Goal: Task Accomplishment & Management: Manage account settings

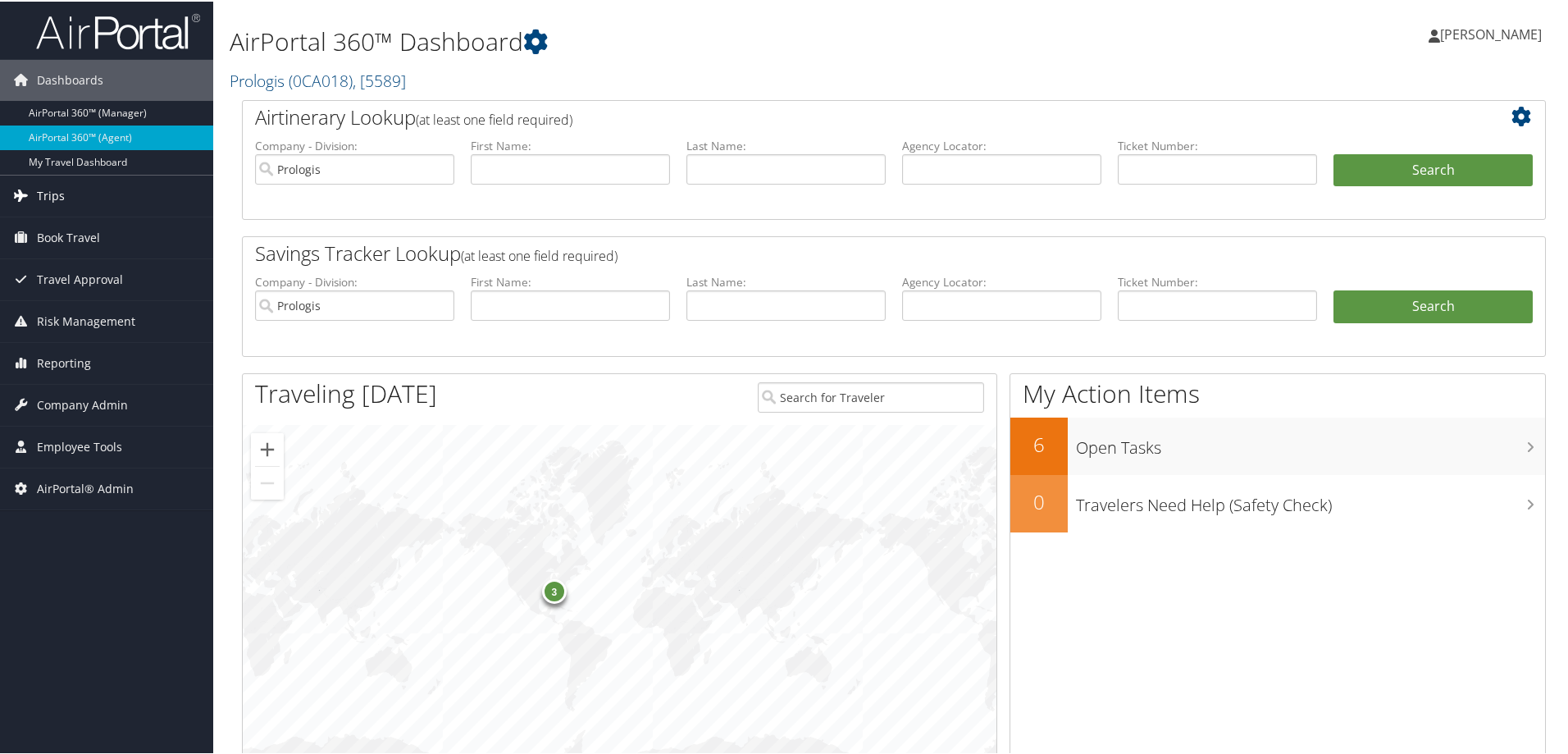
click at [53, 194] on span "Trips" at bounding box center [50, 194] width 28 height 41
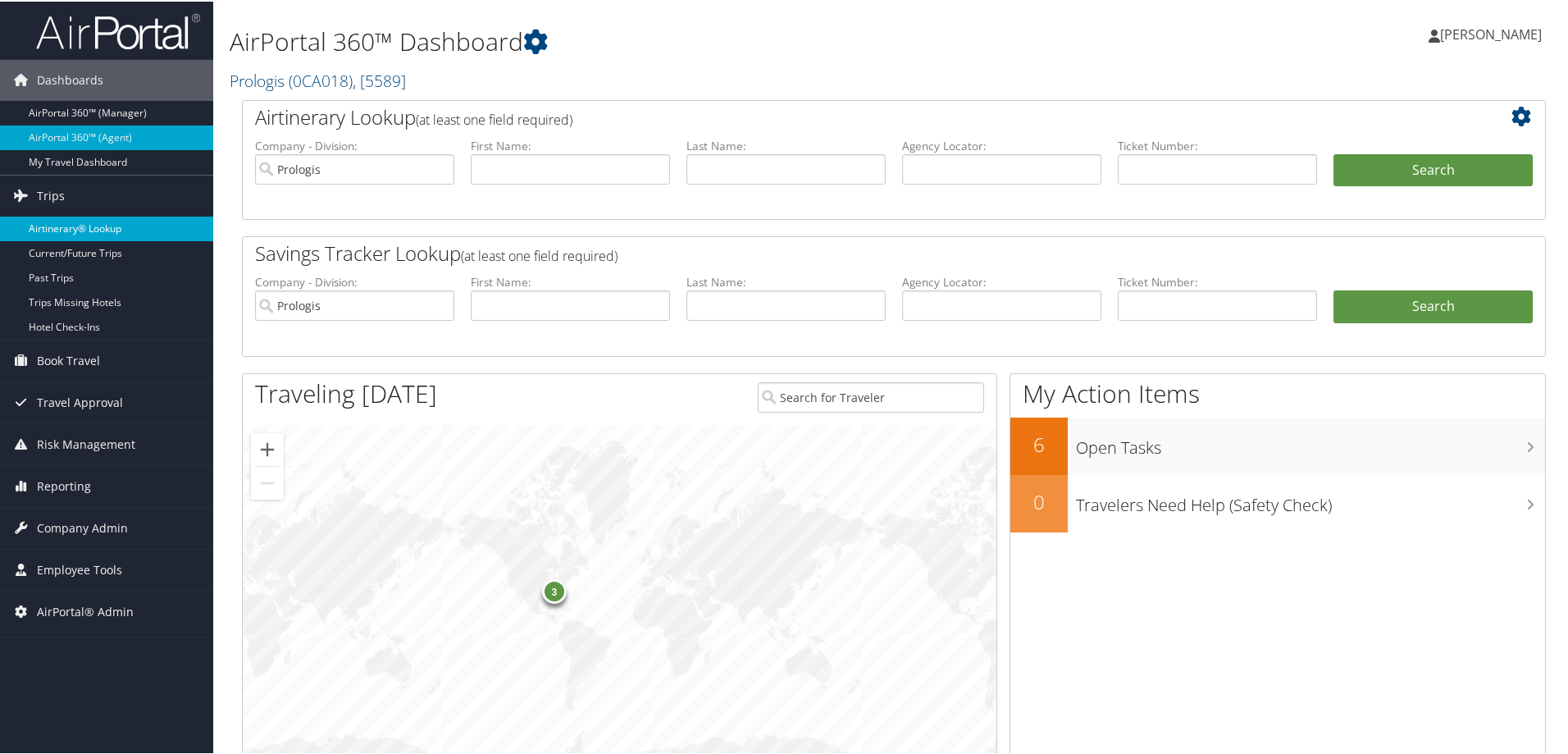
click at [54, 227] on link "Airtinerary® Lookup" at bounding box center [107, 227] width 213 height 24
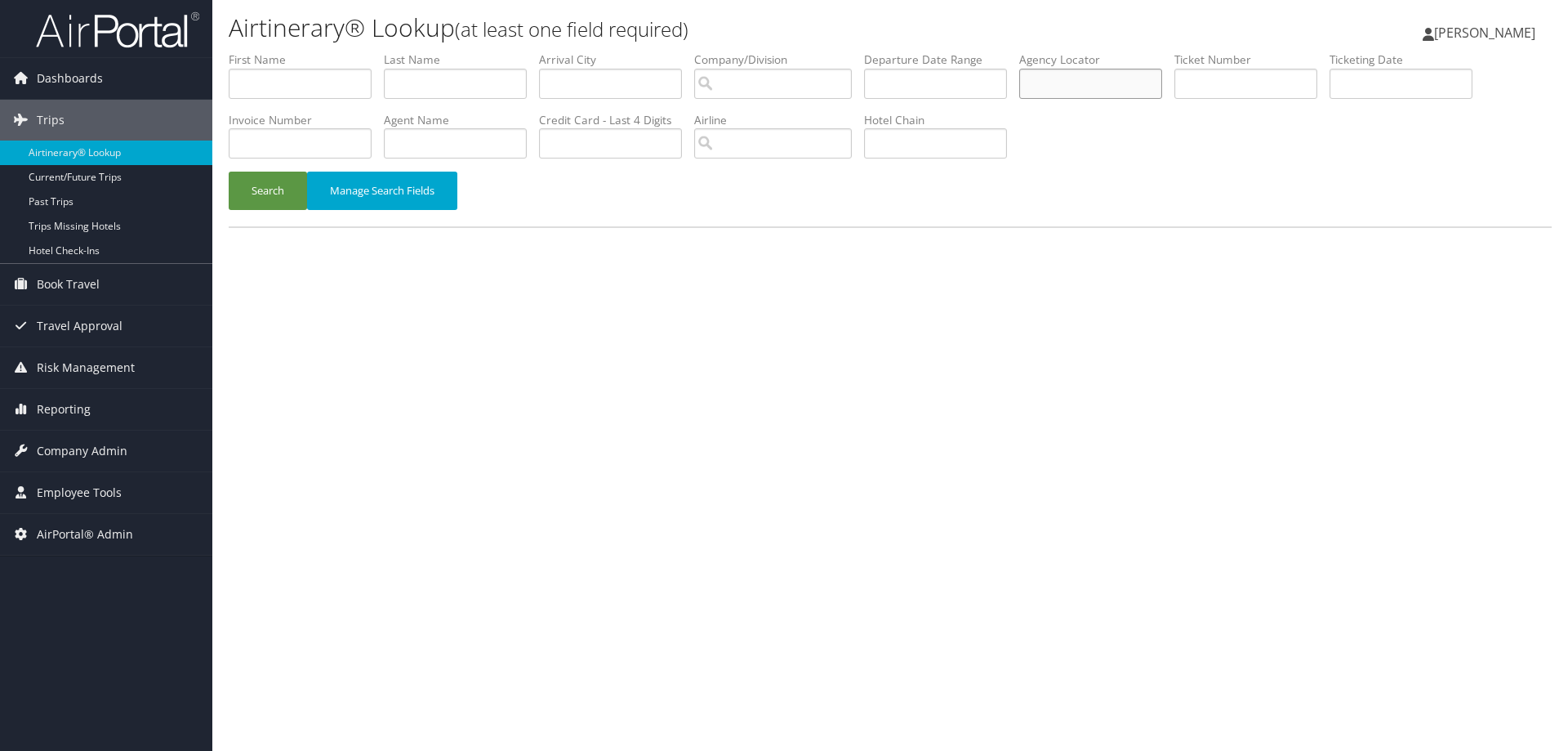
click at [1077, 84] on input "text" at bounding box center [1091, 84] width 143 height 30
type input "dlmb8h"
click at [229, 171] on button "Search" at bounding box center [268, 190] width 78 height 38
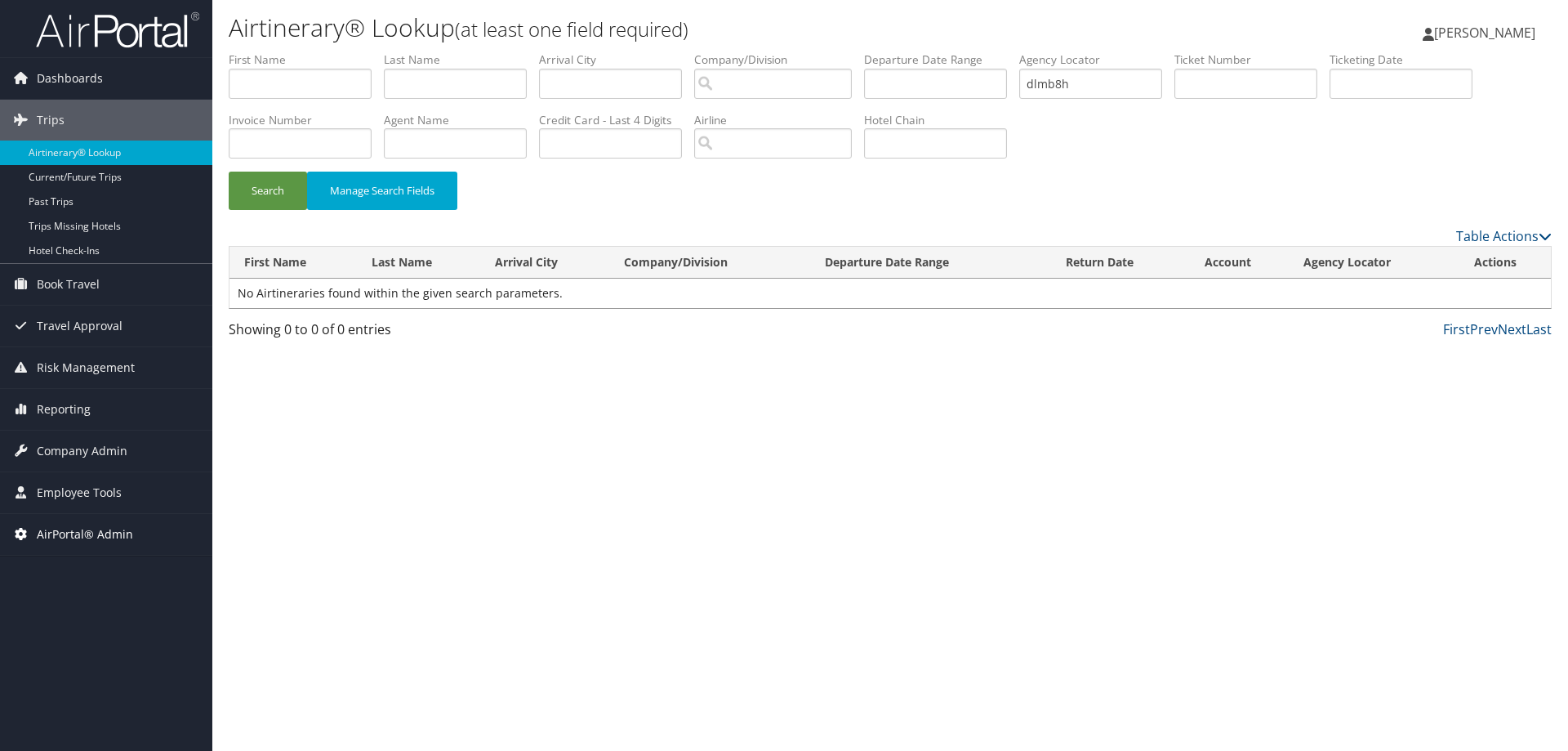
click at [79, 532] on span "AirPortal® Admin" at bounding box center [85, 534] width 96 height 41
click at [79, 566] on link "Airtinerary® Utilities" at bounding box center [106, 566] width 212 height 24
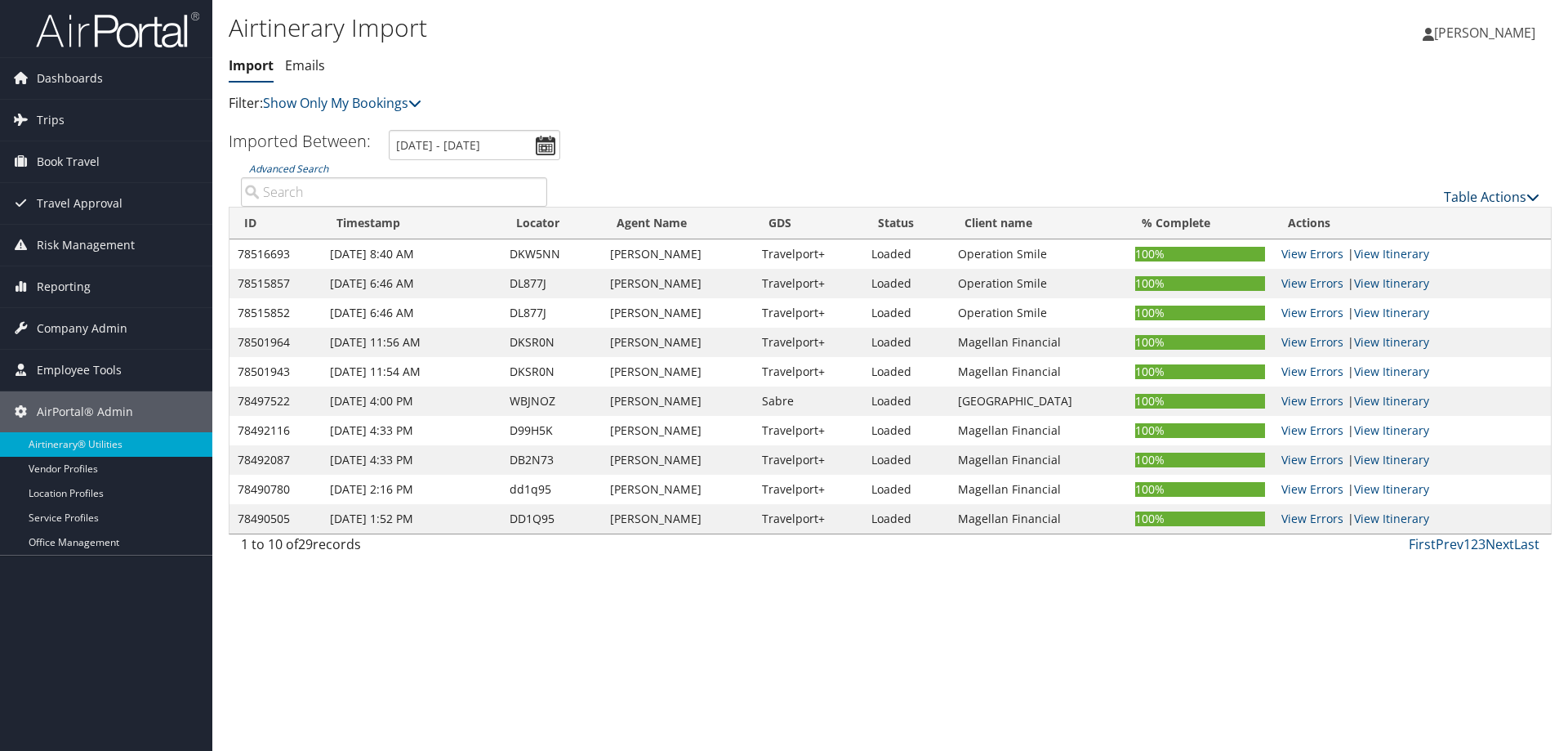
click at [1450, 200] on link "Table Actions" at bounding box center [1491, 197] width 95 height 18
click at [1401, 254] on link "Import Itinerary" at bounding box center [1437, 250] width 215 height 28
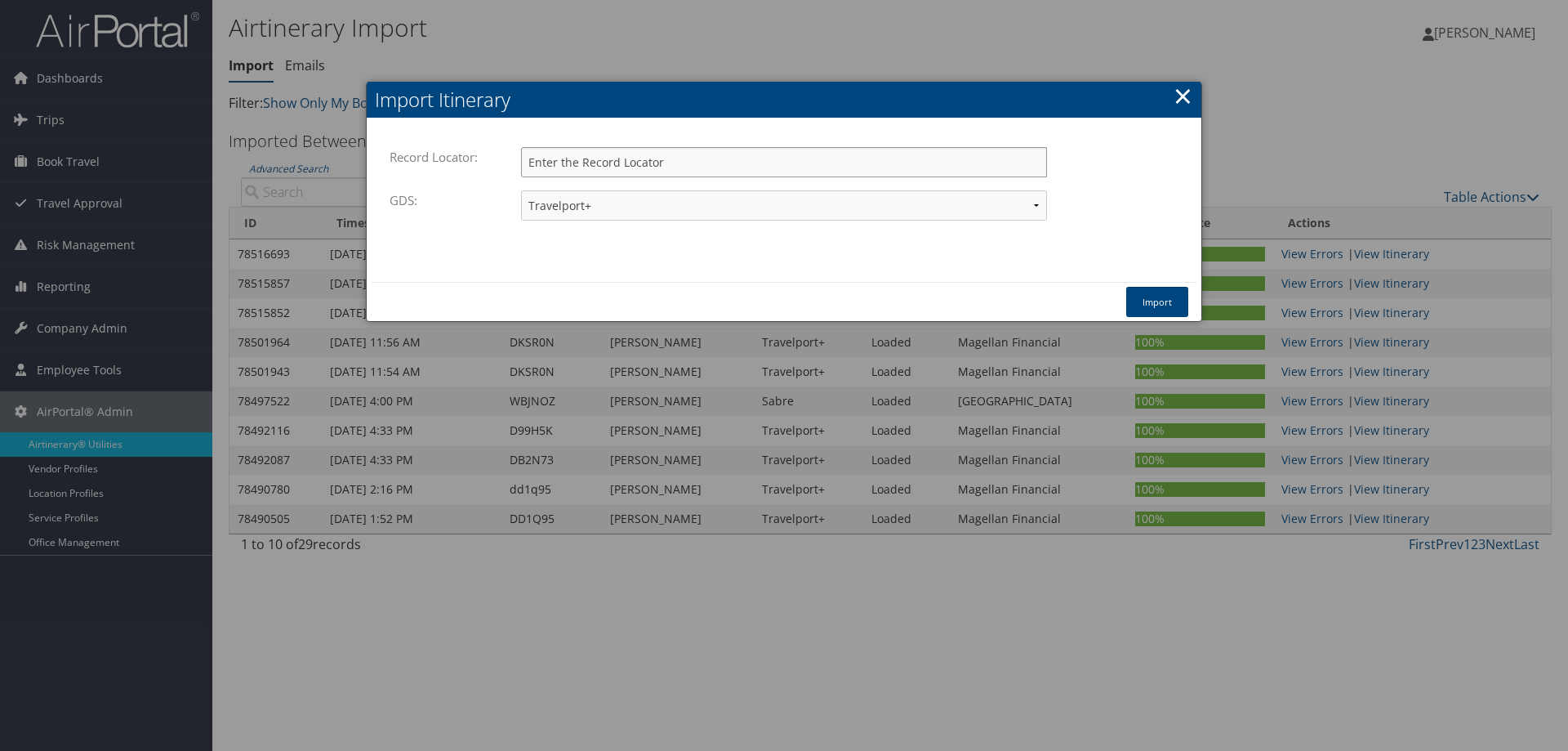
click at [611, 158] on input "Record Locator:" at bounding box center [784, 162] width 526 height 30
type input "dlmb8h"
click at [1161, 304] on button "Import" at bounding box center [1158, 302] width 62 height 30
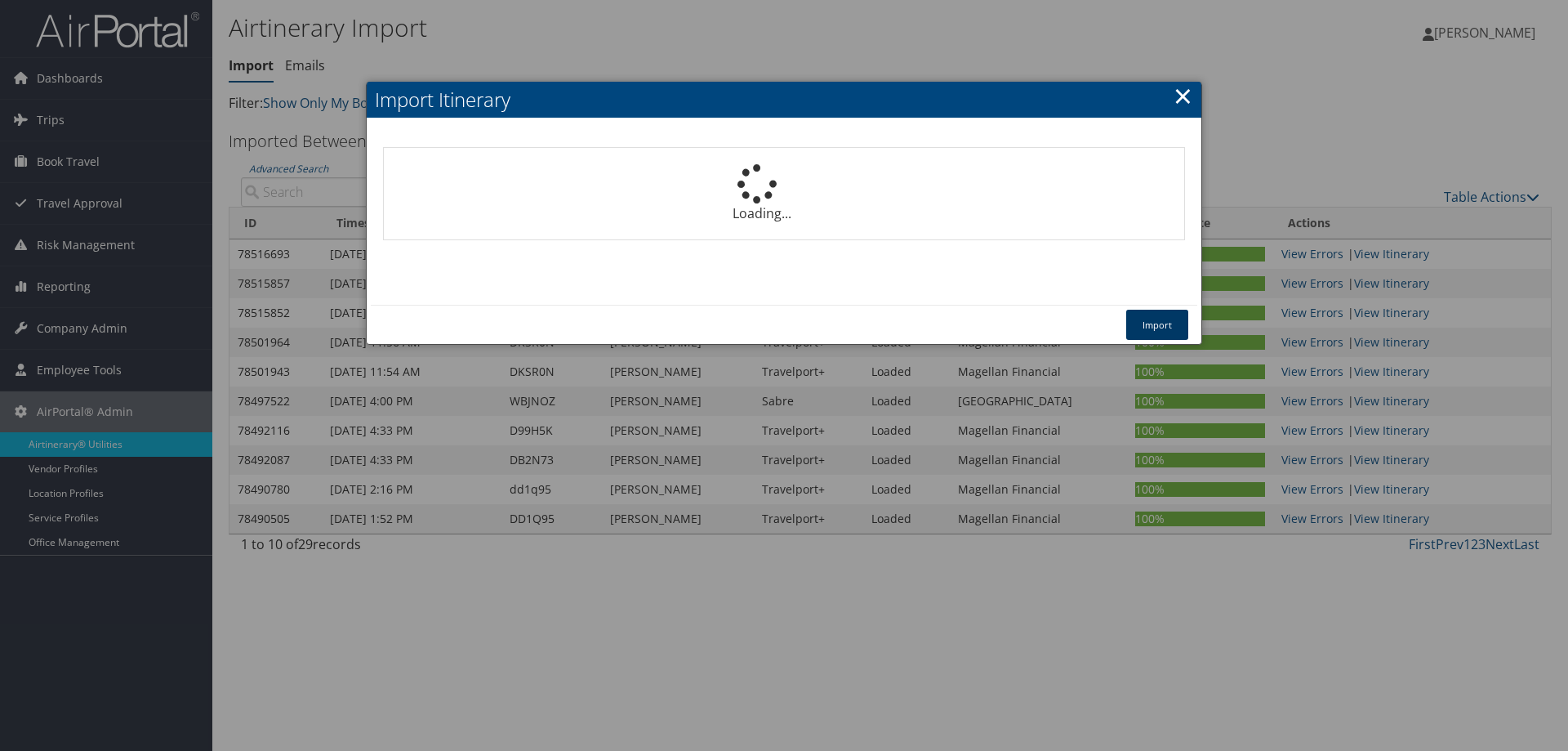
select select "1P"
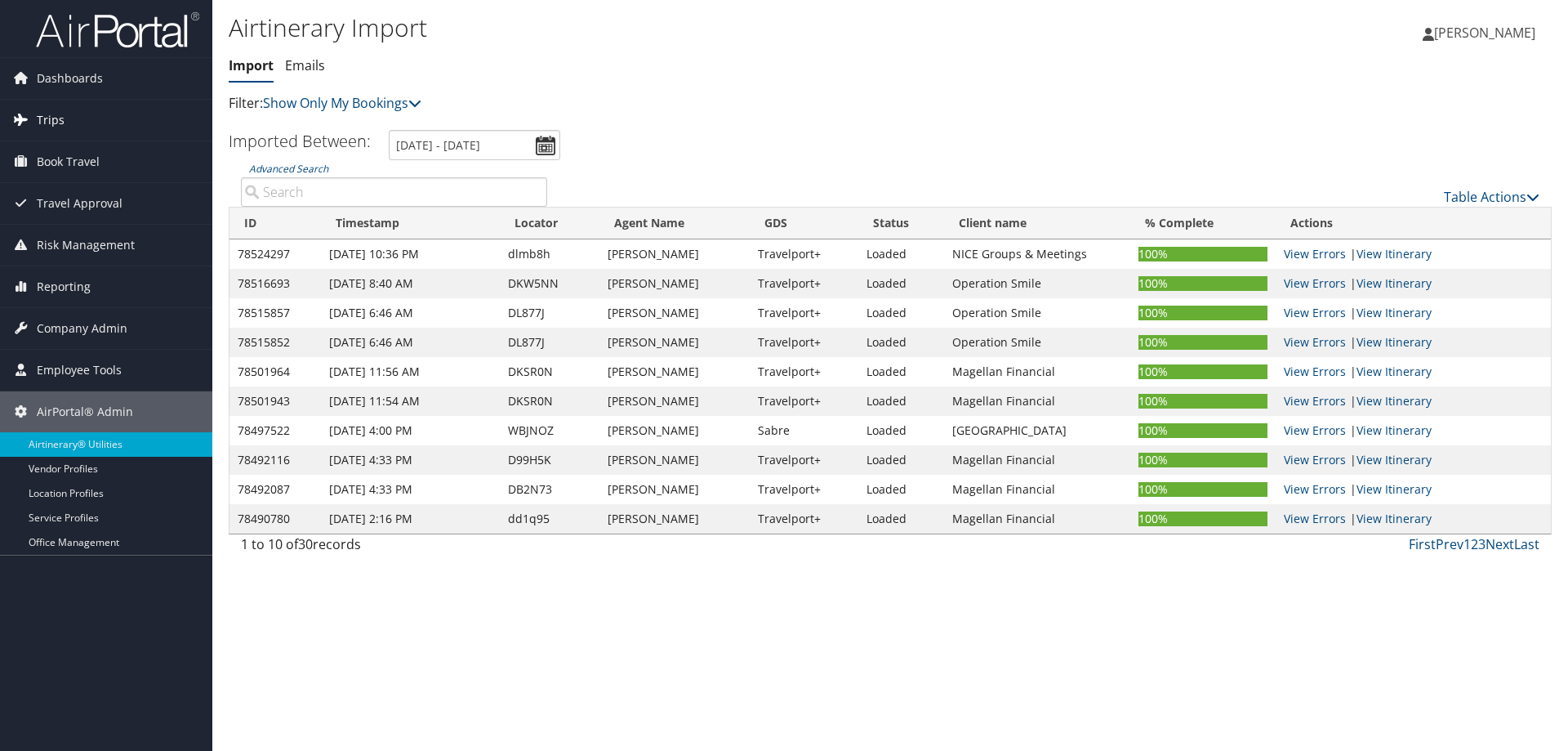
click at [37, 120] on span "Trips" at bounding box center [50, 120] width 28 height 41
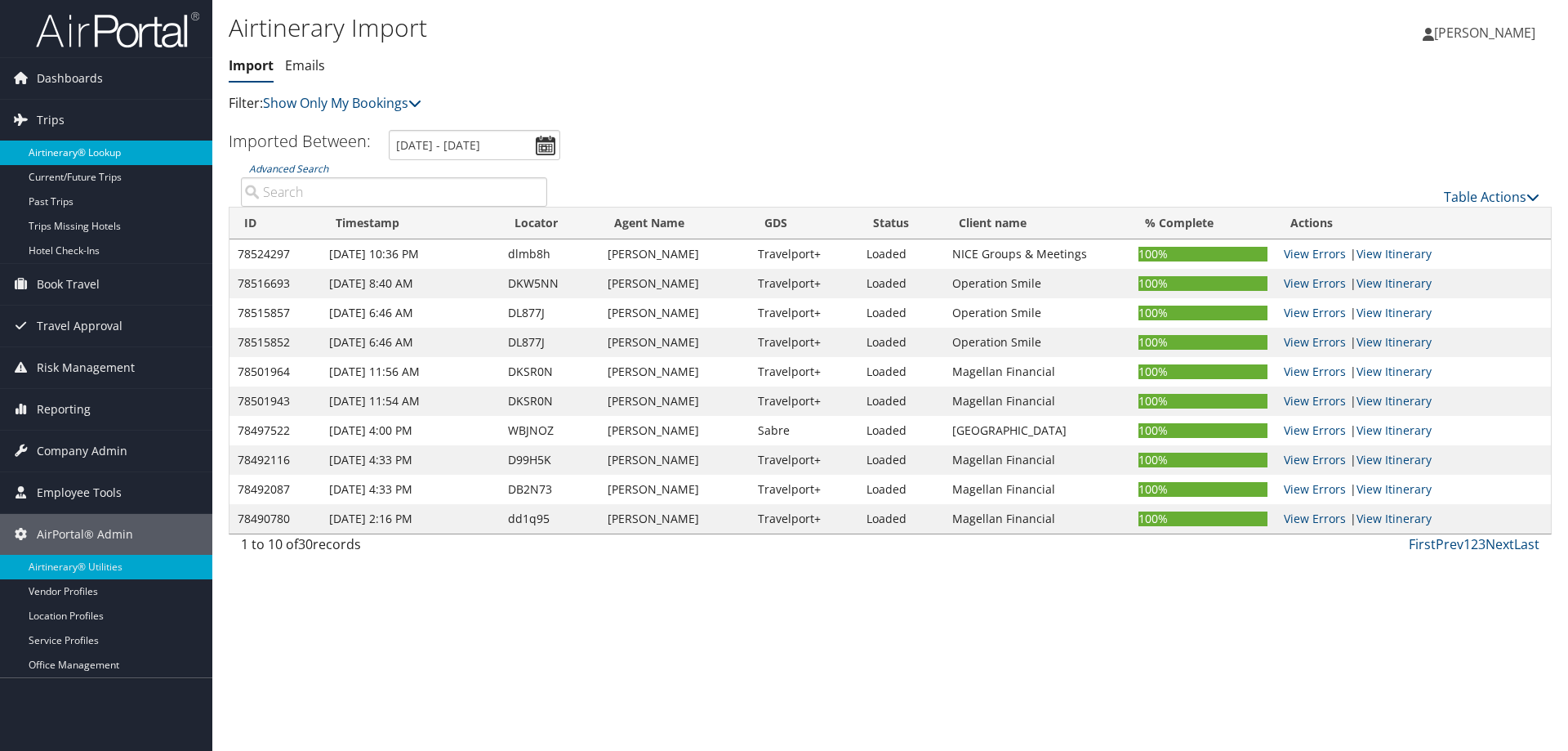
click at [88, 151] on link "Airtinerary® Lookup" at bounding box center [106, 153] width 212 height 24
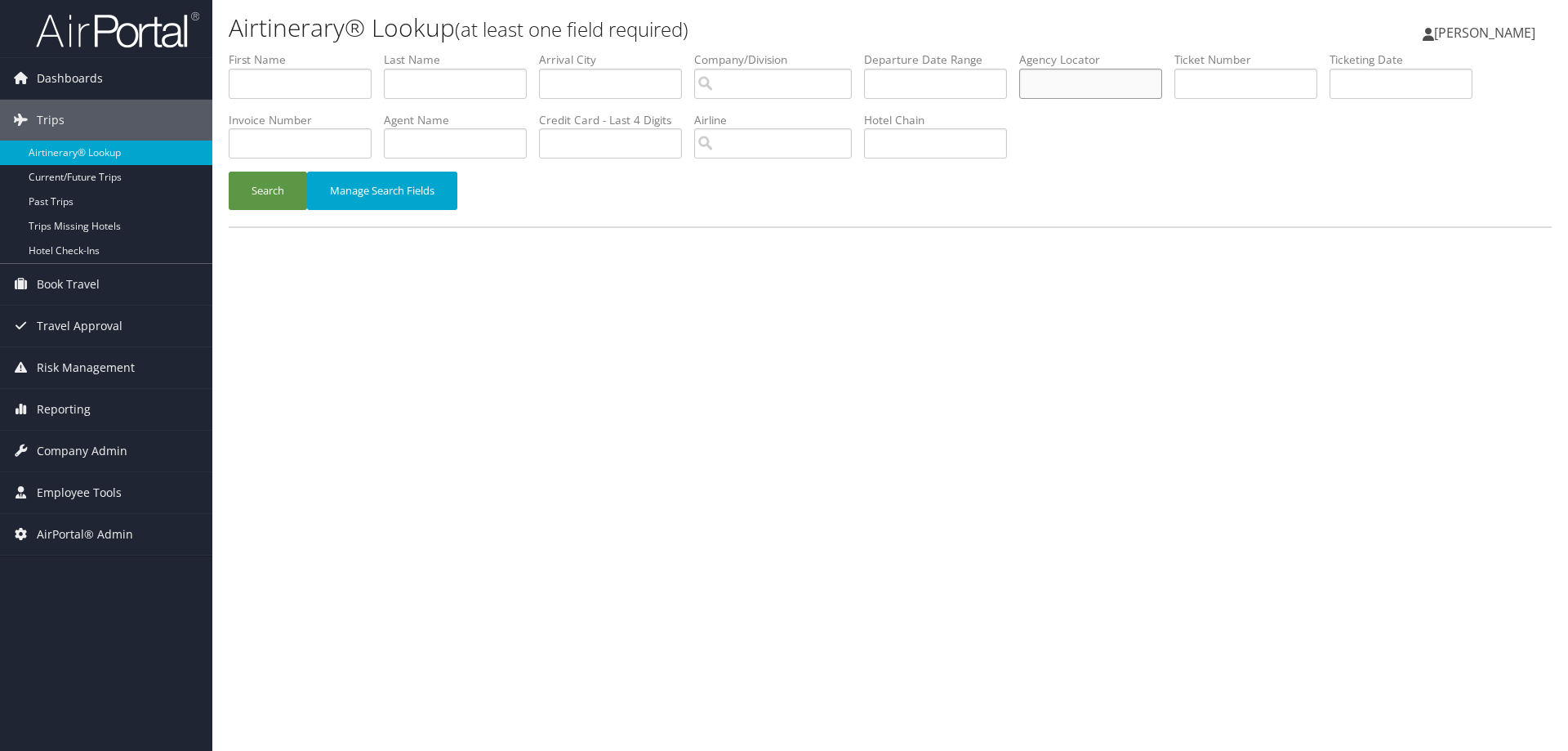
click at [1082, 86] on input "text" at bounding box center [1091, 84] width 143 height 30
type input "dlmb8h"
click at [267, 194] on button "Search" at bounding box center [268, 190] width 78 height 38
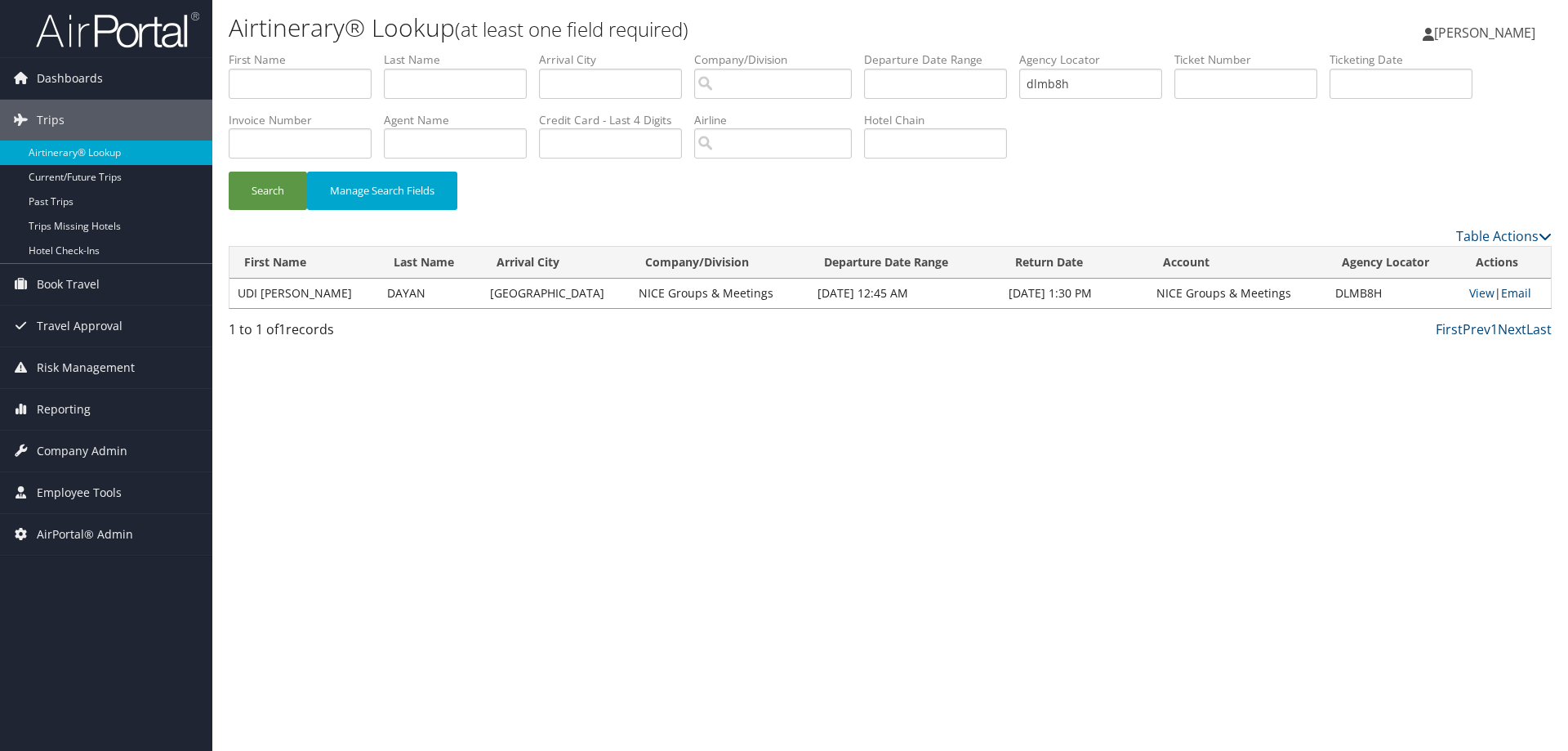
click at [1503, 291] on link "Email" at bounding box center [1516, 293] width 30 height 15
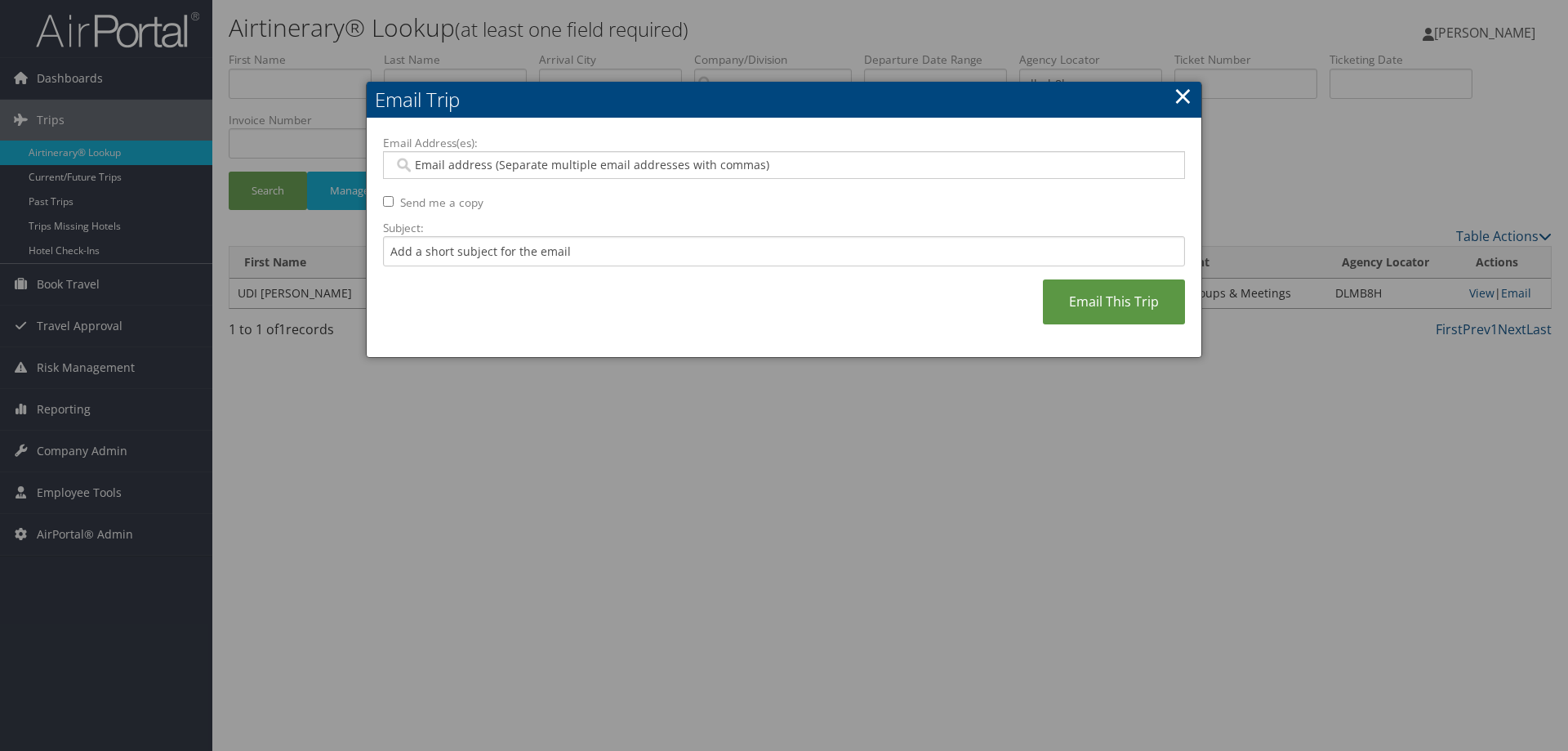
click at [521, 161] on input "Email Address(es):" at bounding box center [784, 165] width 780 height 16
type input "tvlinv"
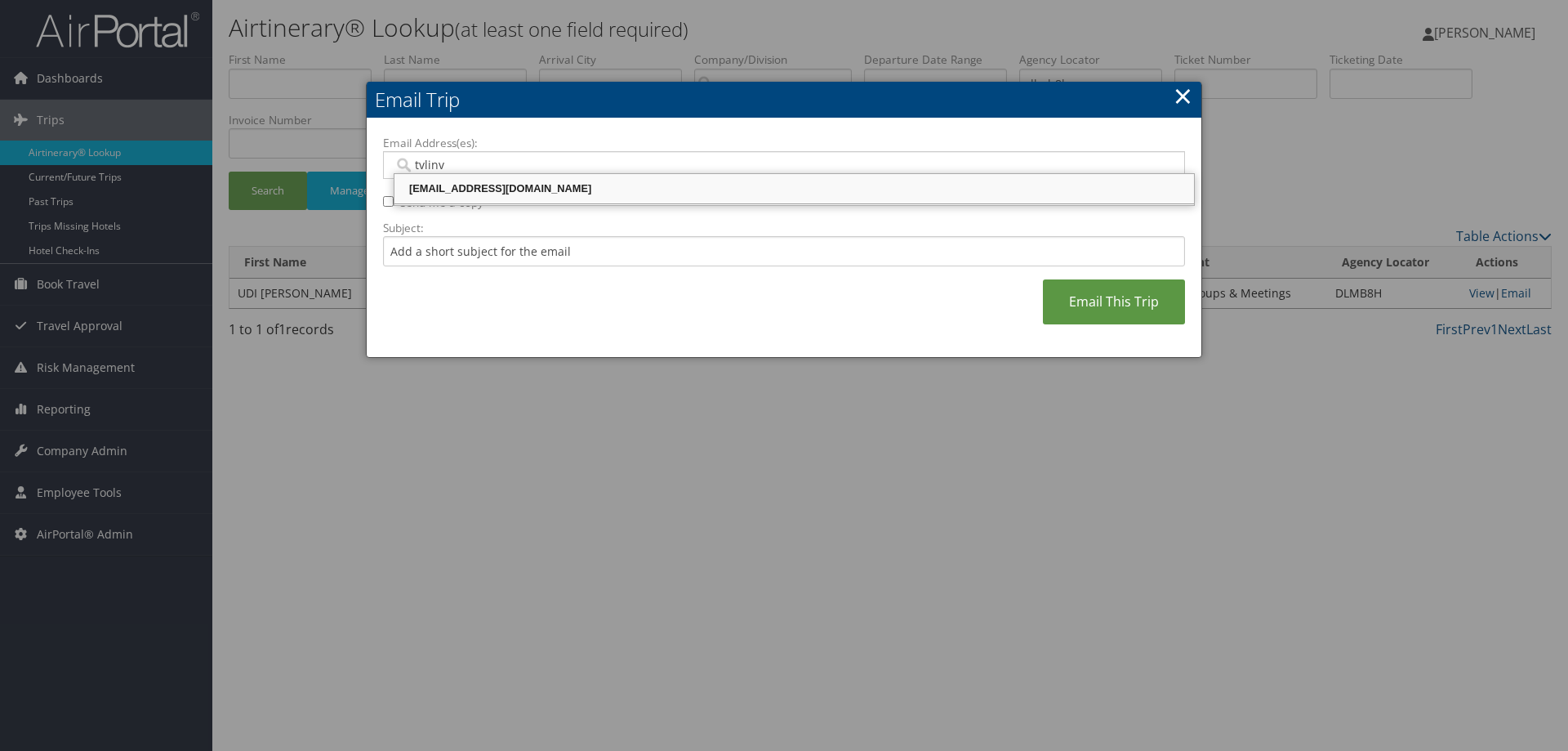
click at [512, 187] on div "TVLINV@NICE.COM" at bounding box center [794, 189] width 795 height 16
type input "TVLINV@NICE.COM"
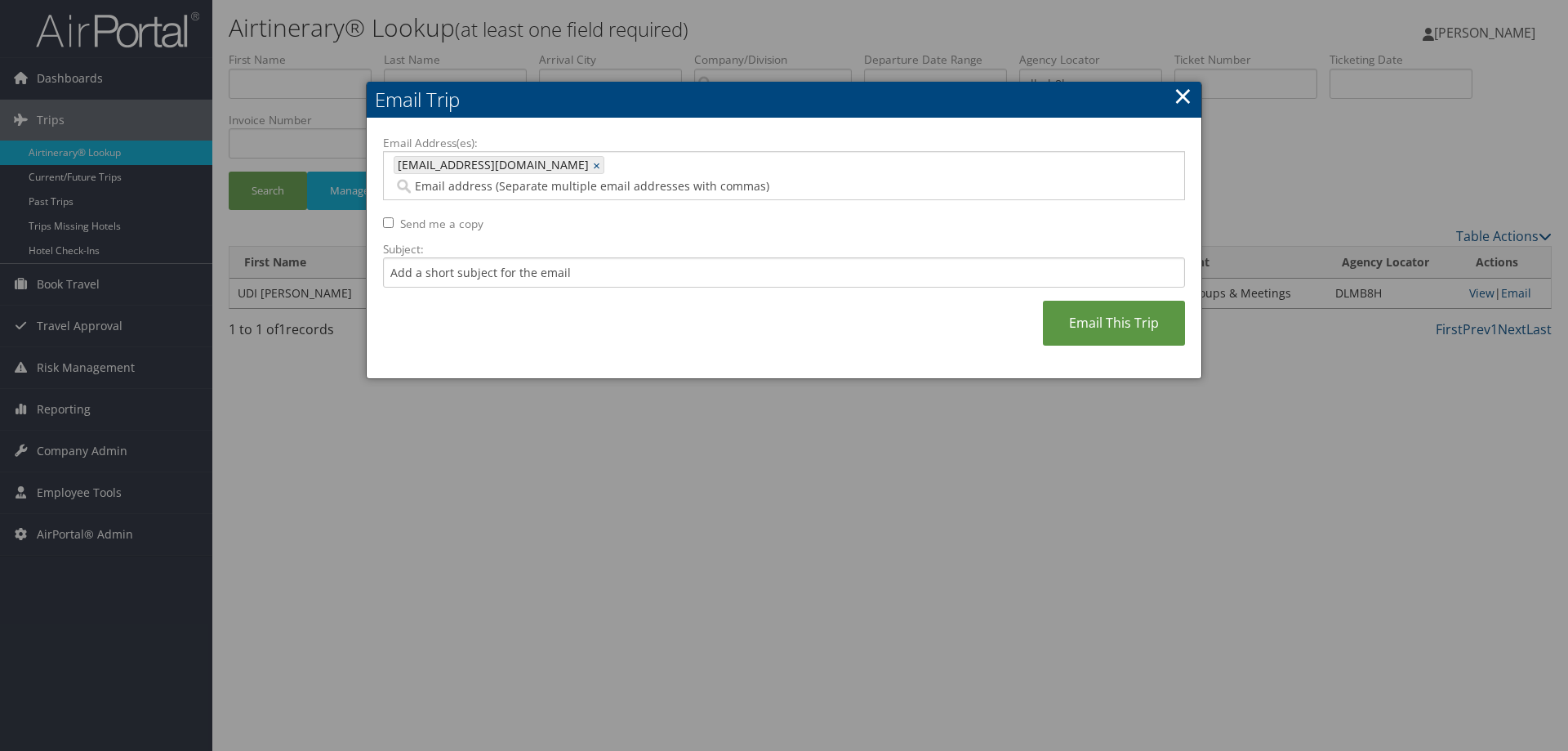
click at [555, 178] on input "Email Address(es):" at bounding box center [720, 186] width 653 height 16
type input "udi.dayan@nice.com"
type input "TVLINV@NICE.COM, udi.dayan@nice.com"
click at [420, 258] on input "Subject:" at bounding box center [784, 273] width 802 height 30
type input "Itinerary for Dayan 22-25Jan TLV-MSY-TLV"
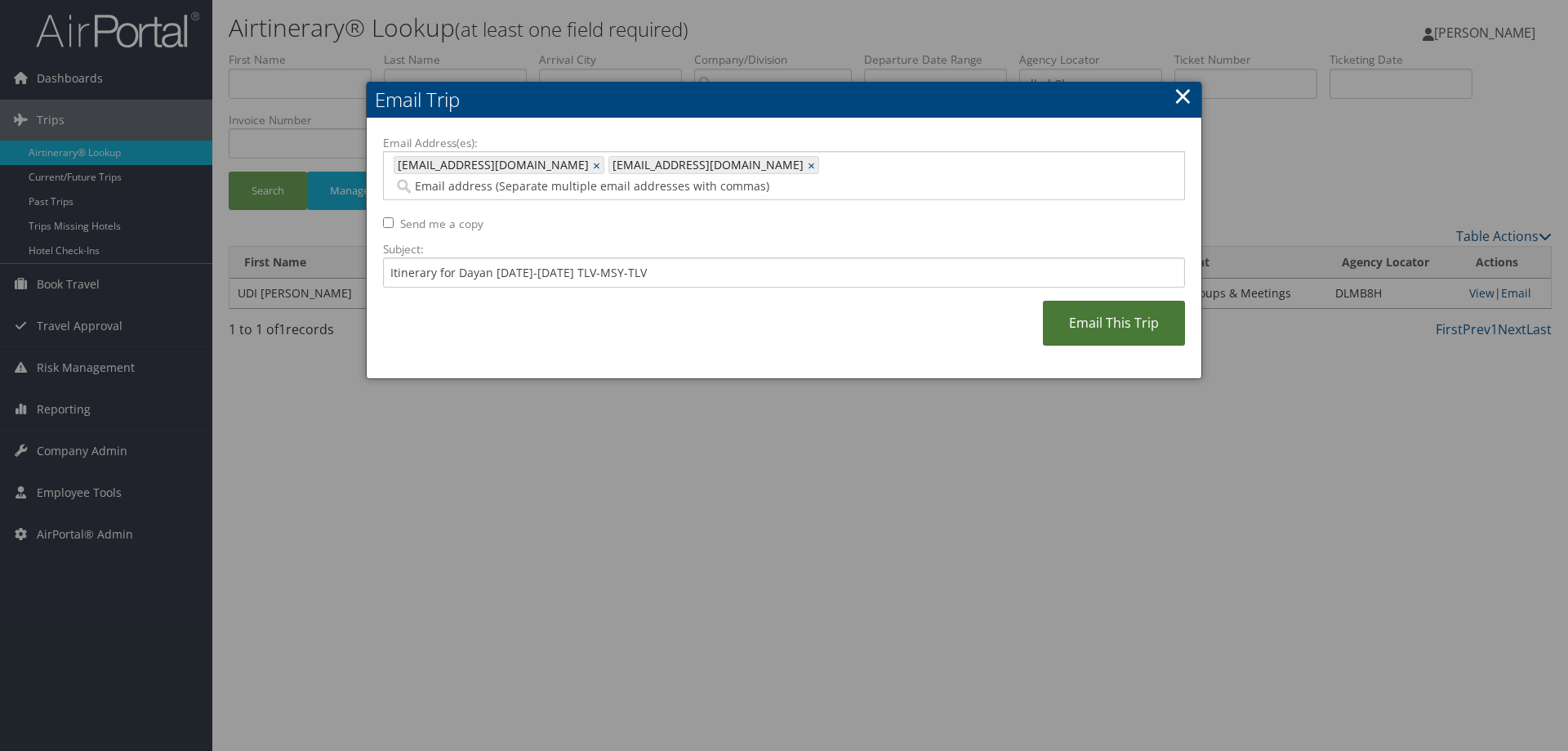
click at [1101, 310] on link "Email This Trip" at bounding box center [1113, 323] width 142 height 45
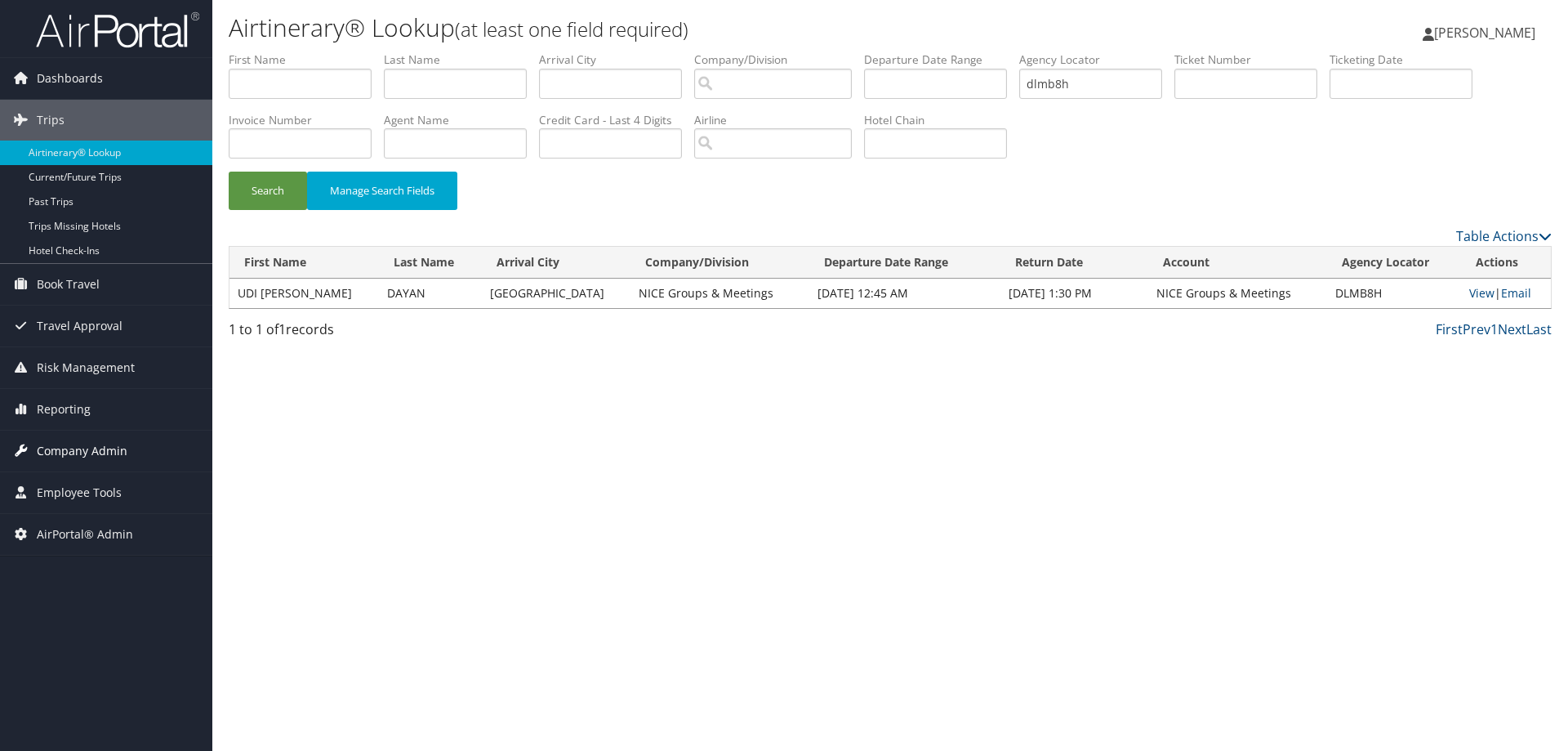
click at [62, 450] on span "Company Admin" at bounding box center [82, 451] width 91 height 41
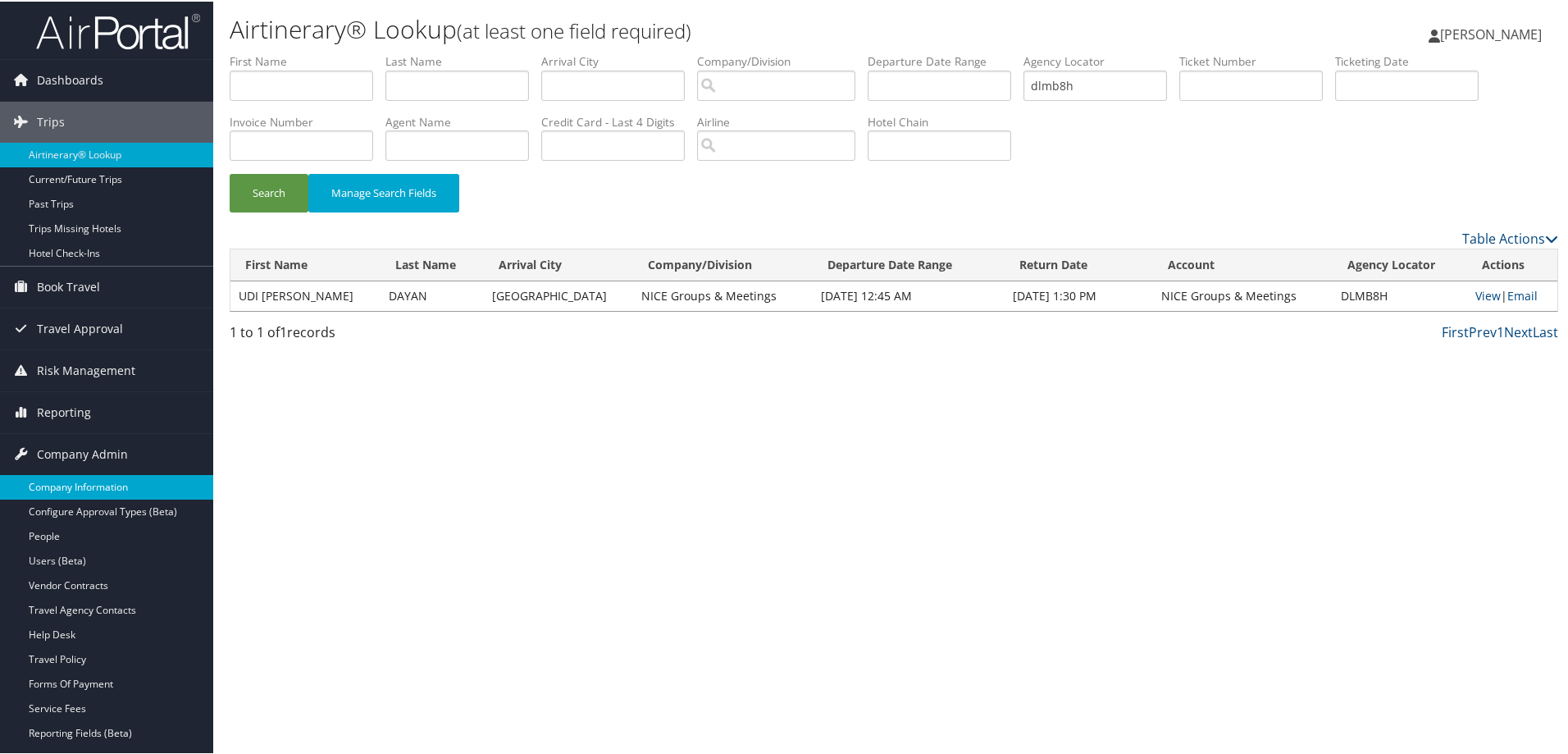
click at [60, 488] on link "Company Information" at bounding box center [107, 485] width 213 height 24
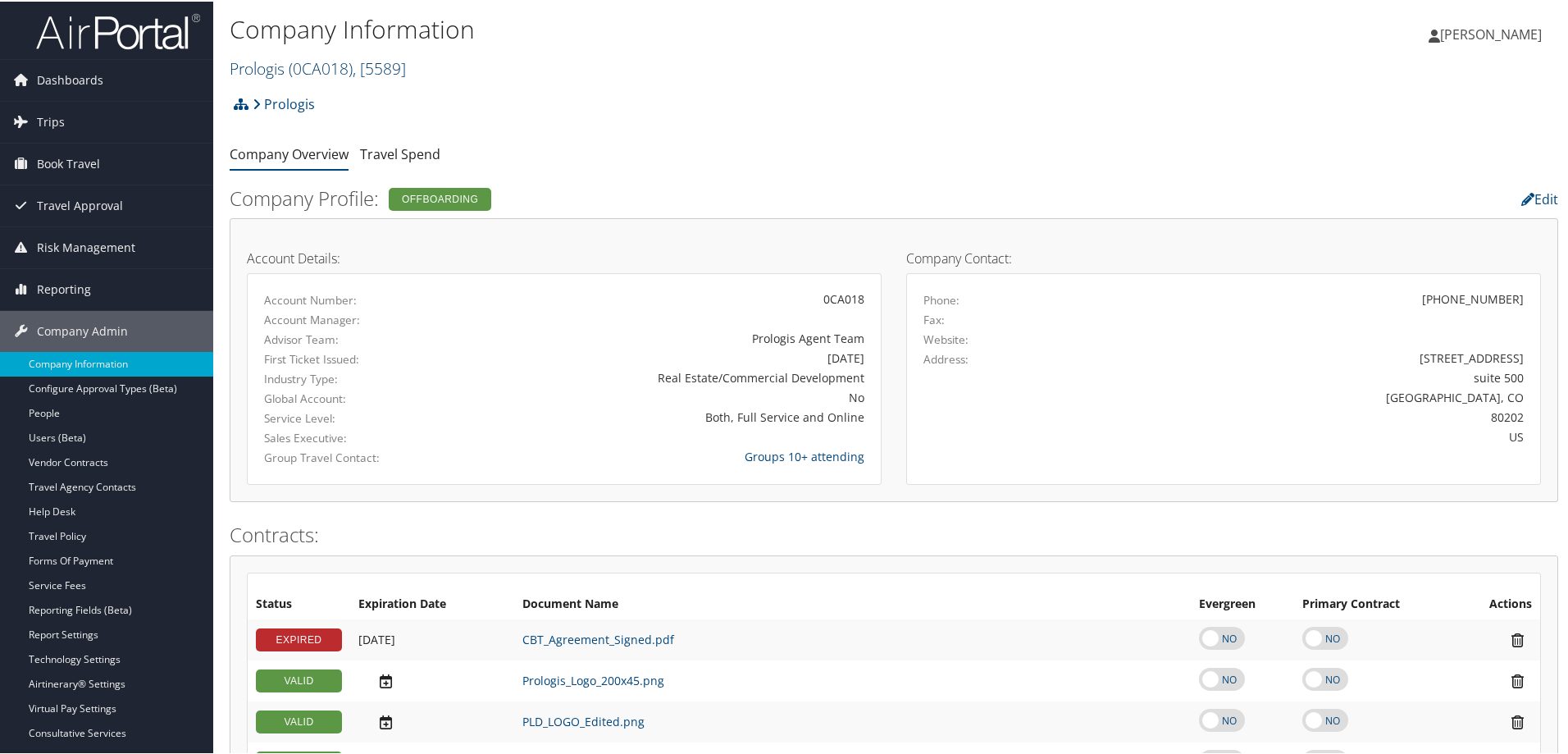
click at [282, 67] on link "Prologis ( 0CA018 ) , [ 5589 ]" at bounding box center [318, 66] width 176 height 22
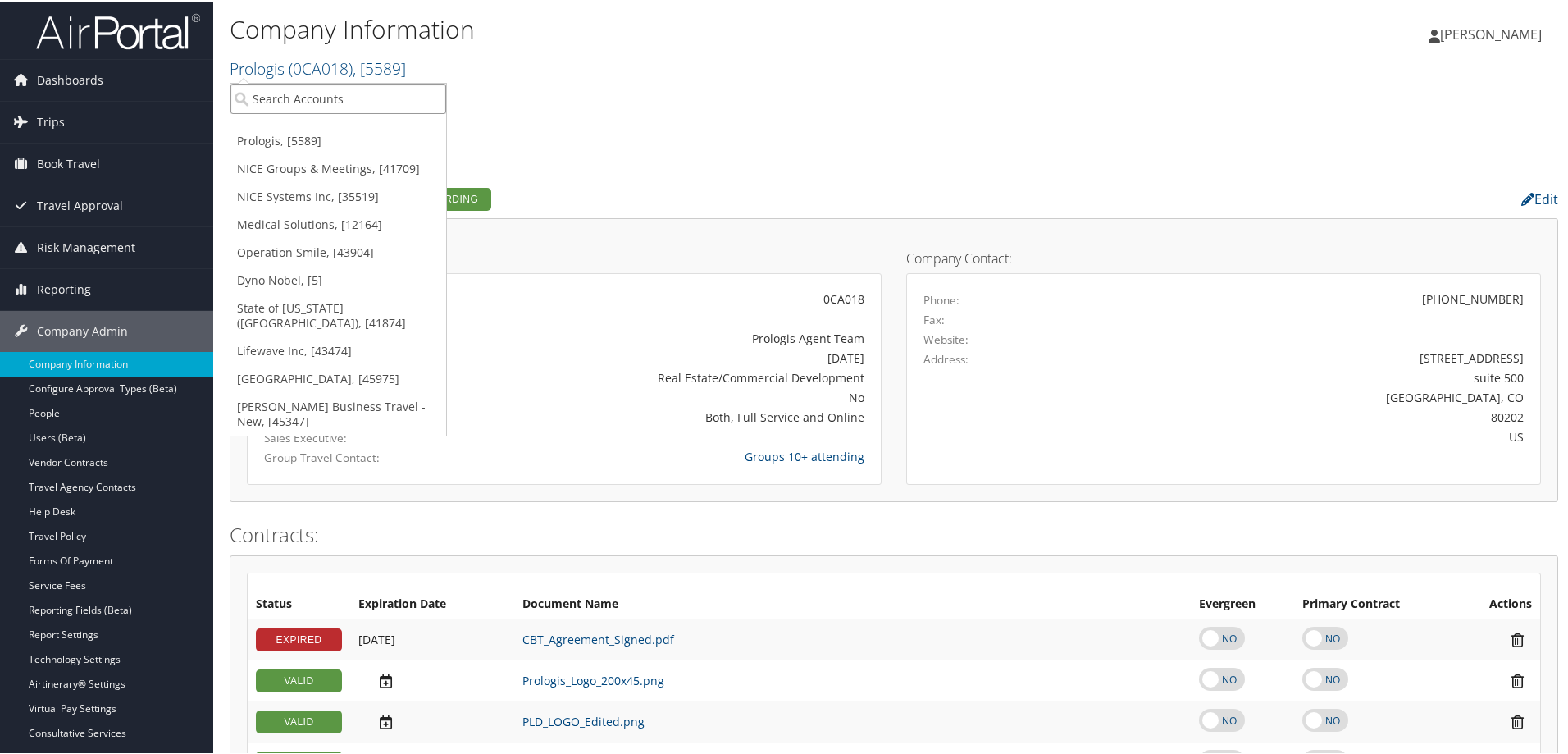
click at [282, 98] on input "search" at bounding box center [337, 98] width 216 height 30
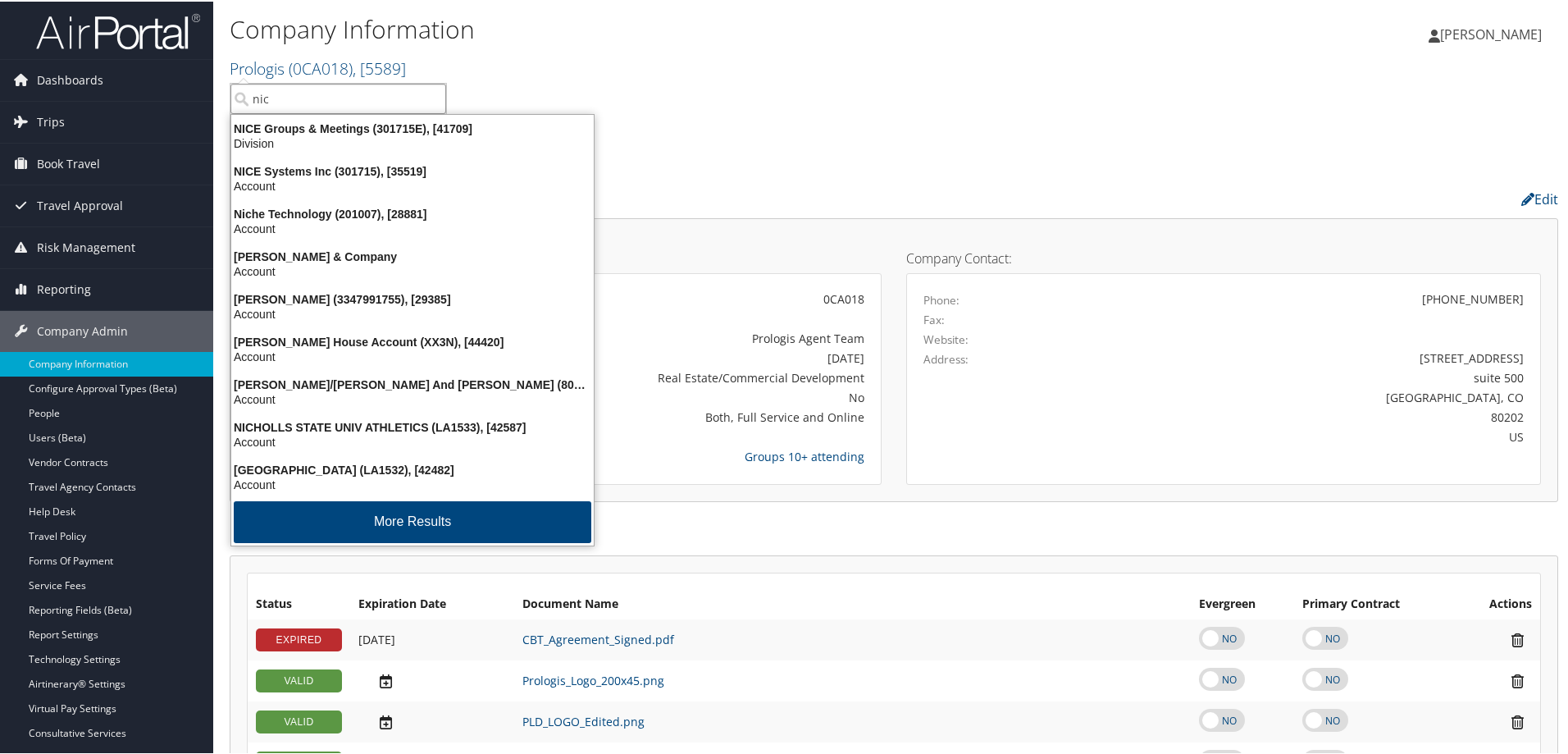
type input "nice"
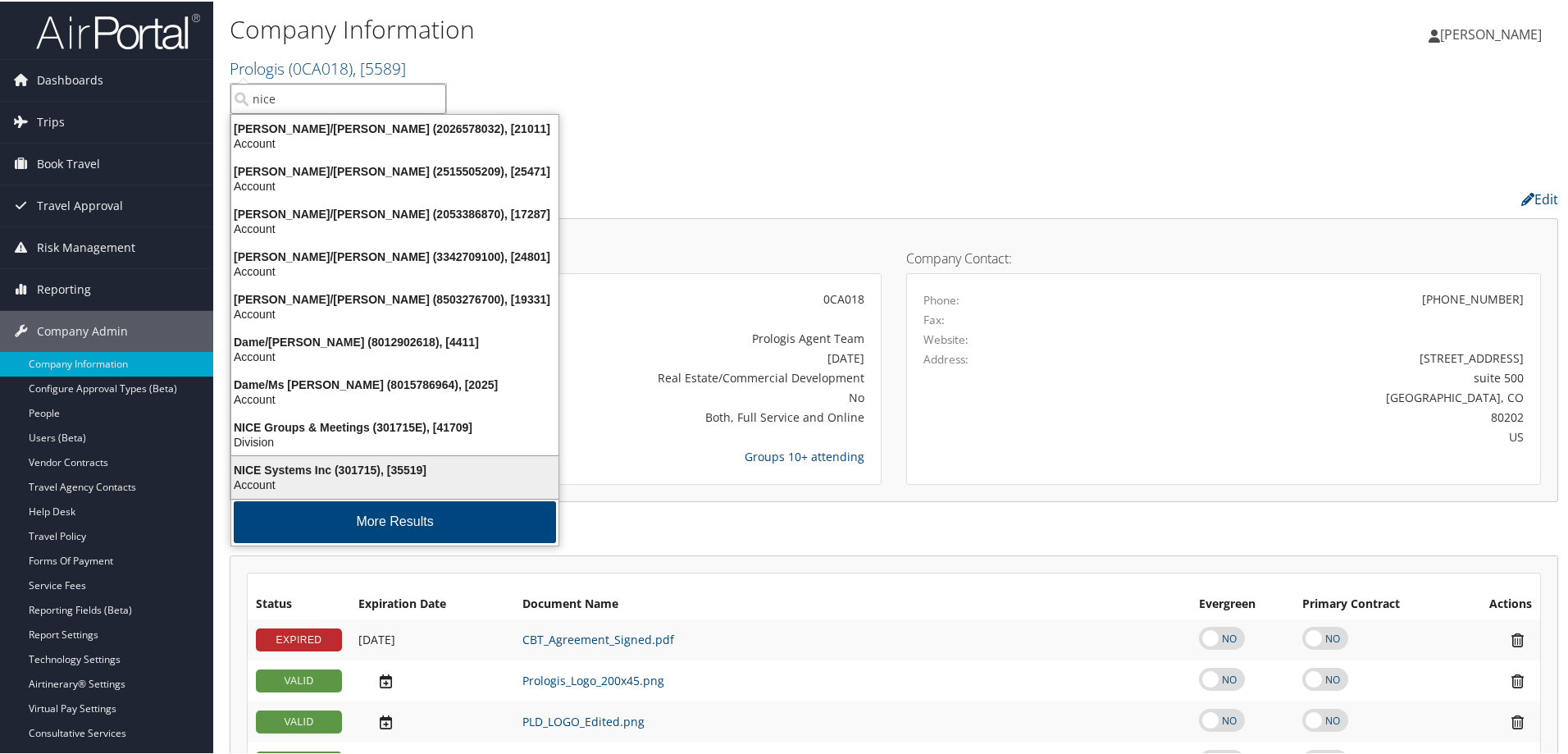
click at [350, 462] on div "NICE Systems Inc (301715), [35519]" at bounding box center [395, 468] width 347 height 14
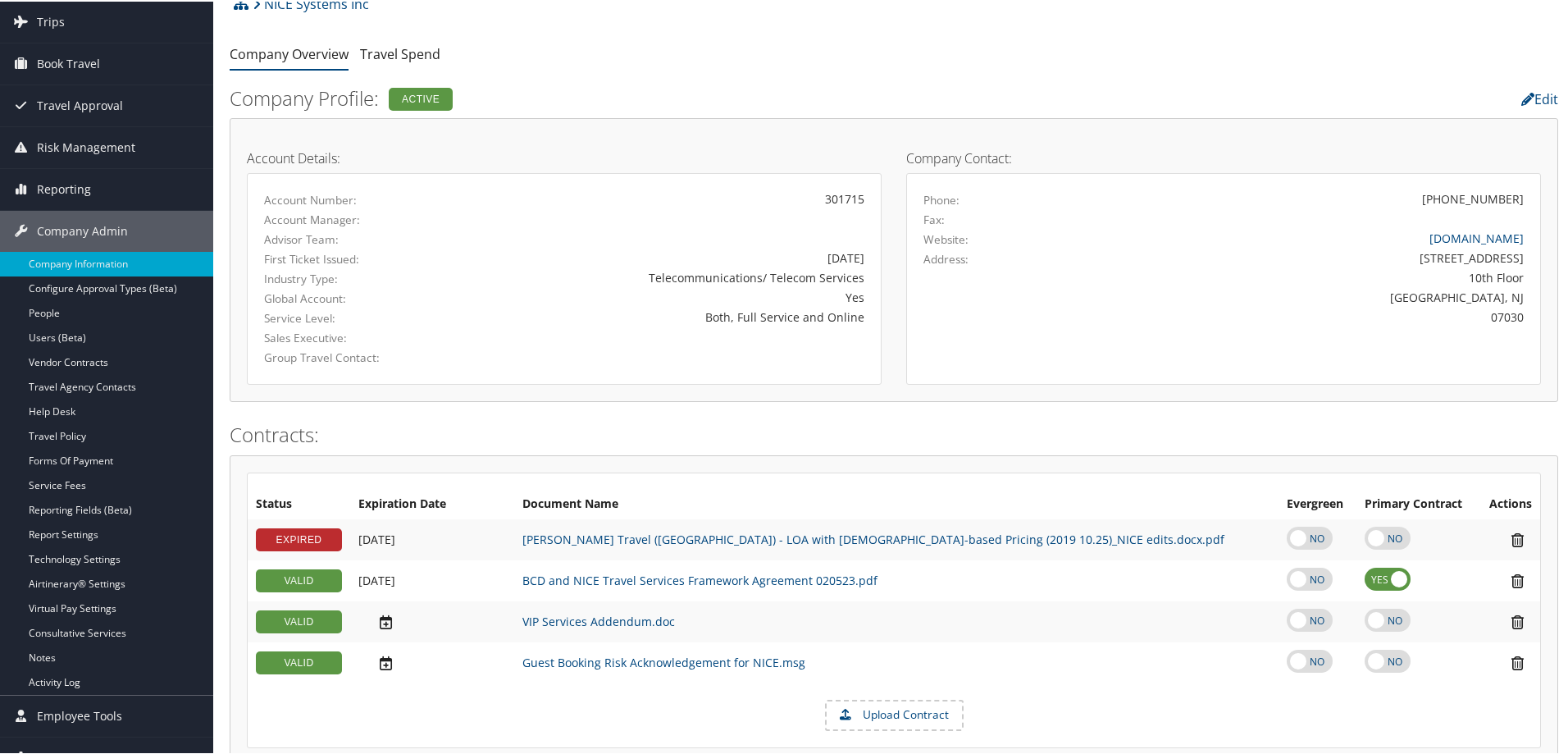
scroll to position [164, 0]
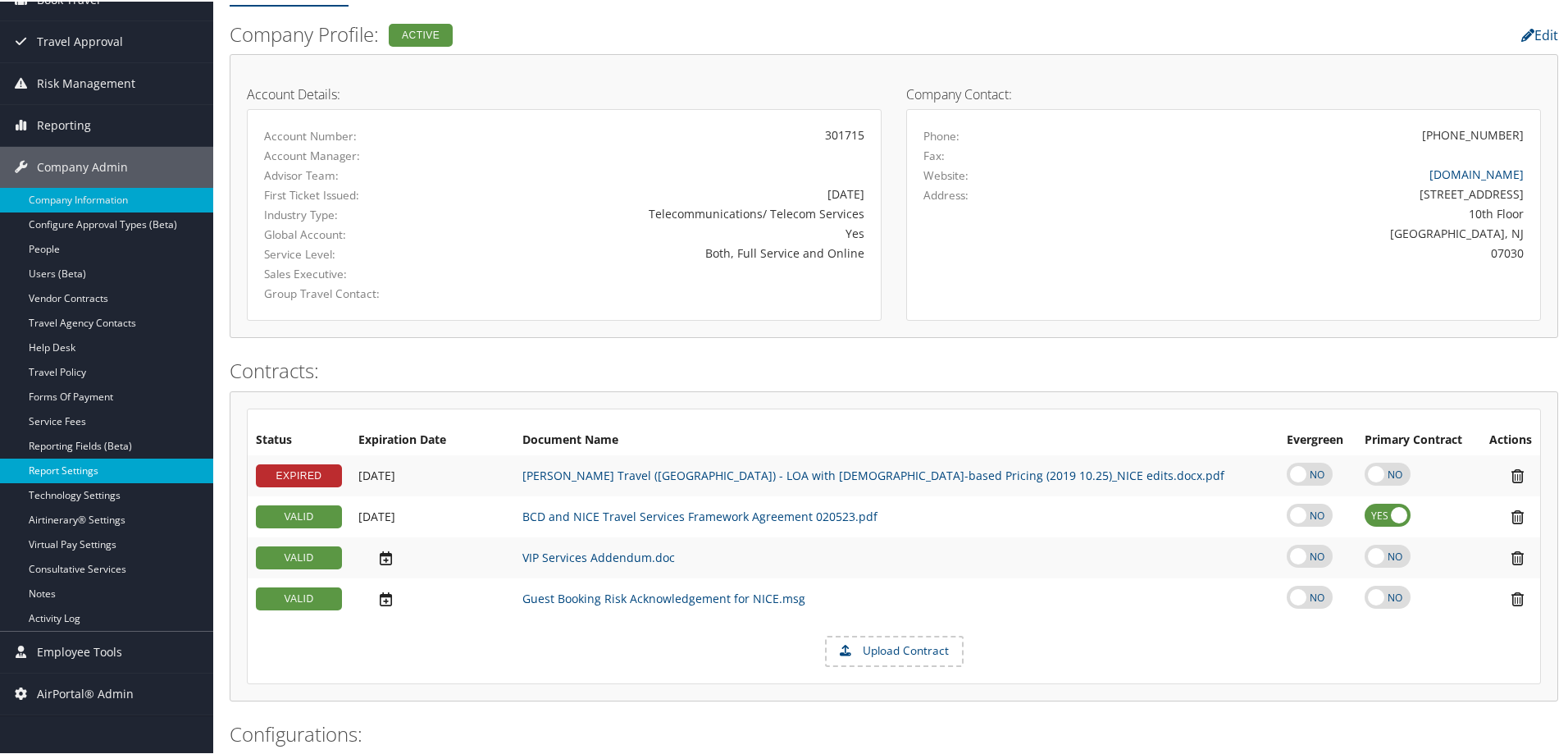
click at [74, 463] on link "Report Settings" at bounding box center [107, 468] width 213 height 24
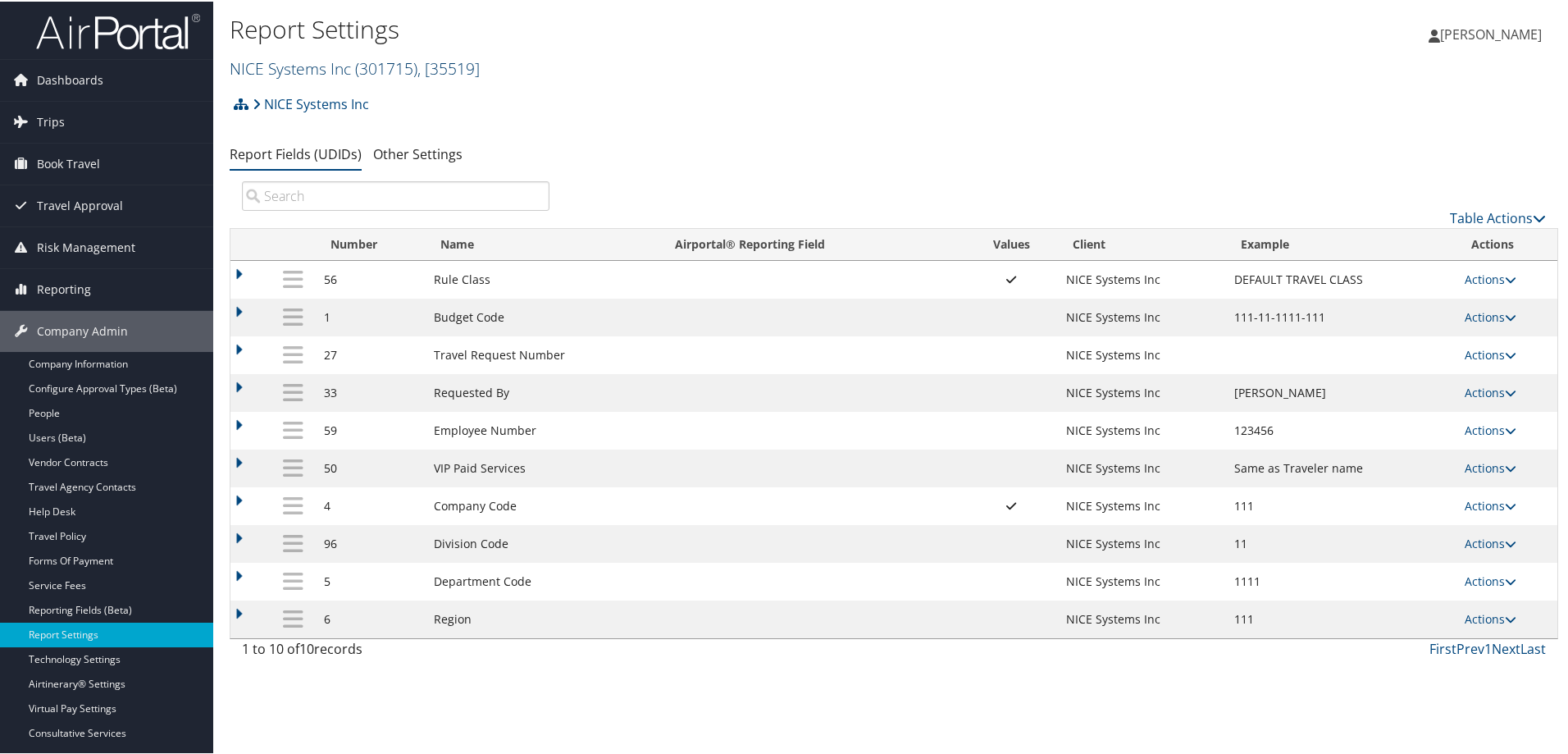
click at [292, 69] on link "NICE Systems Inc ( 301715 ) , [ 35519 ]" at bounding box center [354, 66] width 250 height 22
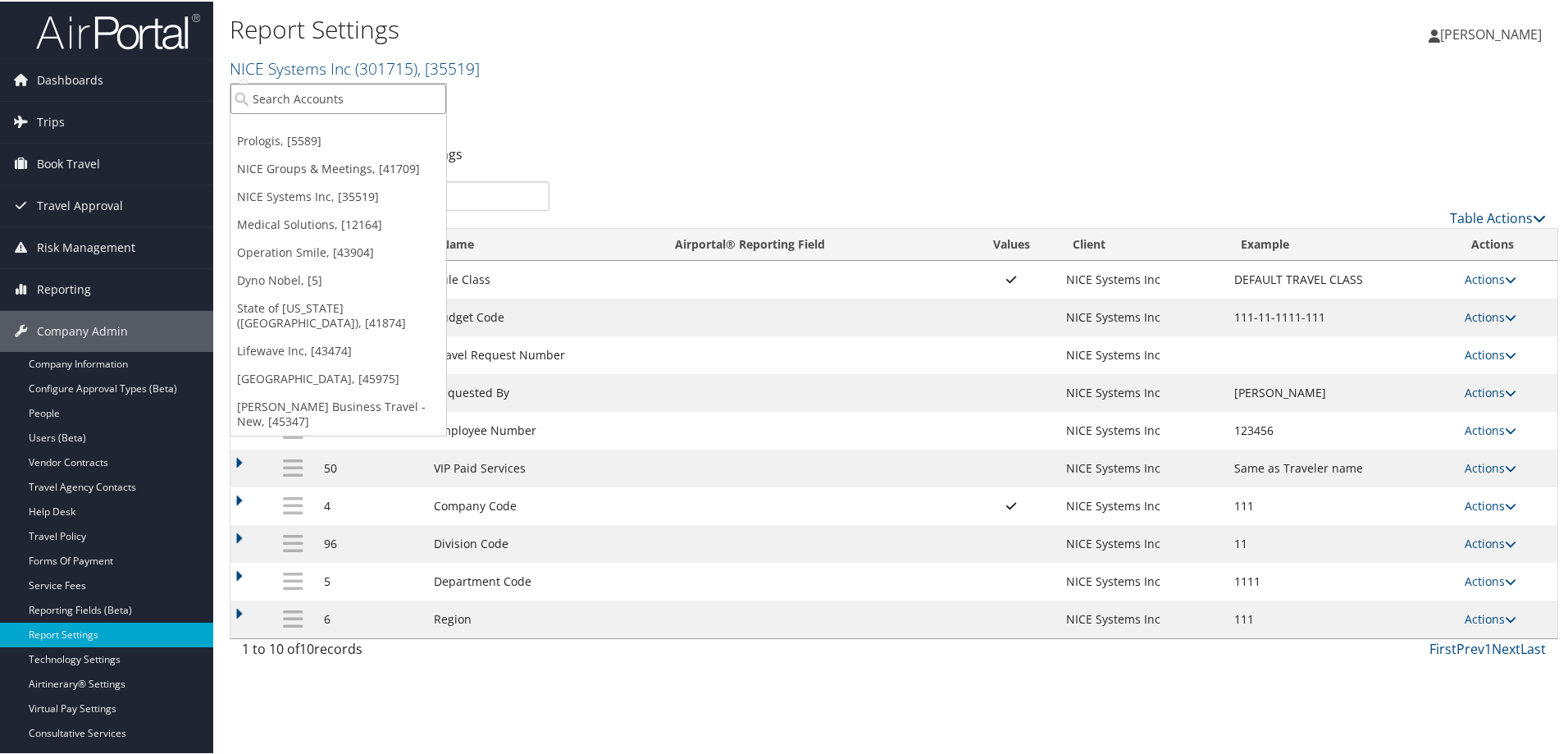
click at [292, 93] on input "search" at bounding box center [337, 98] width 216 height 30
type input "dance"
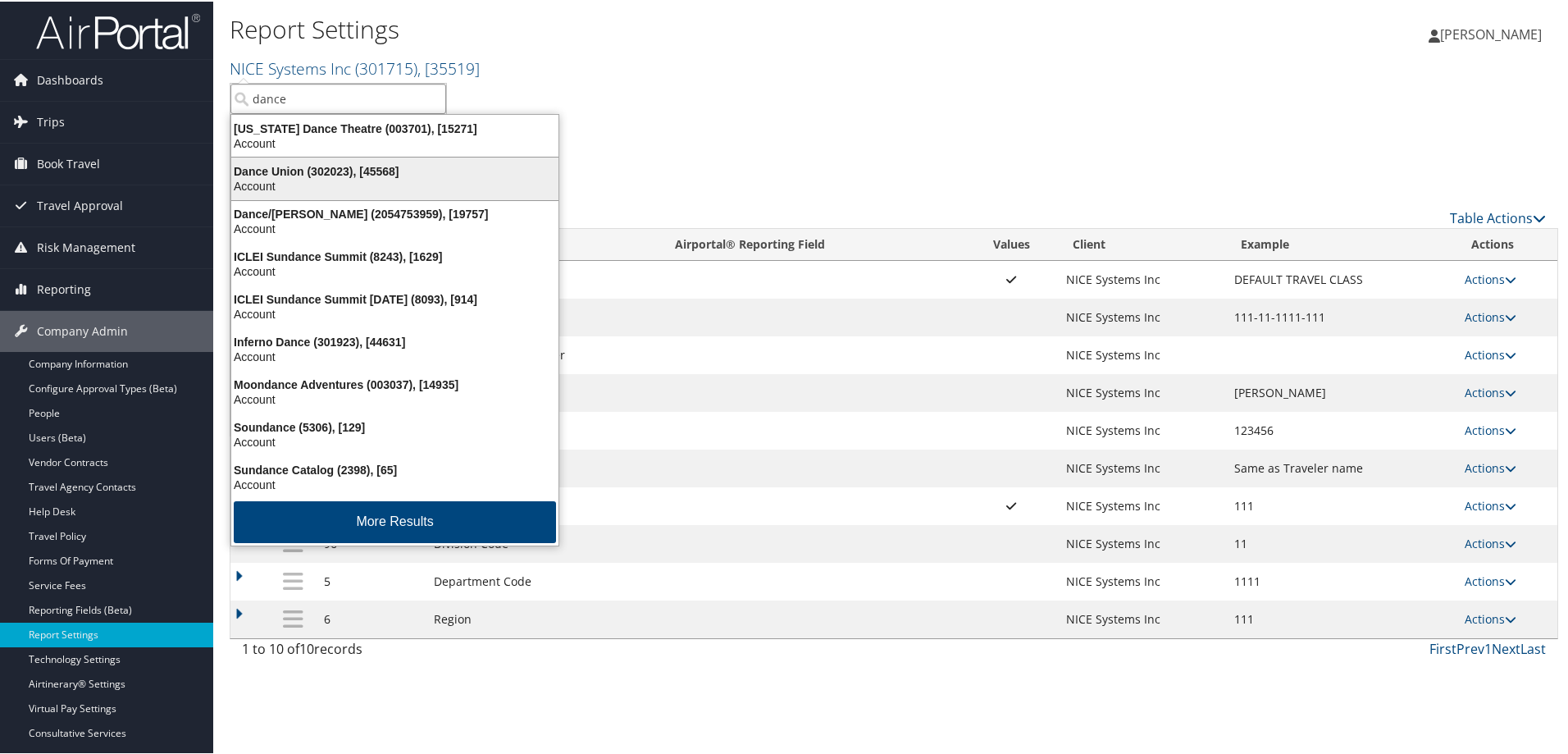
click at [292, 175] on div "Dance Union (302023), [45568]" at bounding box center [395, 169] width 347 height 14
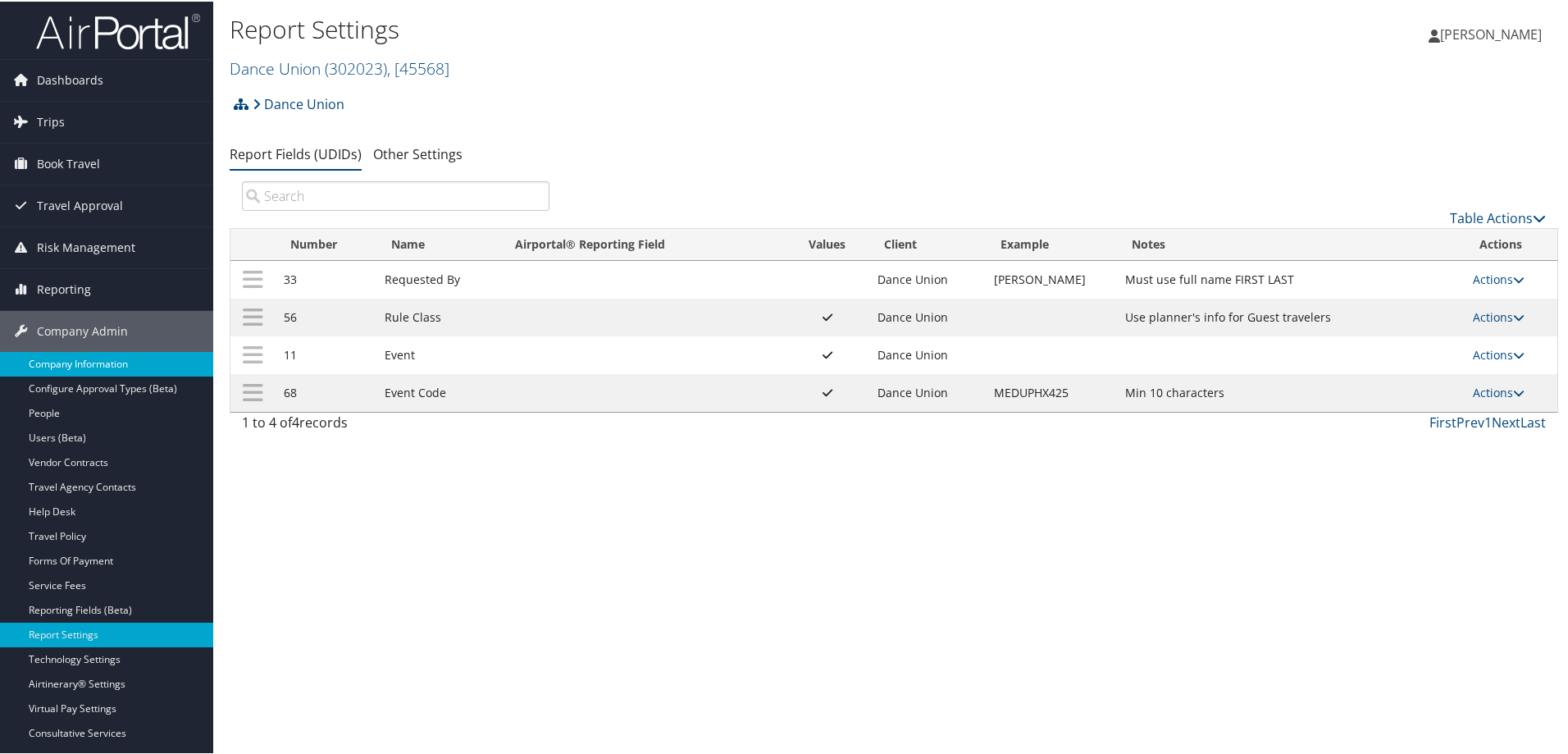
click at [113, 358] on link "Company Information" at bounding box center [107, 362] width 213 height 24
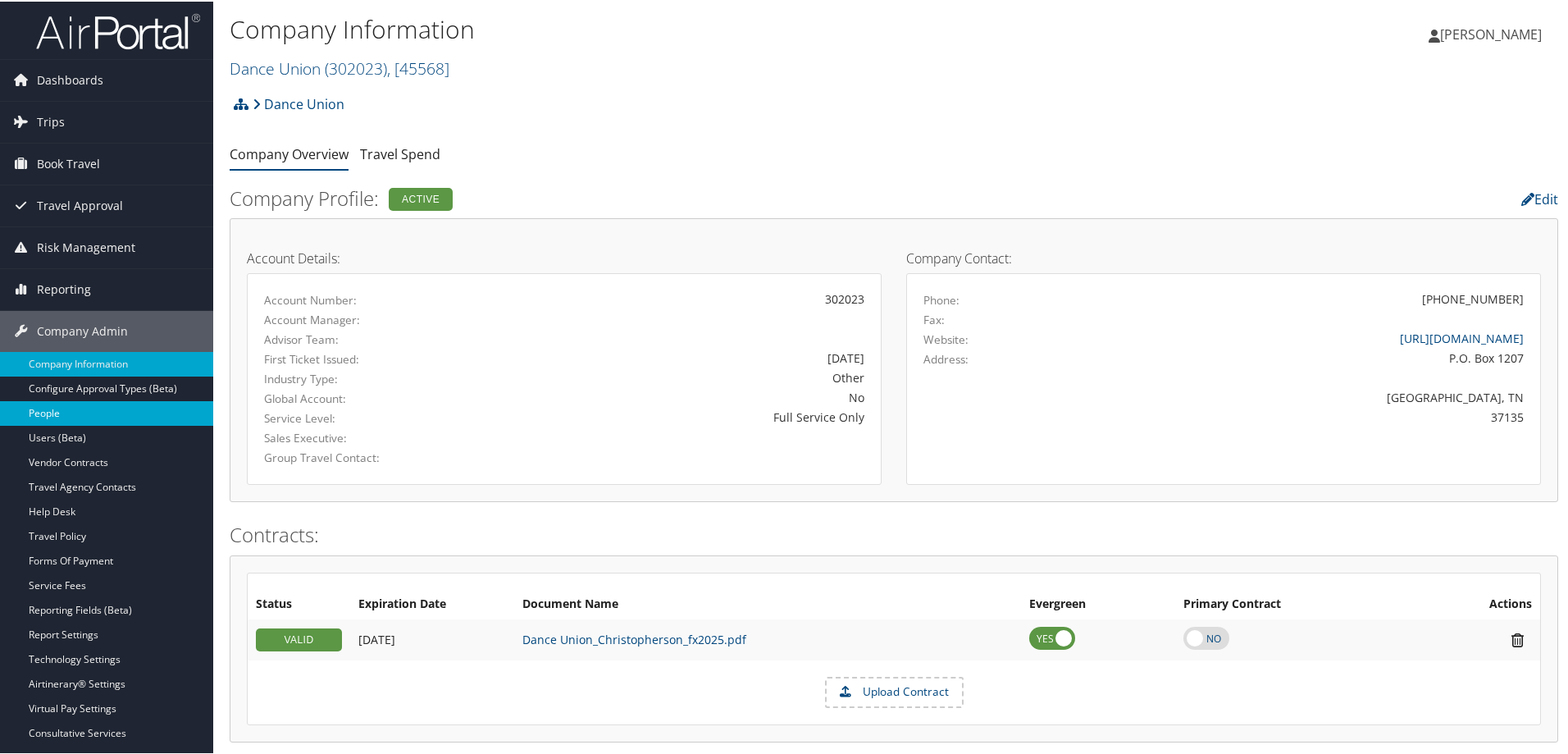
click at [34, 408] on link "People" at bounding box center [107, 411] width 213 height 24
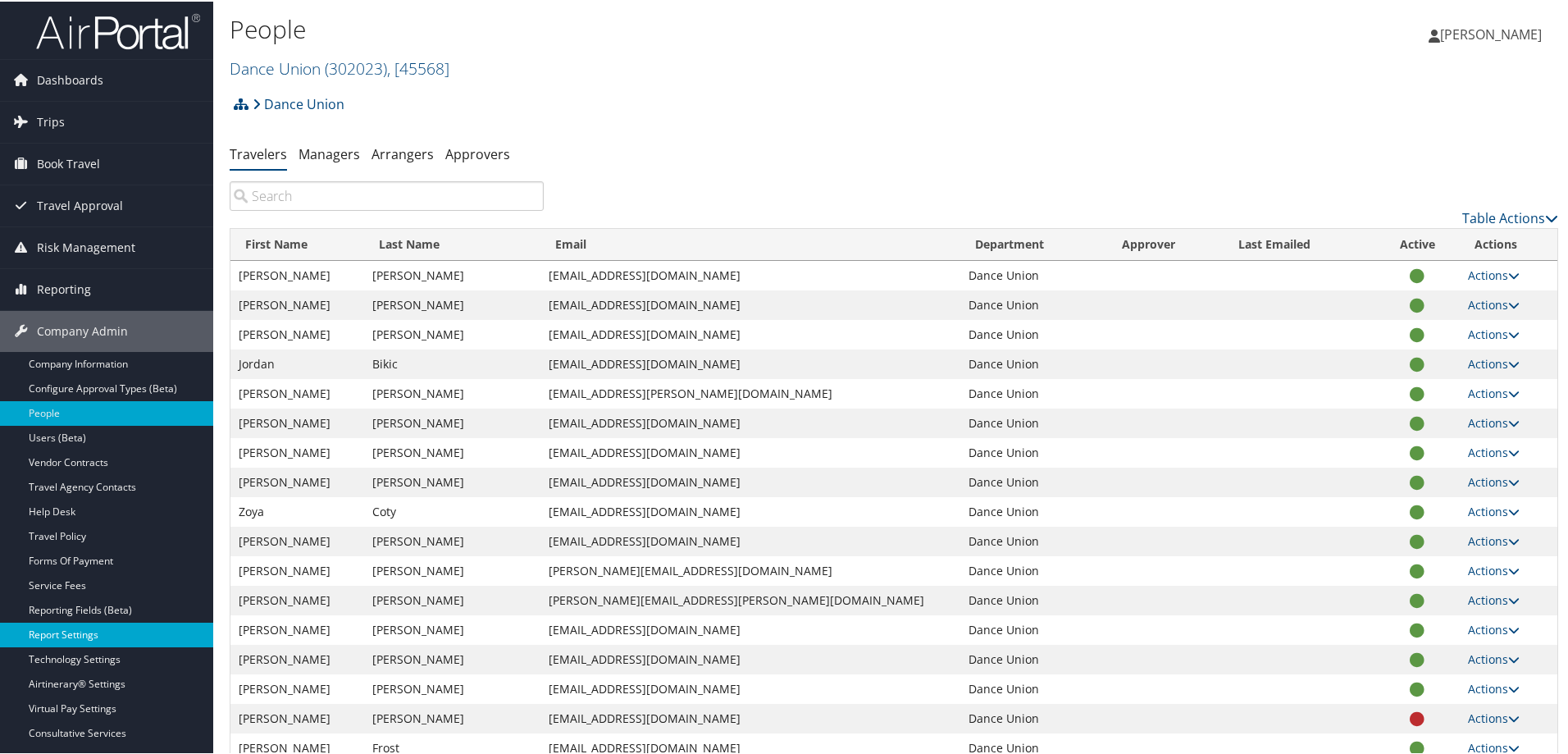
click at [64, 635] on link "Report Settings" at bounding box center [107, 633] width 213 height 24
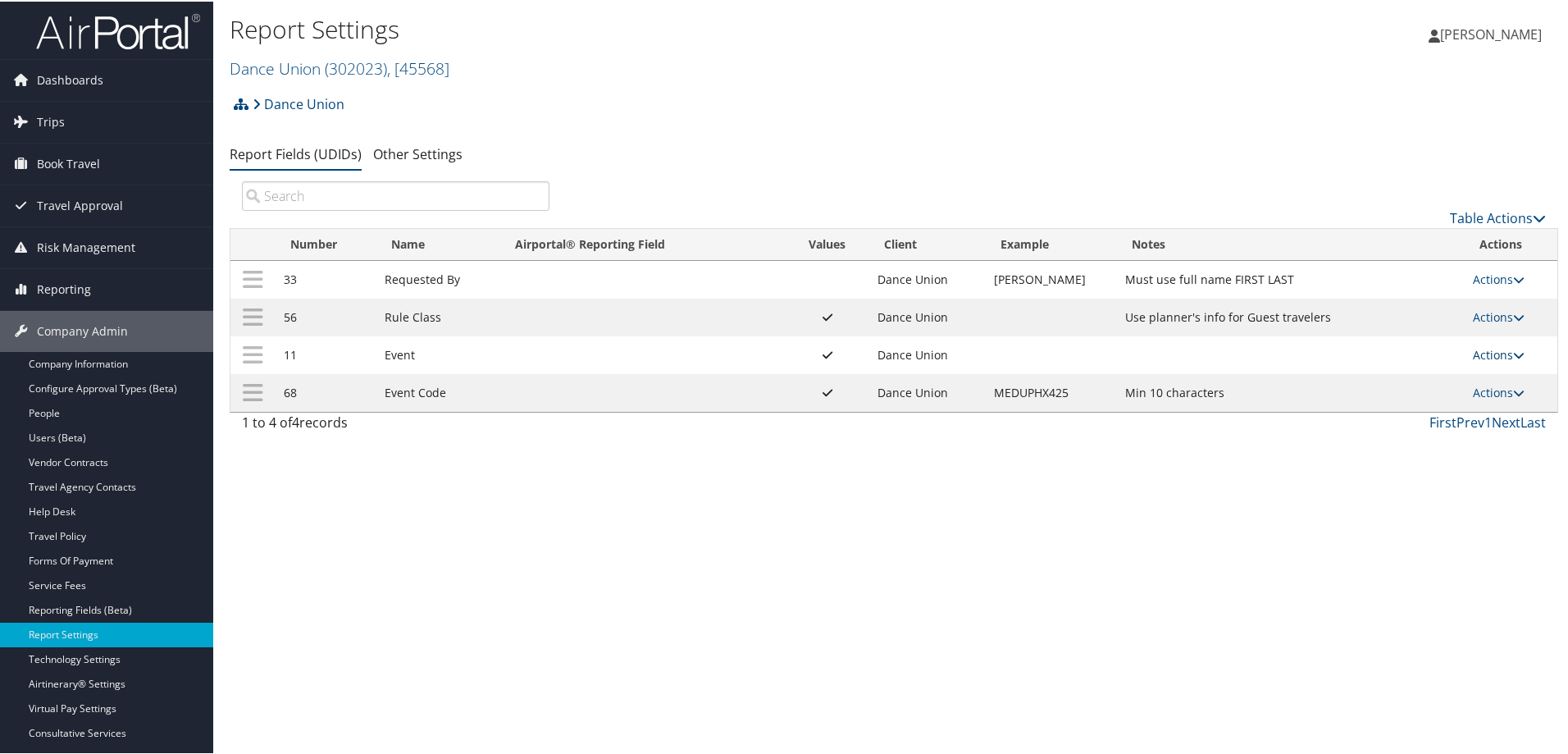
click at [1485, 351] on link "Actions" at bounding box center [1499, 353] width 52 height 15
click at [1379, 433] on link "Edit" at bounding box center [1427, 433] width 177 height 28
select select "both"
select select "trip"
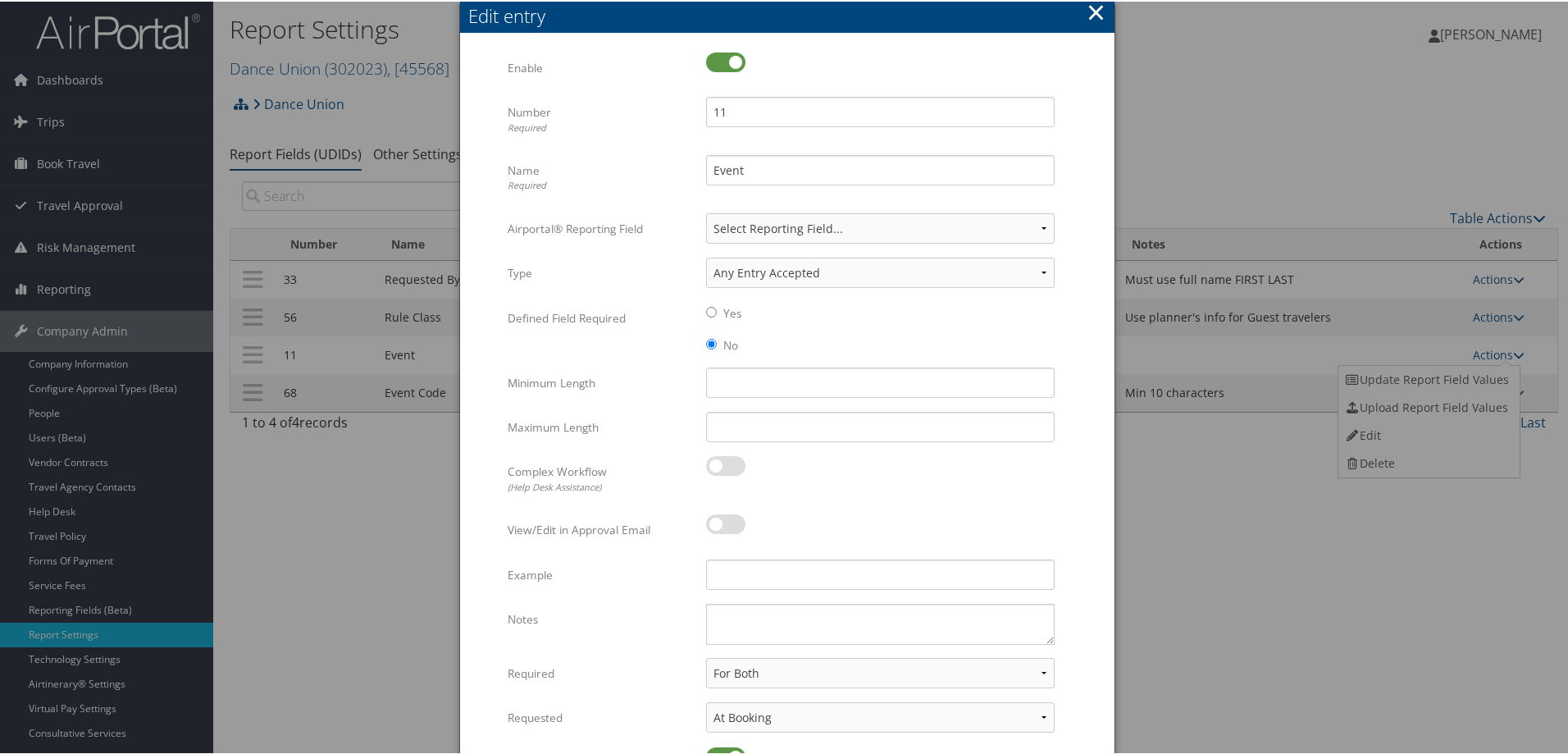
click at [1087, 6] on button "×" at bounding box center [1095, 11] width 19 height 33
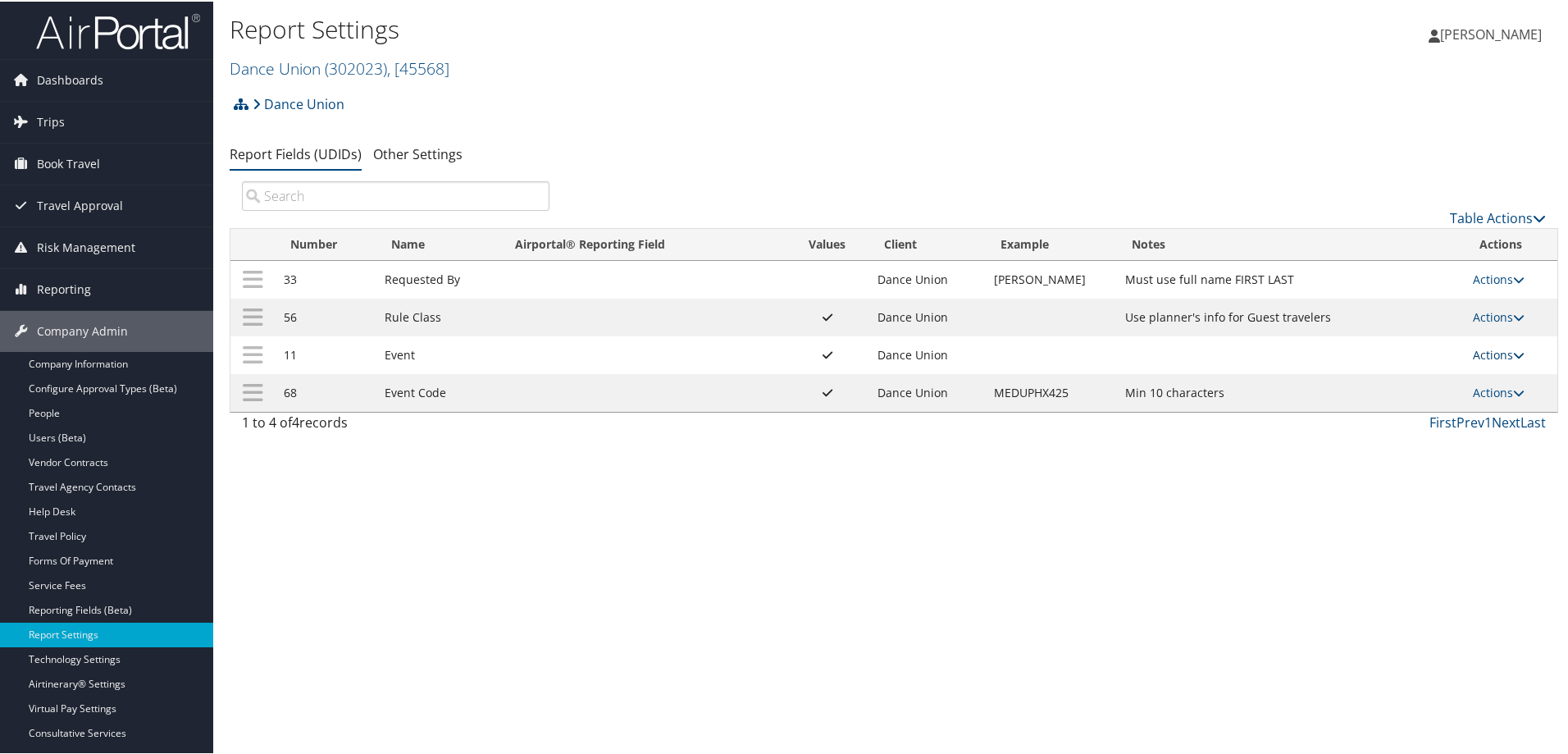
click at [1487, 348] on link "Actions" at bounding box center [1499, 353] width 52 height 15
click at [1402, 379] on link "Update Report Field Values" at bounding box center [1427, 378] width 177 height 28
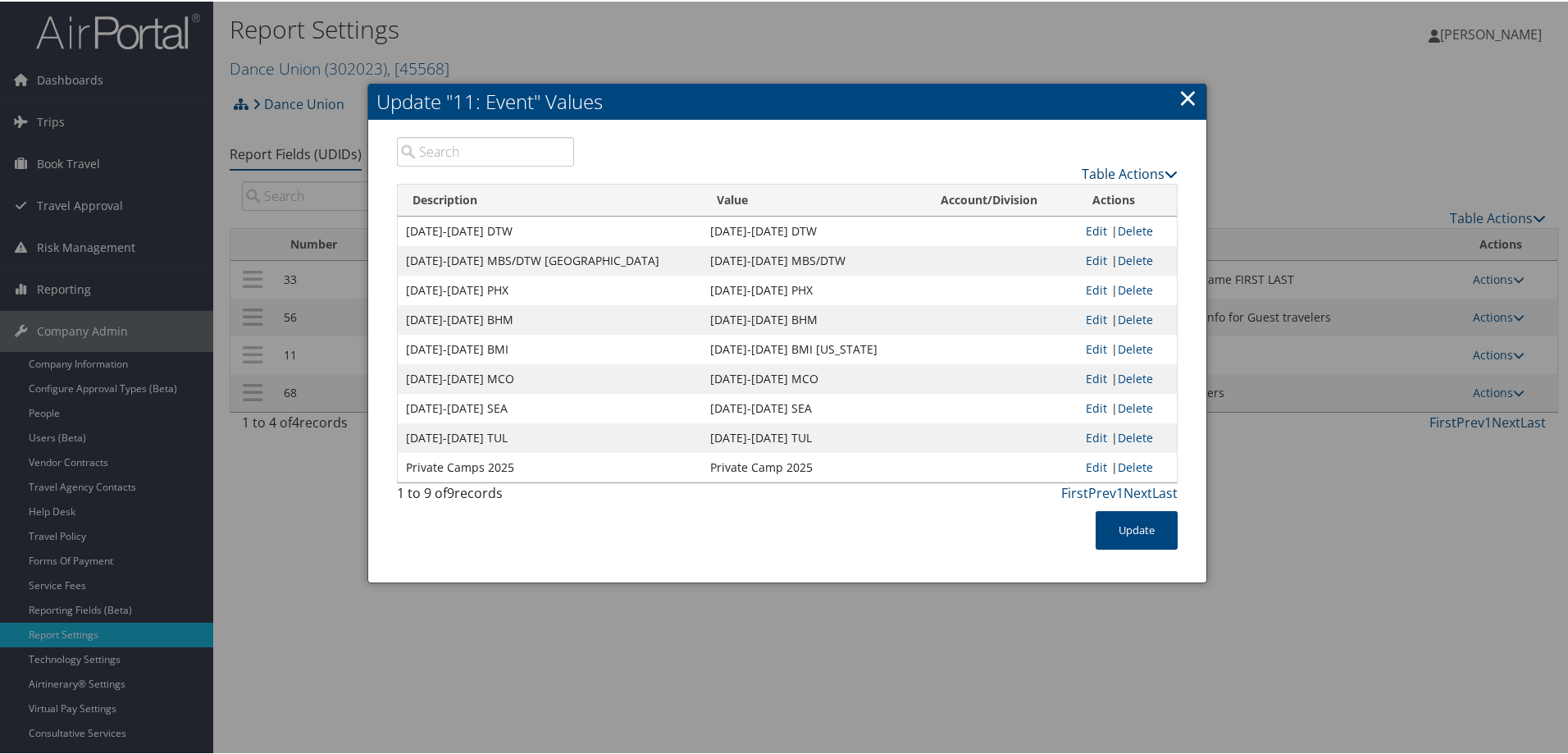
click at [1112, 176] on link "Table Actions" at bounding box center [1129, 172] width 96 height 18
click at [1033, 199] on link "New Record" at bounding box center [1065, 197] width 216 height 28
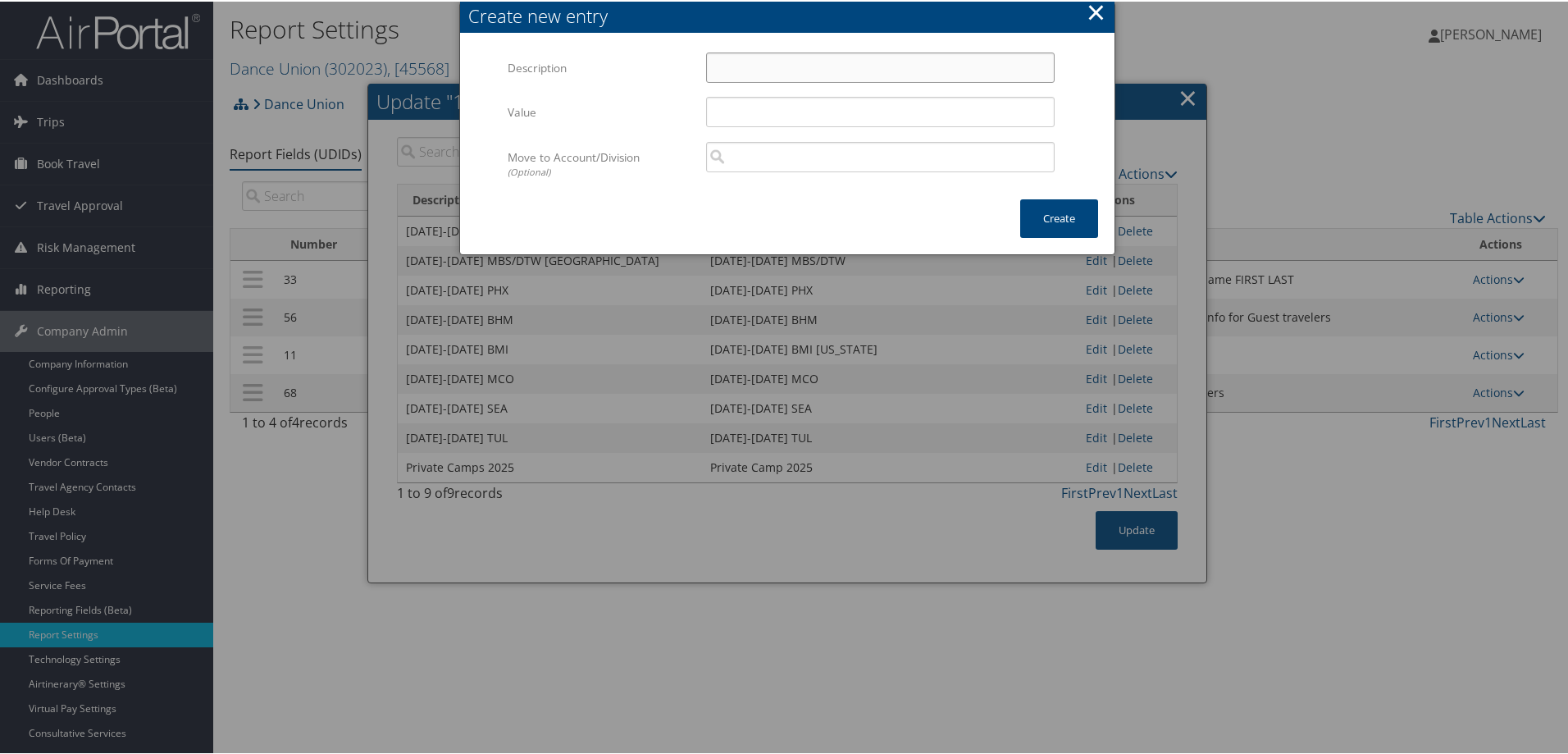
click at [718, 69] on input "Description" at bounding box center [880, 66] width 348 height 30
type input "[DATE]-[DATE] BNA"
click at [720, 113] on input "Value" at bounding box center [880, 110] width 348 height 30
type input "B"
type input "[DATE]-[DATE] BNA"
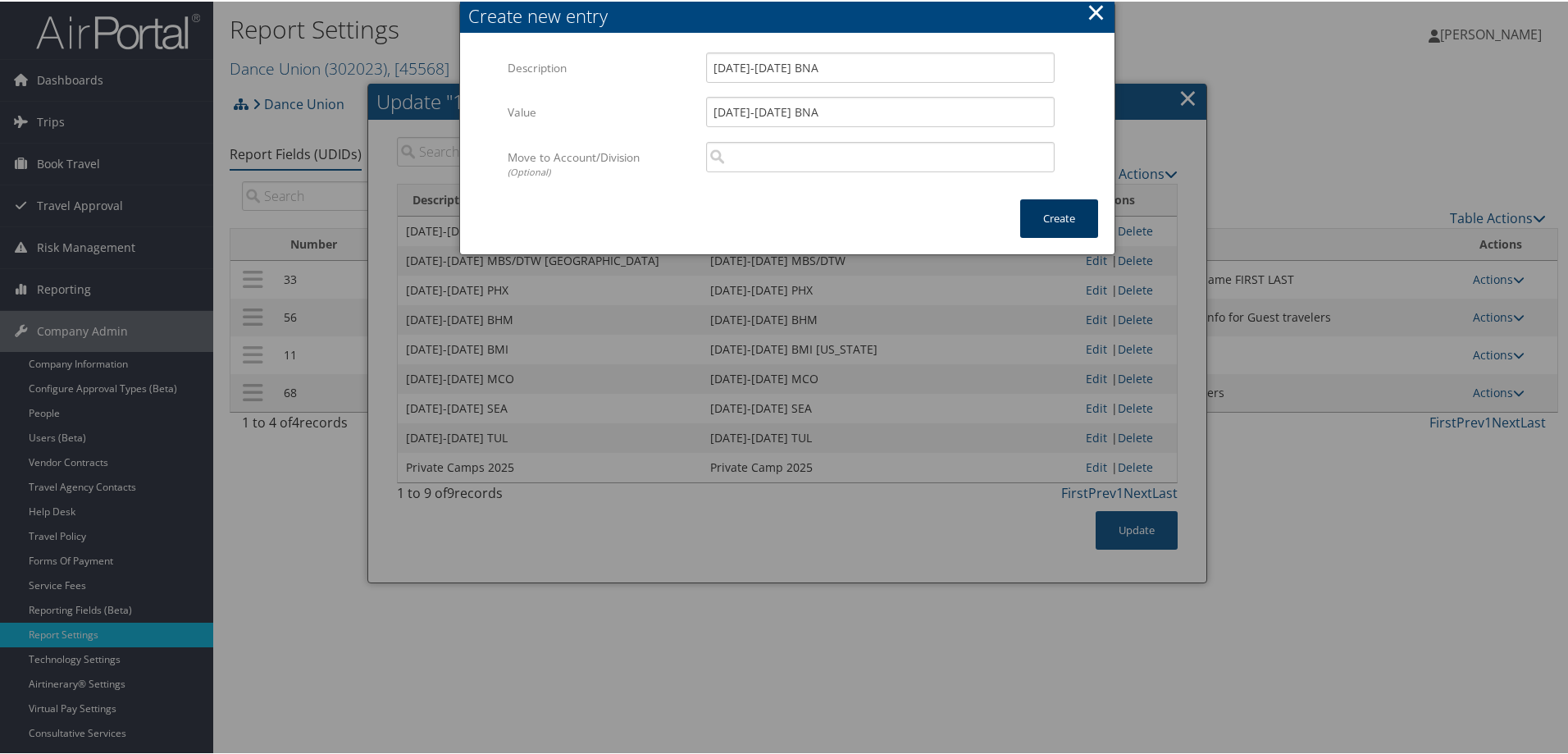
click at [1044, 211] on button "Create" at bounding box center [1059, 217] width 78 height 39
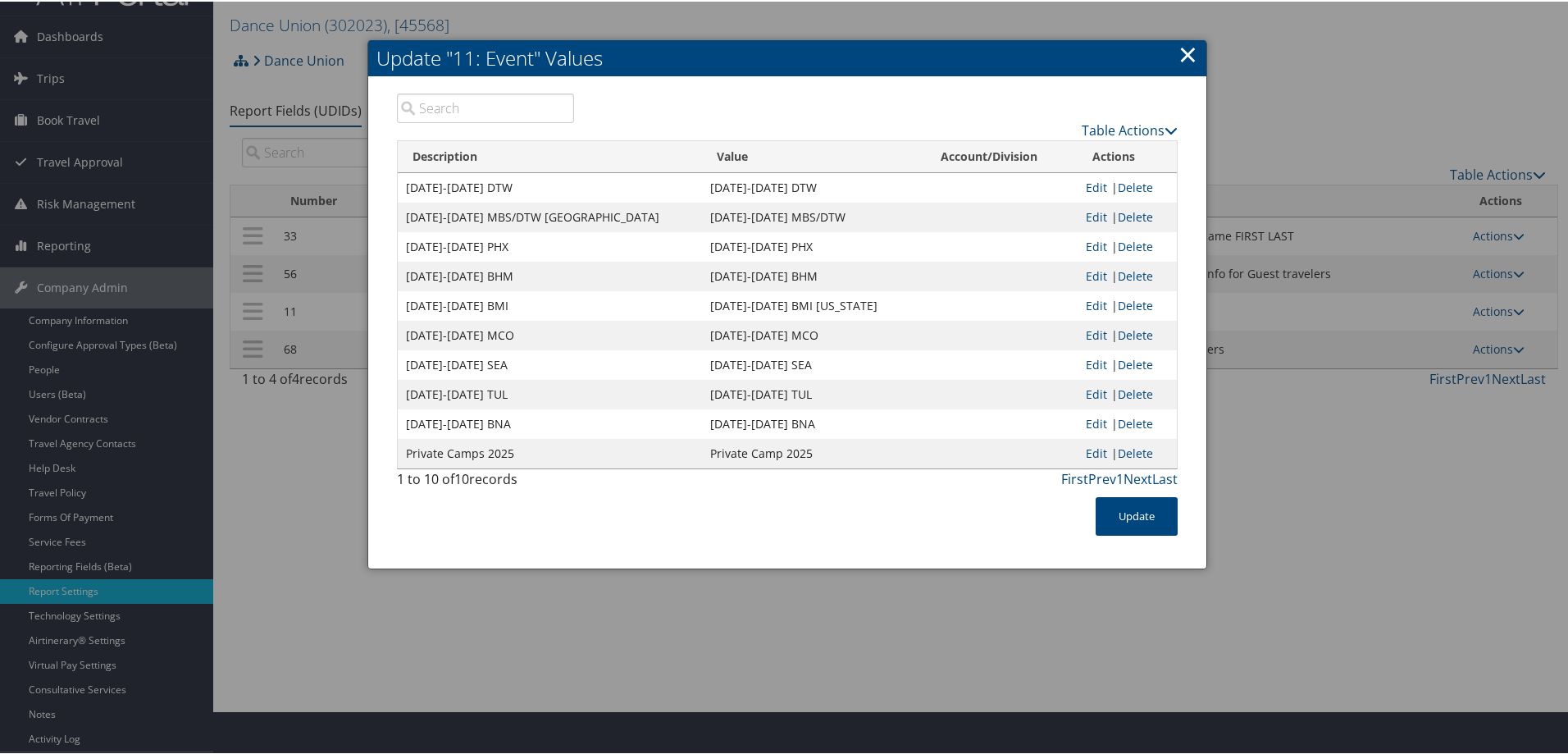
scroll to position [42, 0]
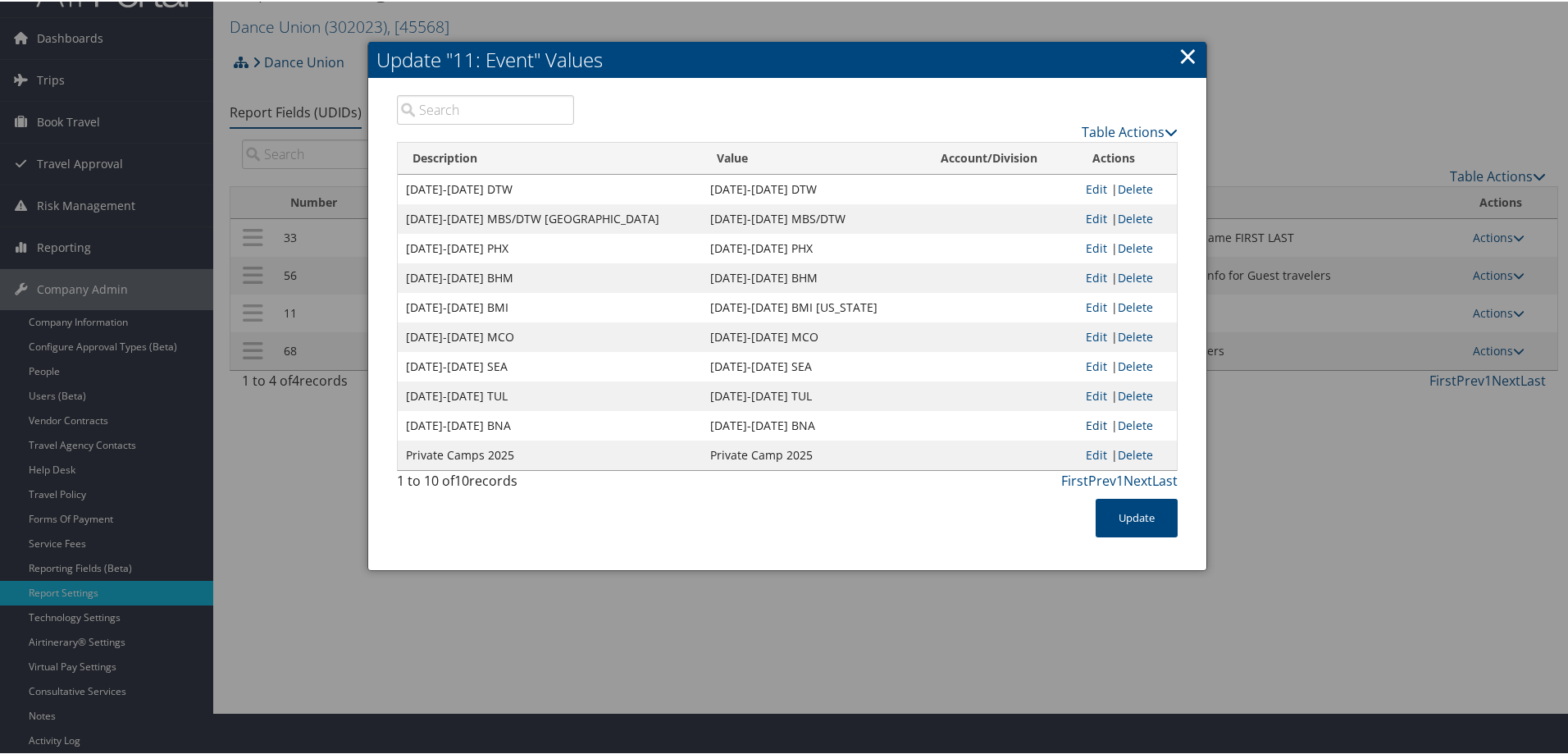
click at [1086, 426] on link "Edit" at bounding box center [1096, 424] width 21 height 15
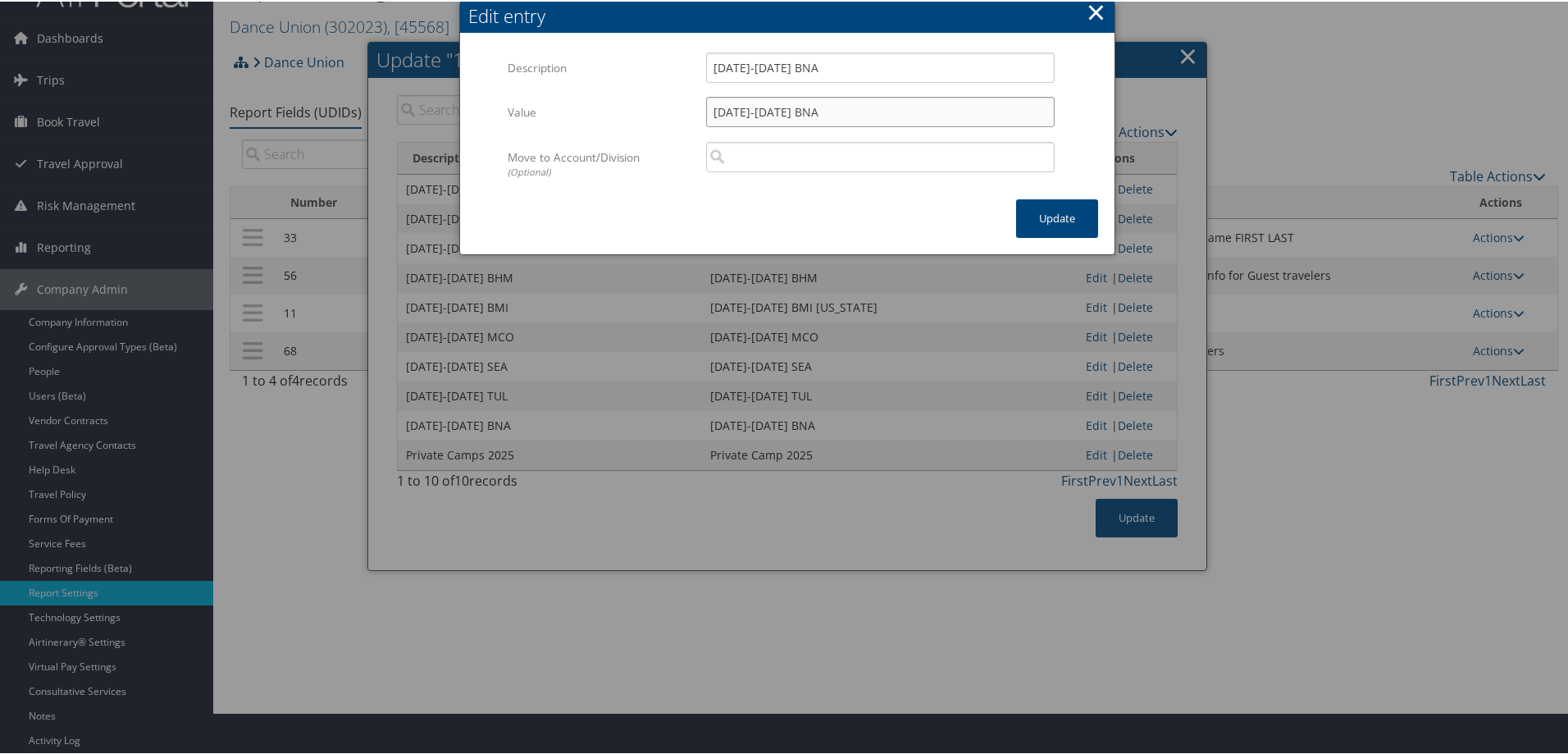
click at [735, 112] on input "[DATE]-[DATE] BNA" at bounding box center [880, 110] width 348 height 30
type input "[DATE]-[DATE] BNA"
click at [826, 70] on input "[DATE]-[DATE] BNA" at bounding box center [880, 66] width 348 height 30
type input "[DATE]-[DATE] BNA Regionals"
click at [859, 118] on input "[DATE]-[DATE] BNA" at bounding box center [880, 110] width 348 height 30
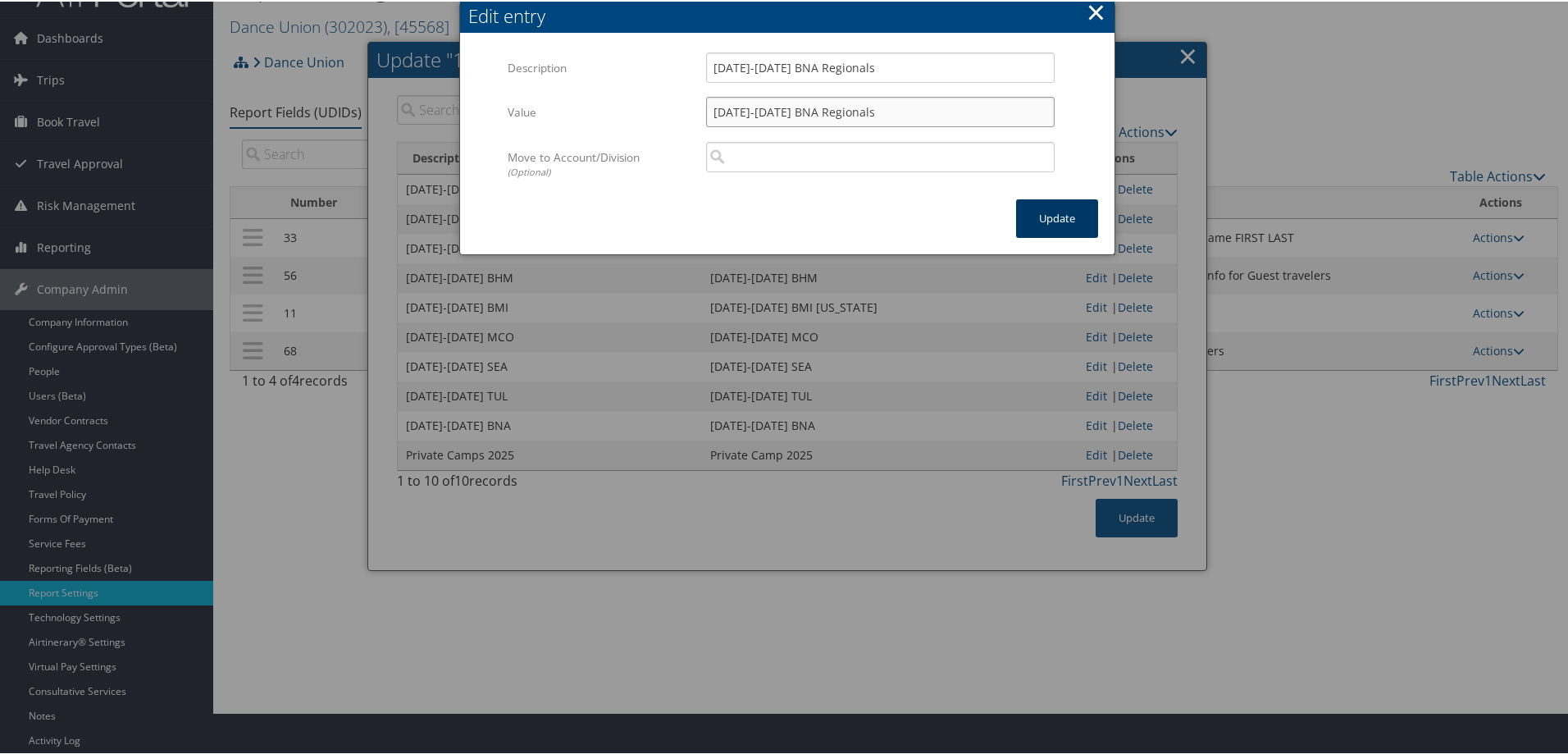
type input "[DATE]-[DATE] BNA Regionals"
click at [1047, 211] on button "Update" at bounding box center [1057, 217] width 82 height 39
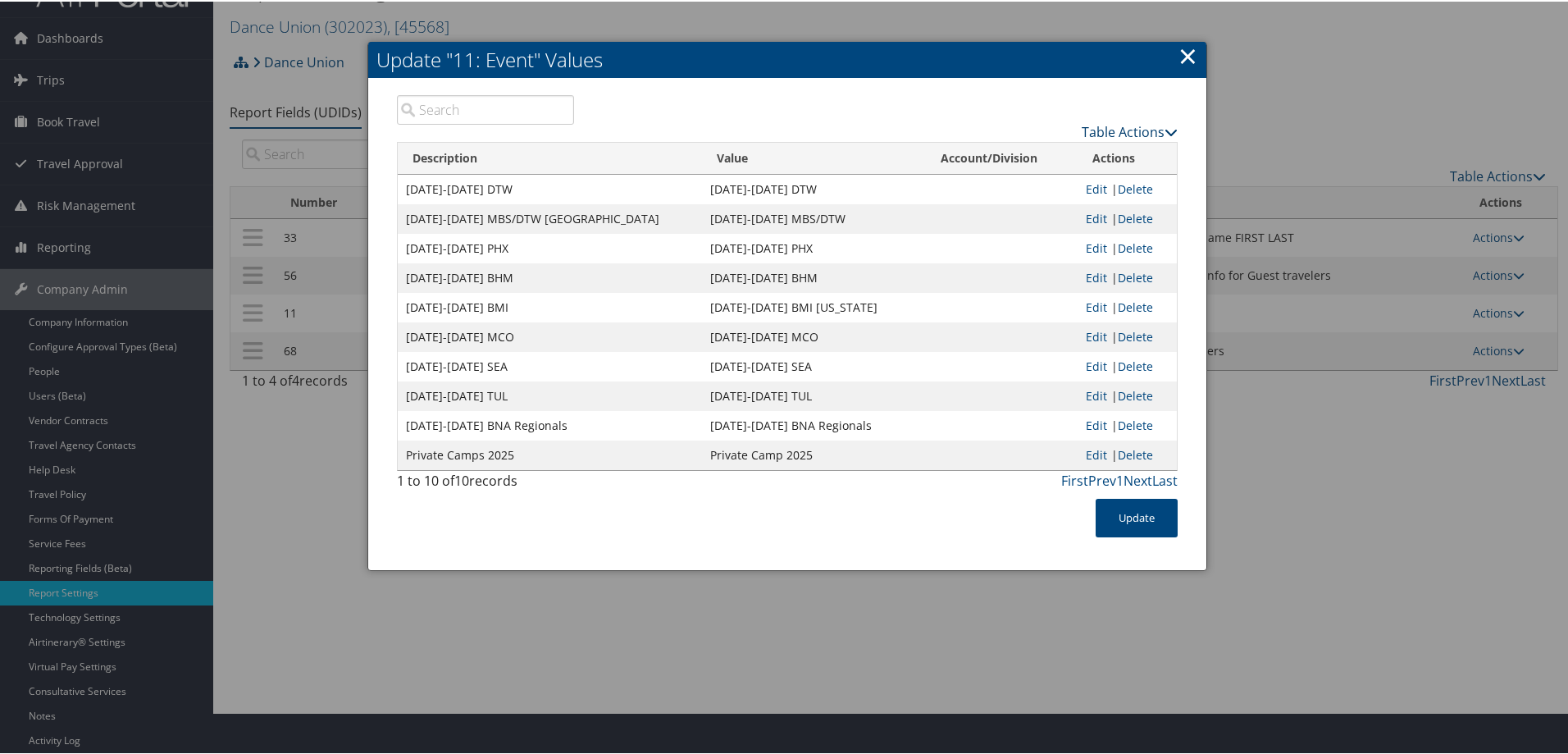
click at [1116, 134] on link "Table Actions" at bounding box center [1129, 131] width 96 height 18
click at [1024, 155] on link "New Record" at bounding box center [1065, 156] width 216 height 28
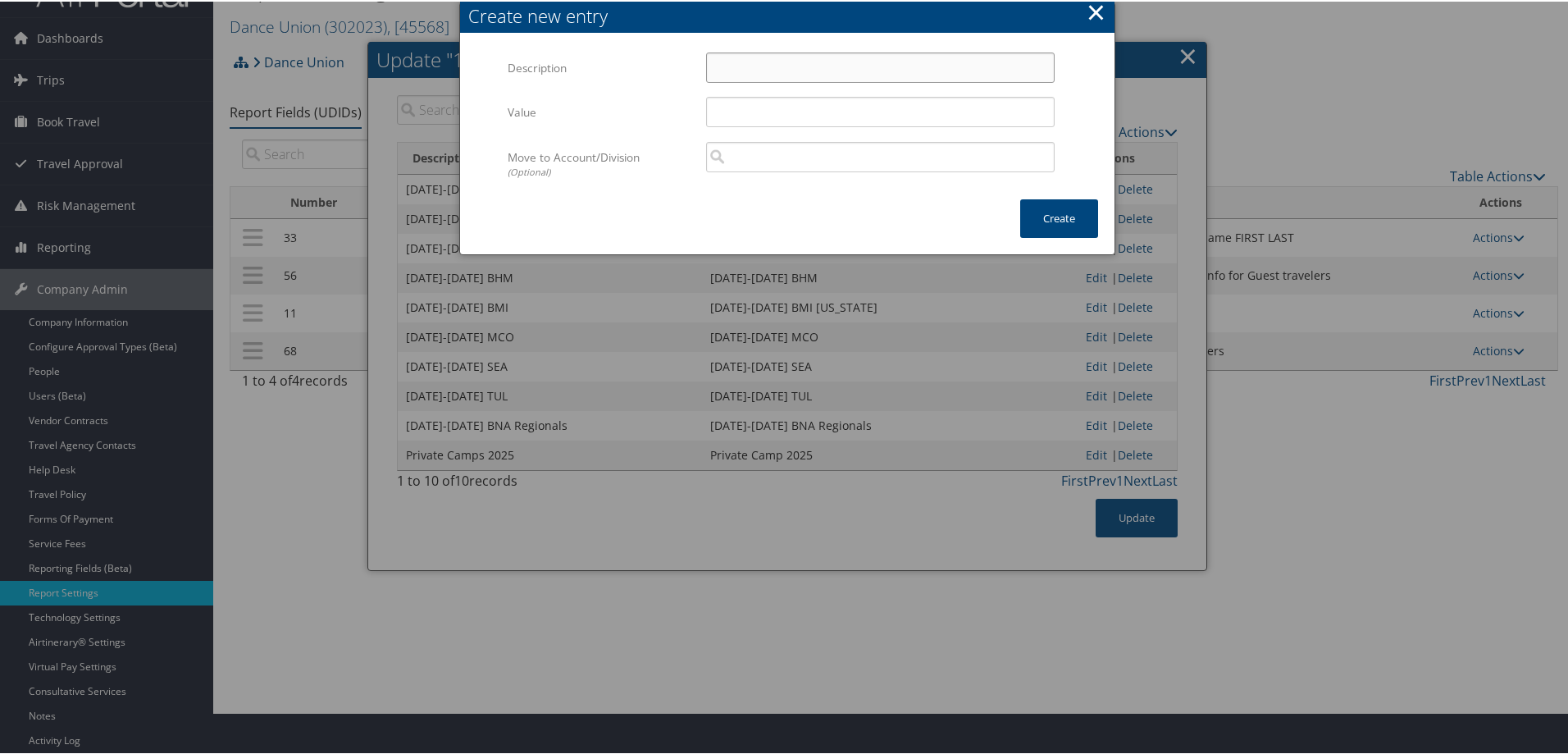
click at [732, 69] on input "Description" at bounding box center [880, 66] width 348 height 30
click at [732, 69] on input "[DATE]-Nov 01SDF Regionals" at bounding box center [880, 66] width 348 height 30
type input "[DATE]-Nov 01SDF Regionals"
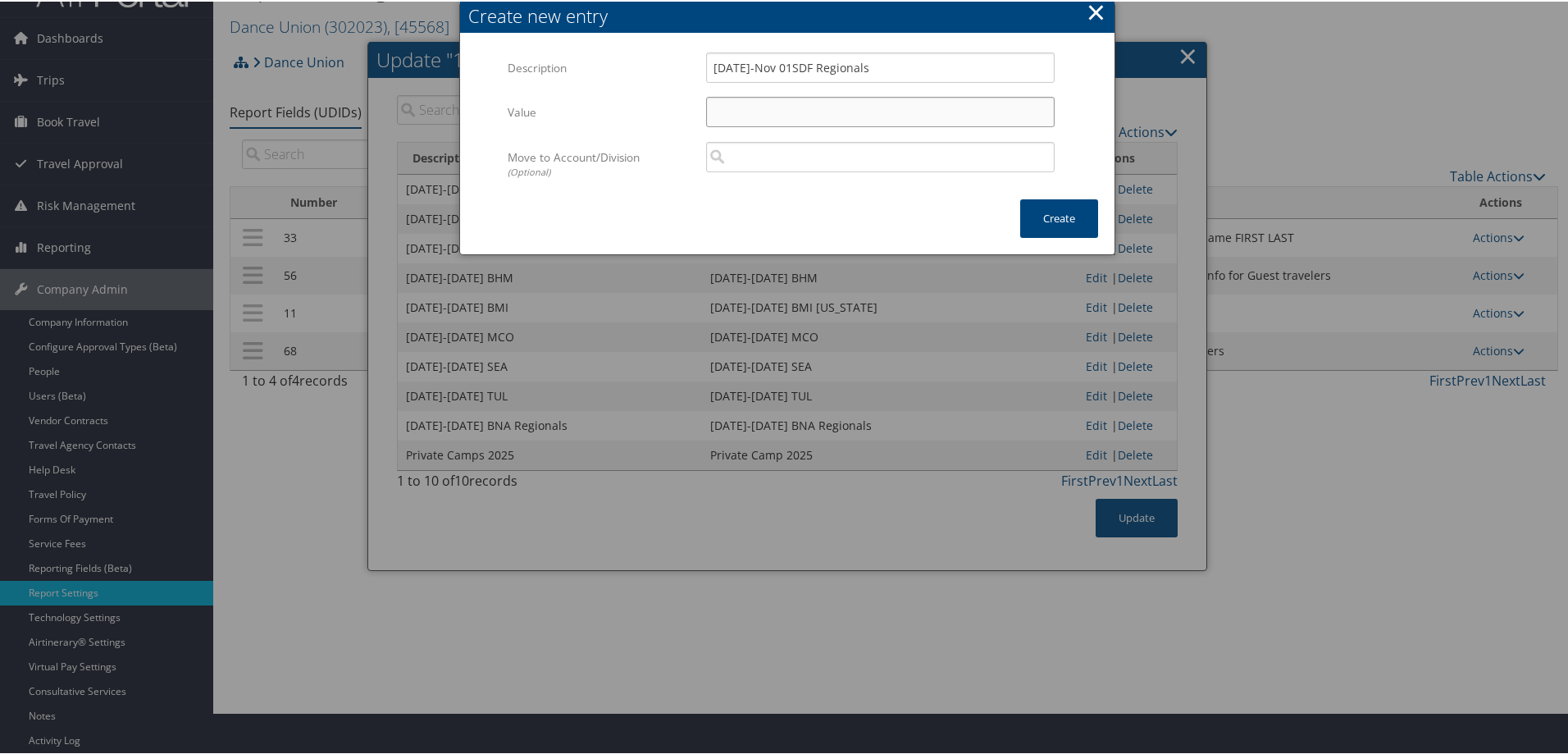
click at [747, 115] on input "Value" at bounding box center [880, 110] width 348 height 30
paste input "[DATE]-Nov 01SDF Regionals"
type input "[DATE]-Nov 01SDF Regionals"
click at [788, 66] on input "[DATE]-Nov 01SDF Regionals" at bounding box center [880, 66] width 348 height 30
type input "[DATE]-[DATE] SDF Regionals"
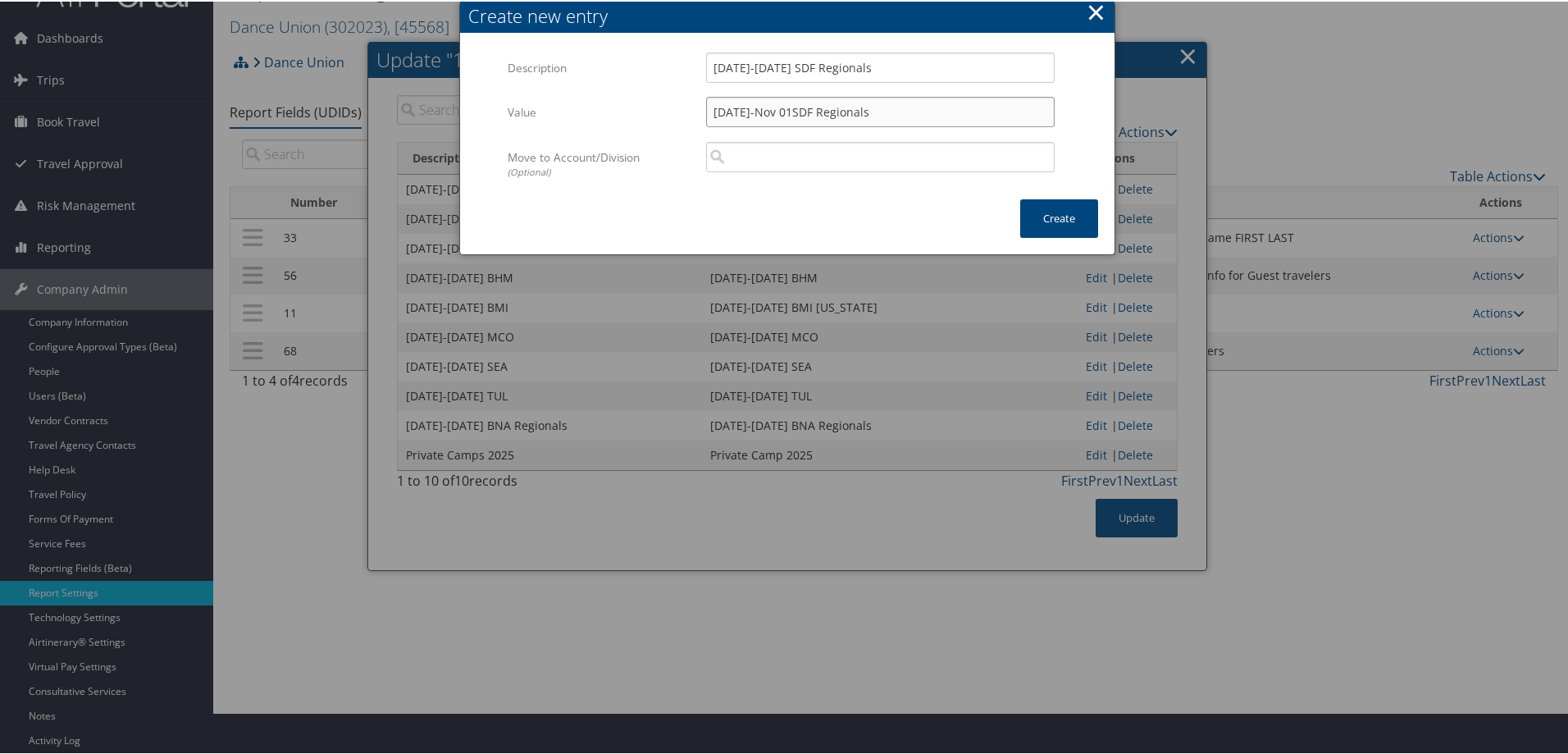
click at [787, 110] on input "[DATE]-Nov 01SDF Regionals" at bounding box center [880, 110] width 348 height 30
type input "[DATE]-[DATE] SDF Regionals"
click at [1044, 216] on button "Create" at bounding box center [1059, 217] width 78 height 39
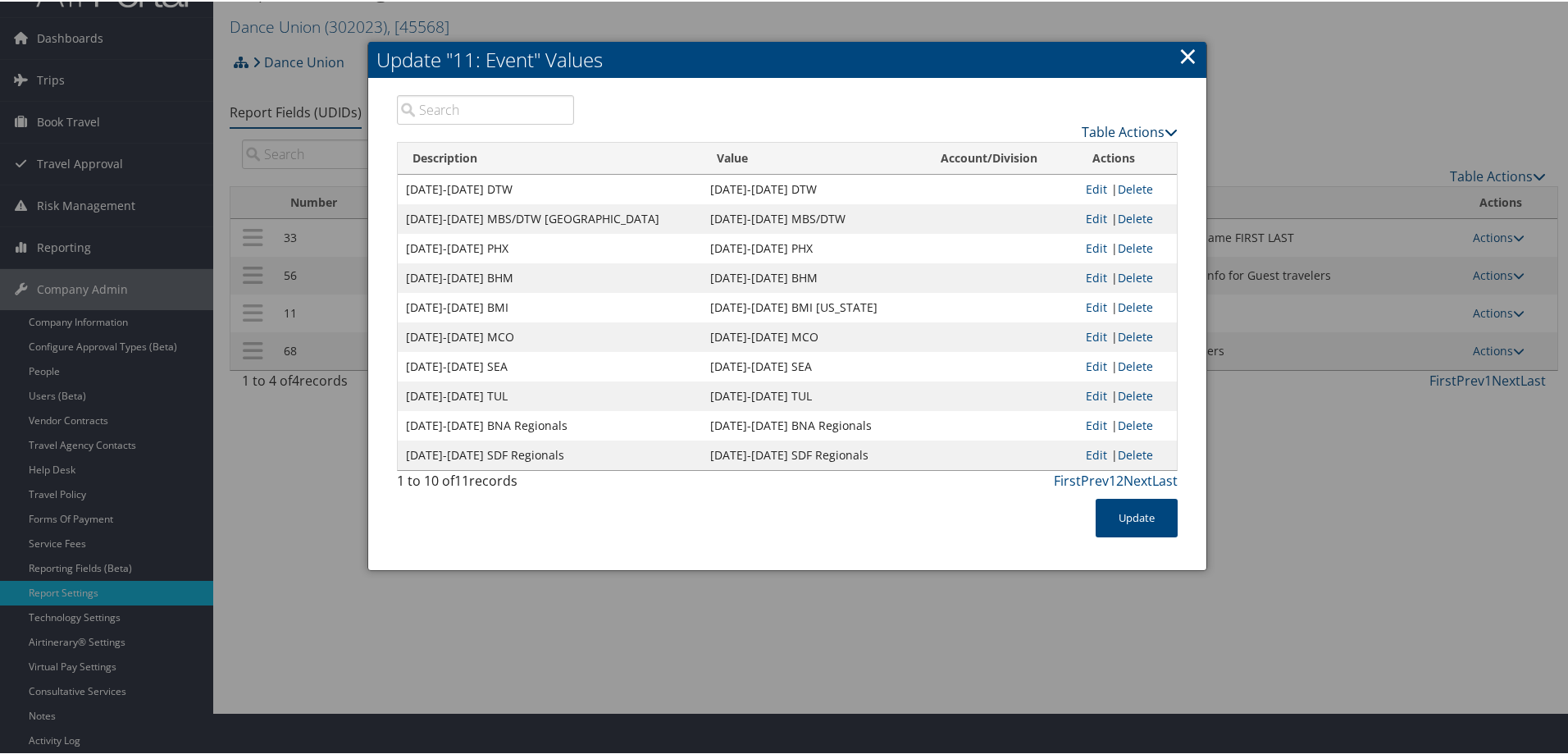
click at [1106, 125] on link "Table Actions" at bounding box center [1129, 131] width 96 height 18
click at [1020, 158] on link "New Record" at bounding box center [1065, 156] width 216 height 28
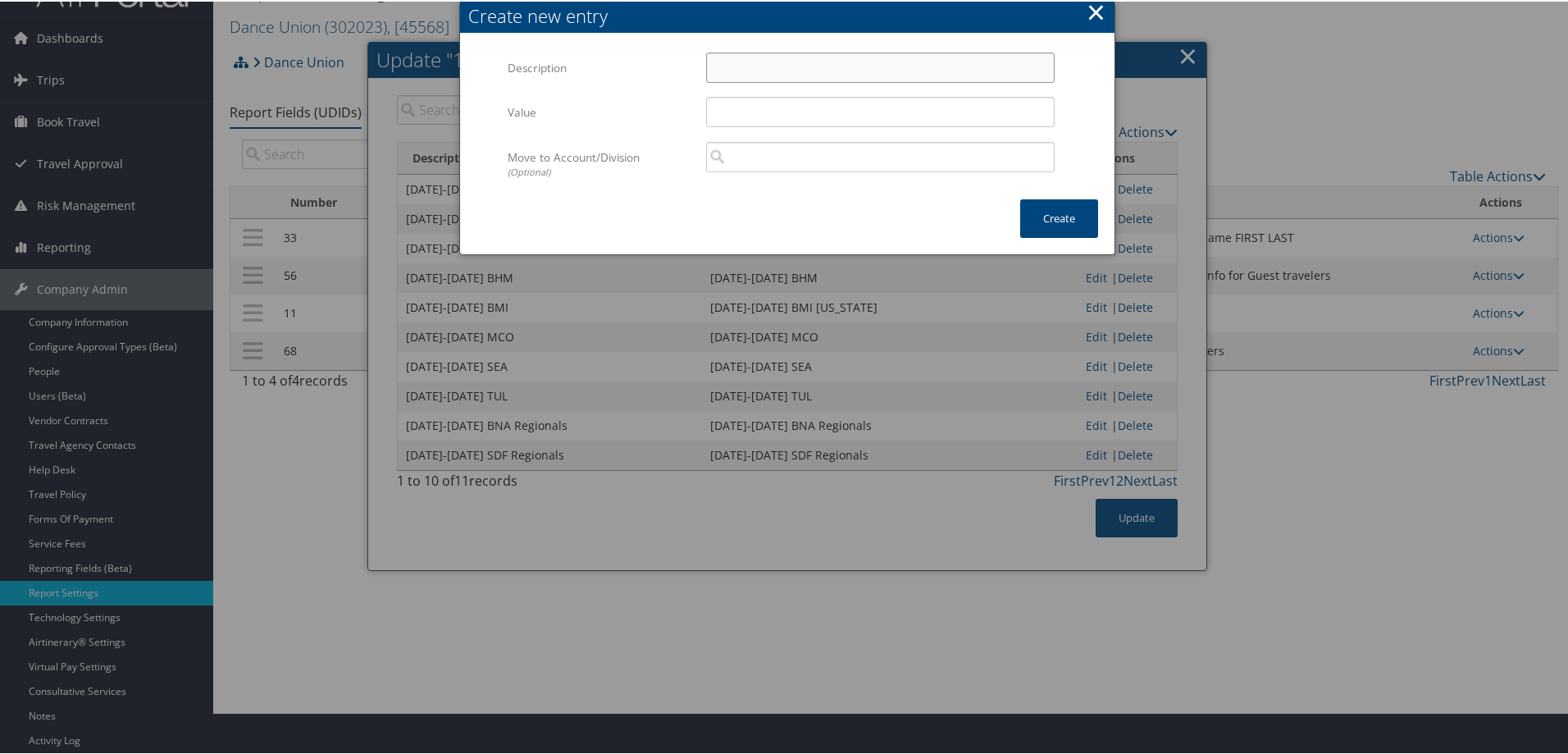
click at [723, 69] on input "Description" at bounding box center [880, 66] width 348 height 30
click at [723, 69] on input "[DATE]-[DATE] DTW Regionals" at bounding box center [880, 66] width 348 height 30
type input "[DATE]-[DATE] DTW Regionals"
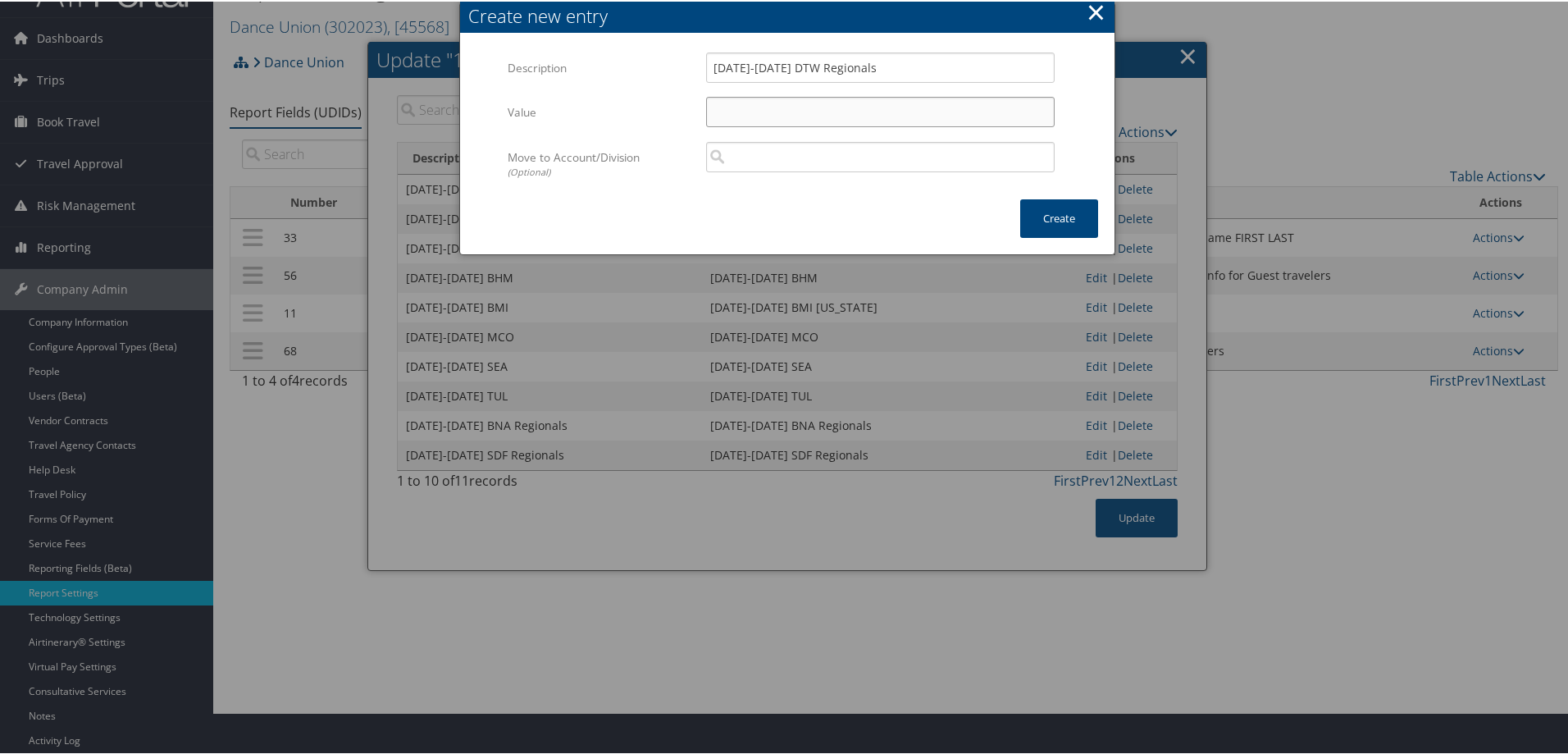
click at [754, 107] on input "Value" at bounding box center [880, 110] width 348 height 30
paste input "[DATE]-[DATE] DTW Regionals"
type input "[DATE]-[DATE] DTW Regionals"
click at [1036, 217] on button "Create" at bounding box center [1059, 217] width 78 height 39
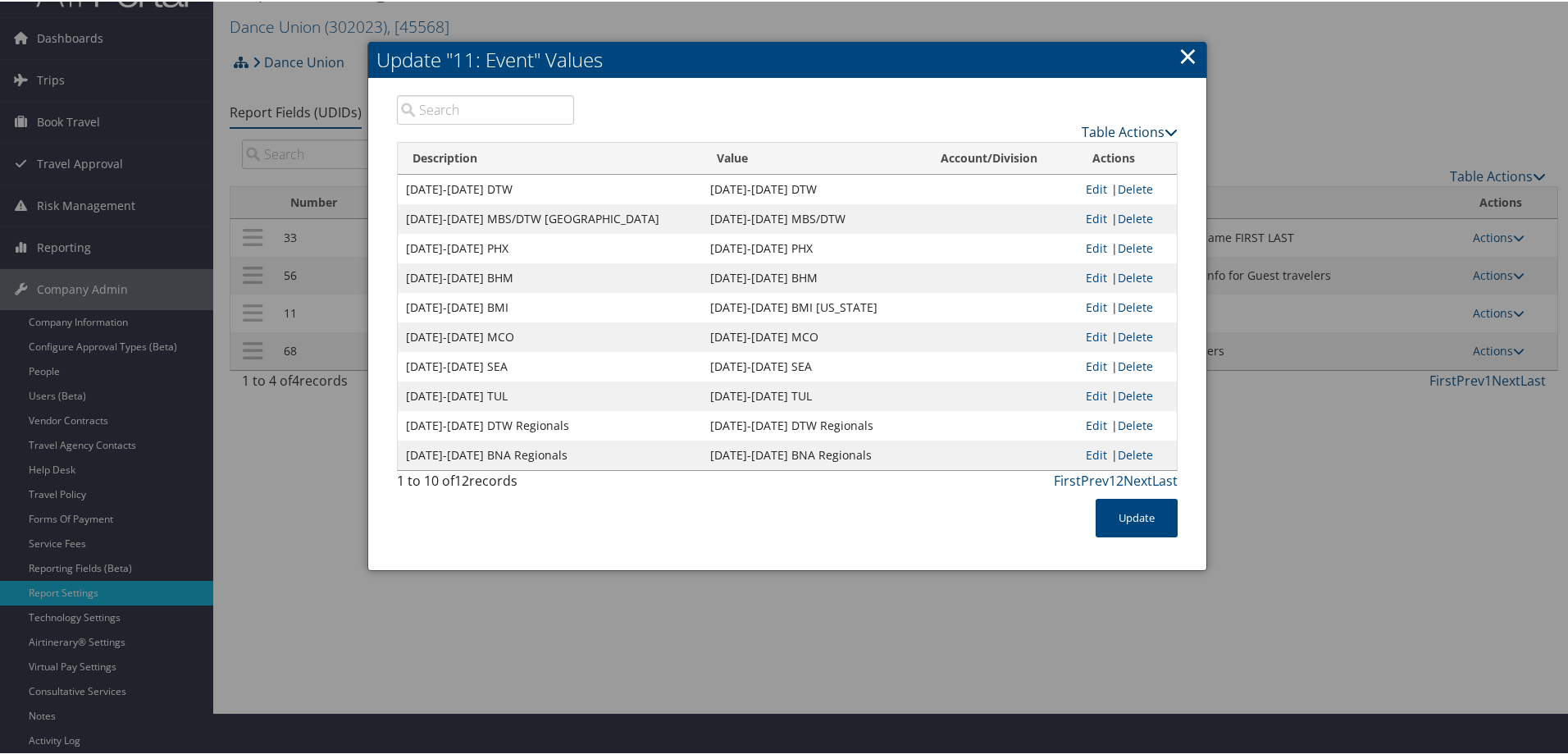
click at [1082, 132] on link "Table Actions" at bounding box center [1129, 131] width 96 height 18
click at [1015, 151] on link "New Record" at bounding box center [1065, 156] width 216 height 28
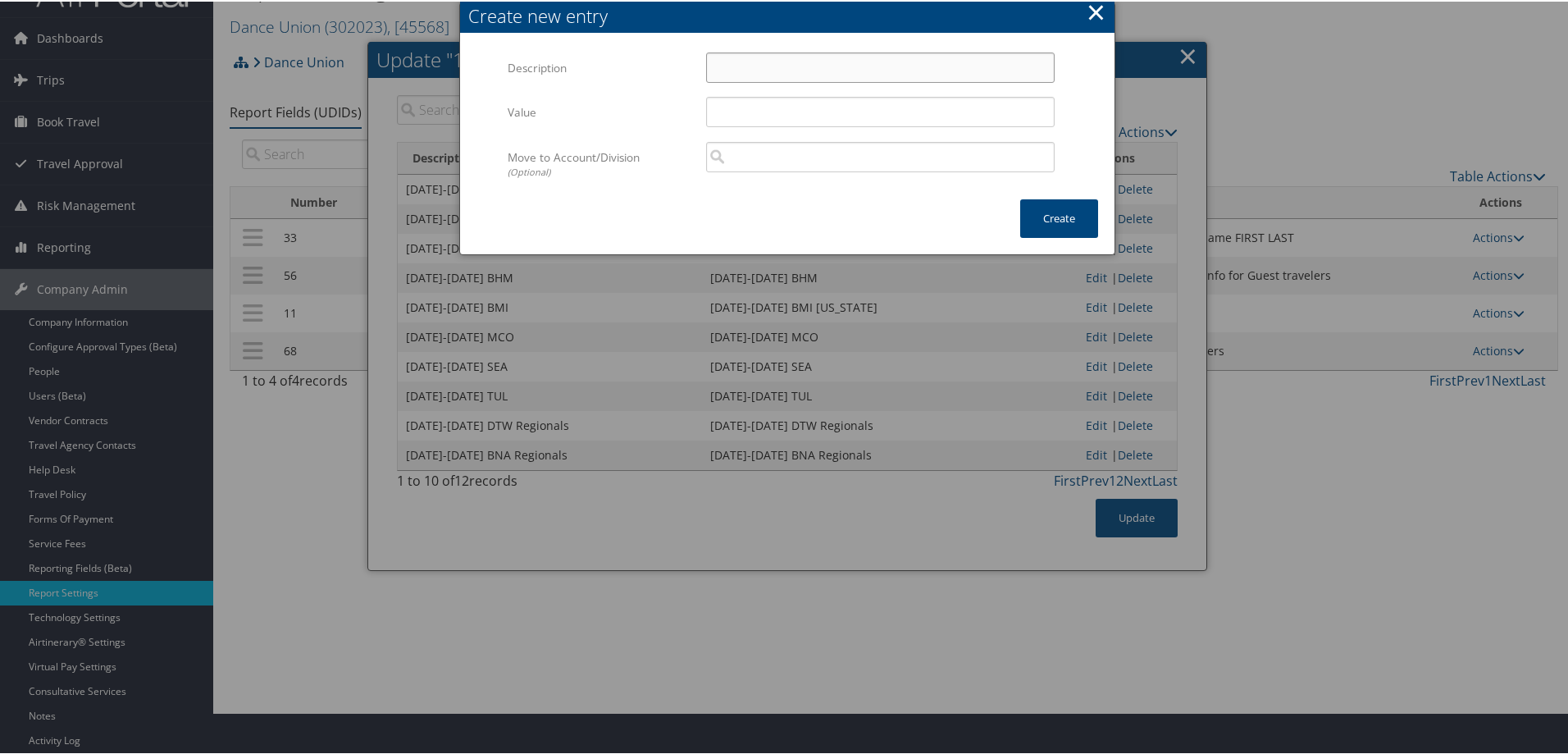
click at [740, 64] on input "Description" at bounding box center [880, 66] width 348 height 30
type input "O"
click at [740, 64] on input "[DATE]-[DATE] DEN Regionals" at bounding box center [880, 66] width 348 height 30
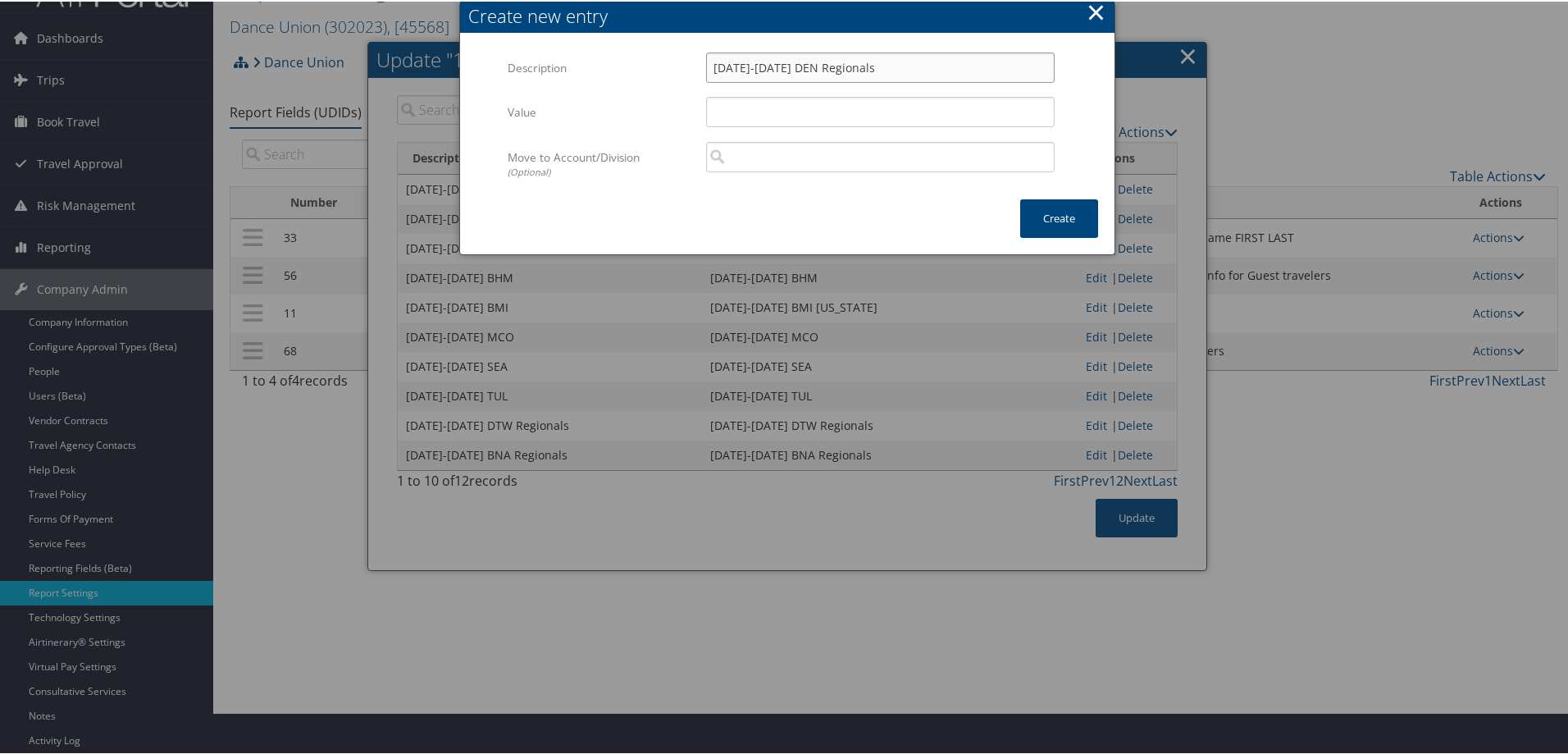
type input "[DATE]-[DATE] DEN Regionals"
click at [737, 108] on input "Value" at bounding box center [880, 110] width 348 height 30
paste input "[DATE]-[DATE] DEN Regionals"
type input "[DATE]-[DATE] DEN Regionals"
click at [1052, 217] on button "Create" at bounding box center [1059, 217] width 78 height 39
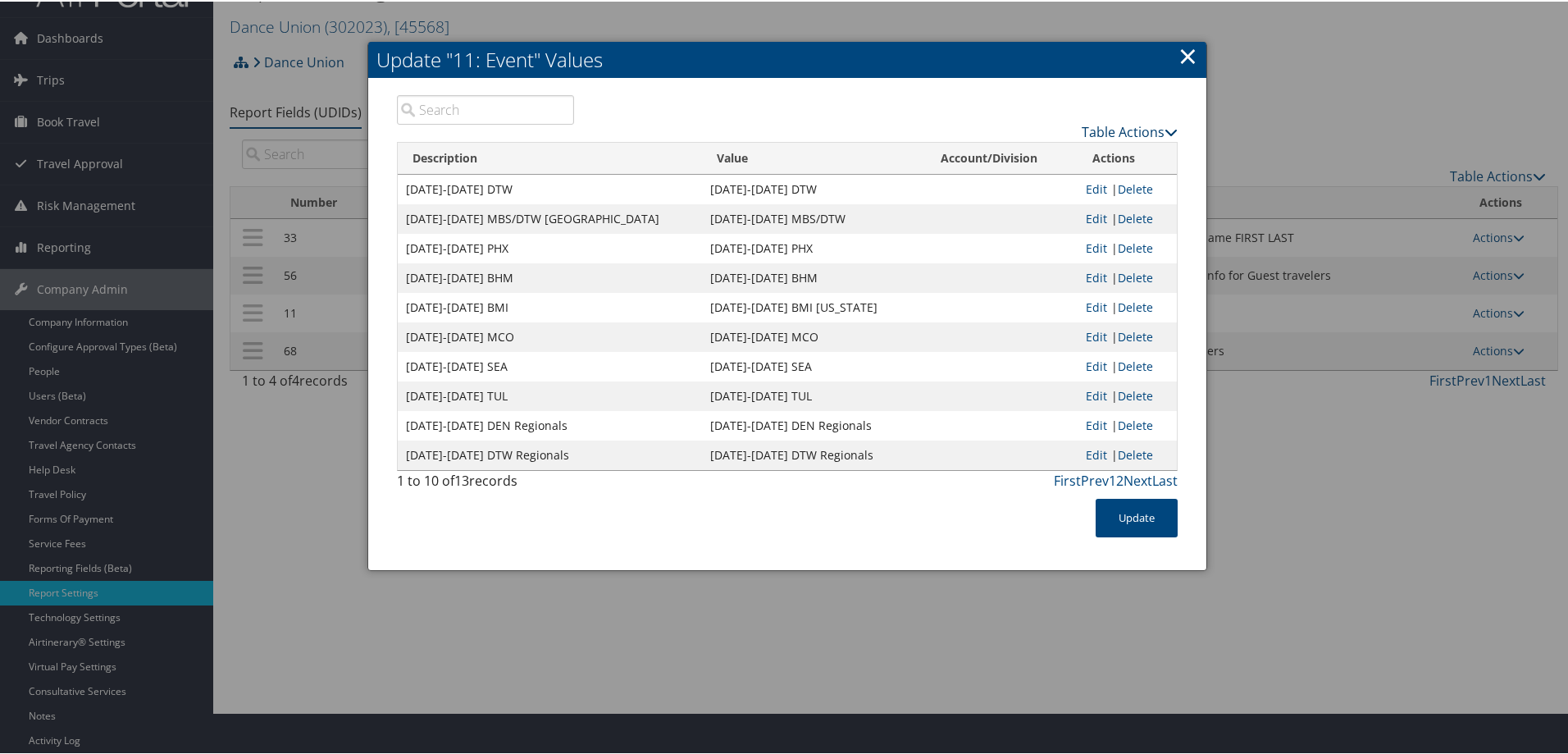
click at [1112, 130] on link "Table Actions" at bounding box center [1129, 131] width 96 height 18
click at [1025, 159] on link "New Record" at bounding box center [1065, 156] width 216 height 28
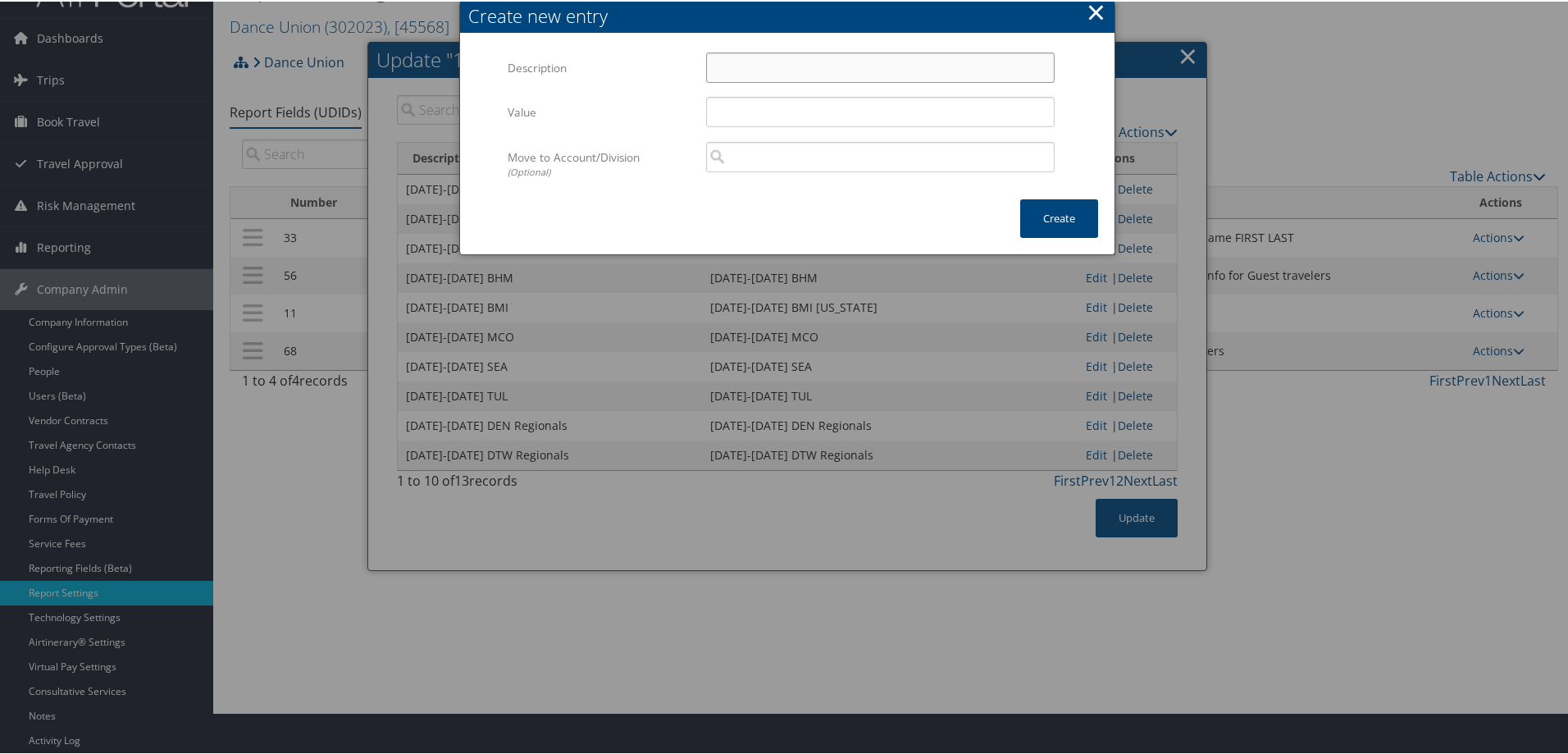
click at [739, 72] on input "Description" at bounding box center [880, 66] width 348 height 30
click at [739, 72] on input "[DATE]-[DATE] DSM Regionals" at bounding box center [880, 66] width 348 height 30
type input "[DATE]-[DATE] DSM Regionals"
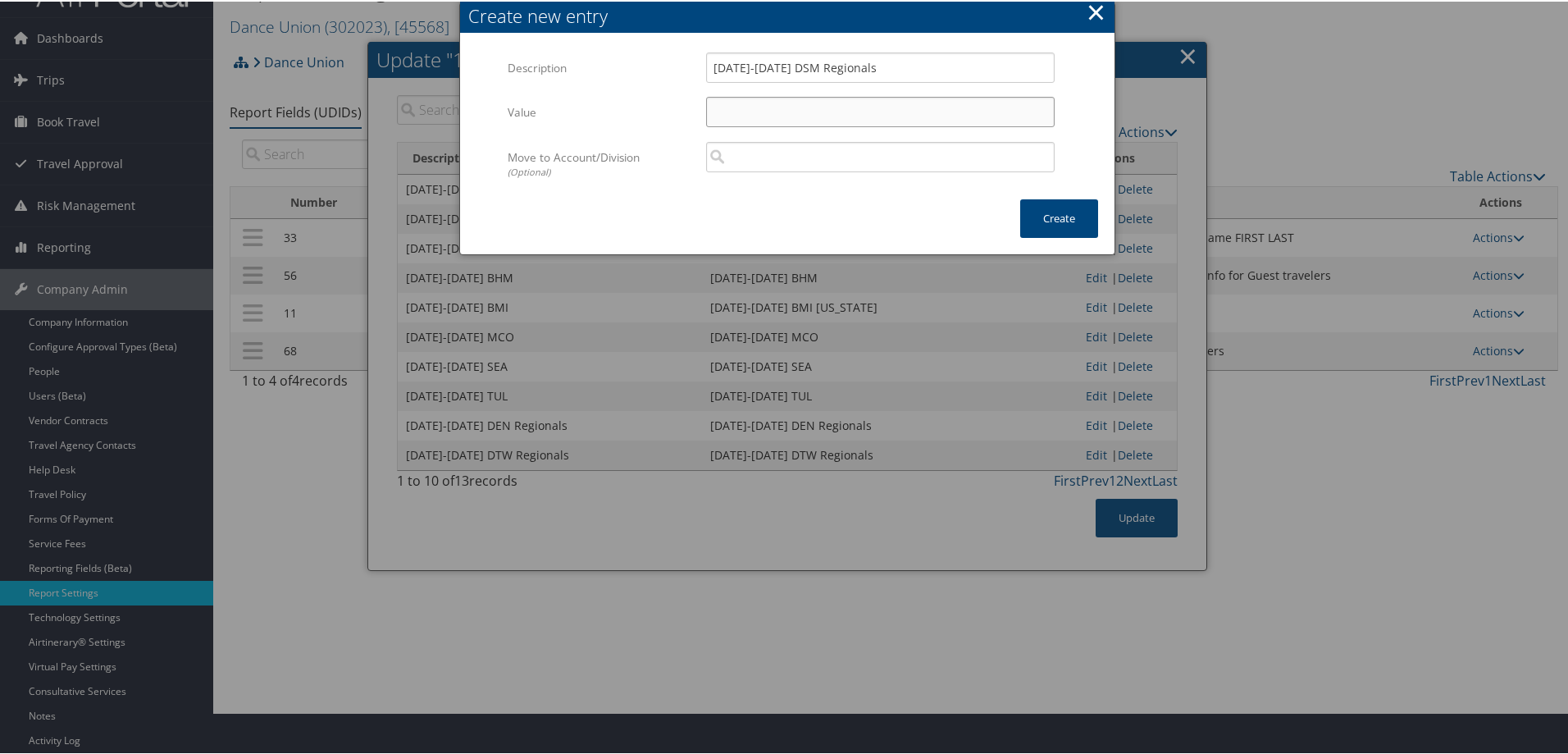
click at [741, 117] on input "Value" at bounding box center [880, 110] width 348 height 30
paste input "[DATE]-[DATE] DSM Regionals"
type input "[DATE]-[DATE] DSM Regionals"
click at [1023, 211] on button "Create" at bounding box center [1059, 217] width 78 height 39
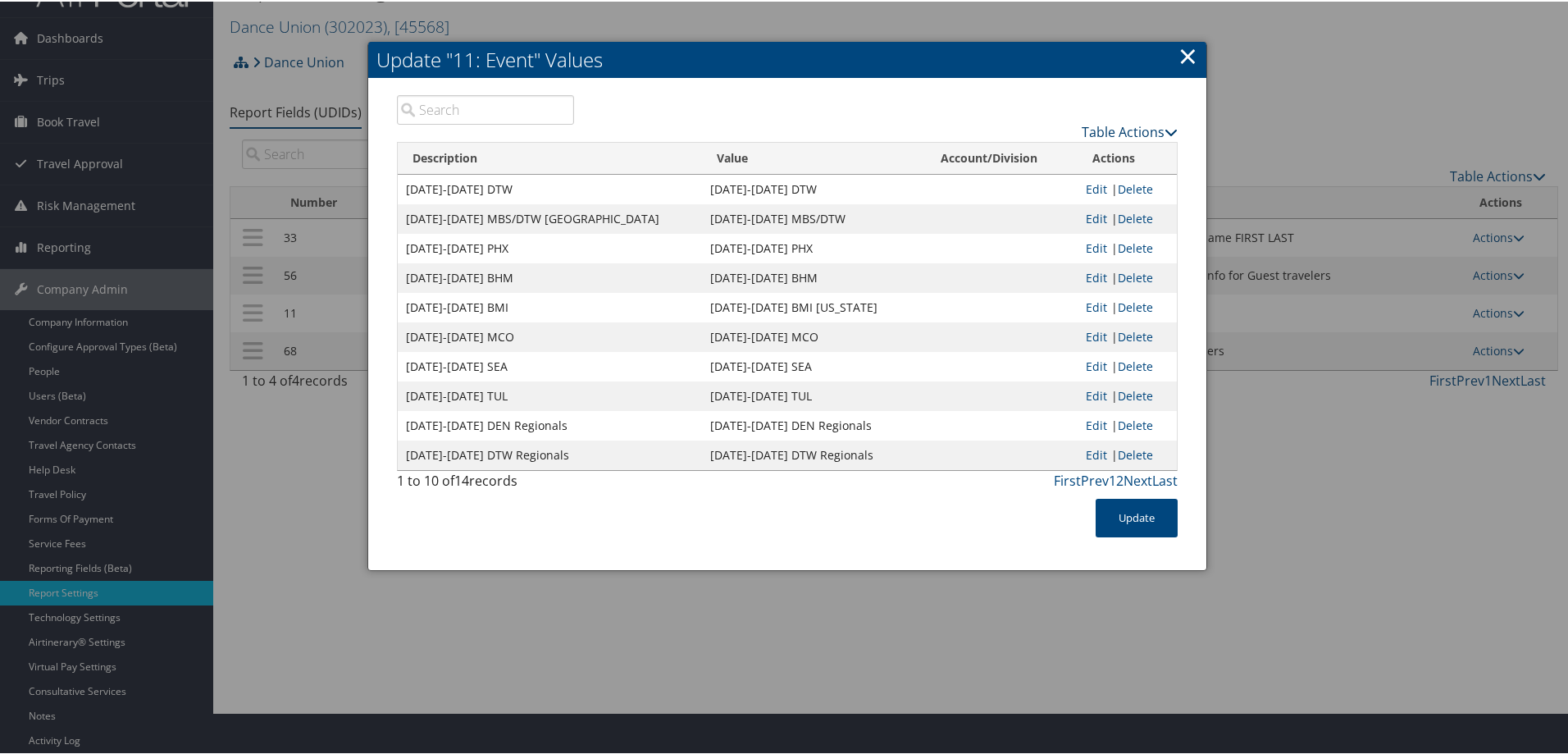
click at [1088, 124] on link "Table Actions" at bounding box center [1129, 131] width 96 height 18
click at [1019, 156] on link "New Record" at bounding box center [1065, 156] width 216 height 28
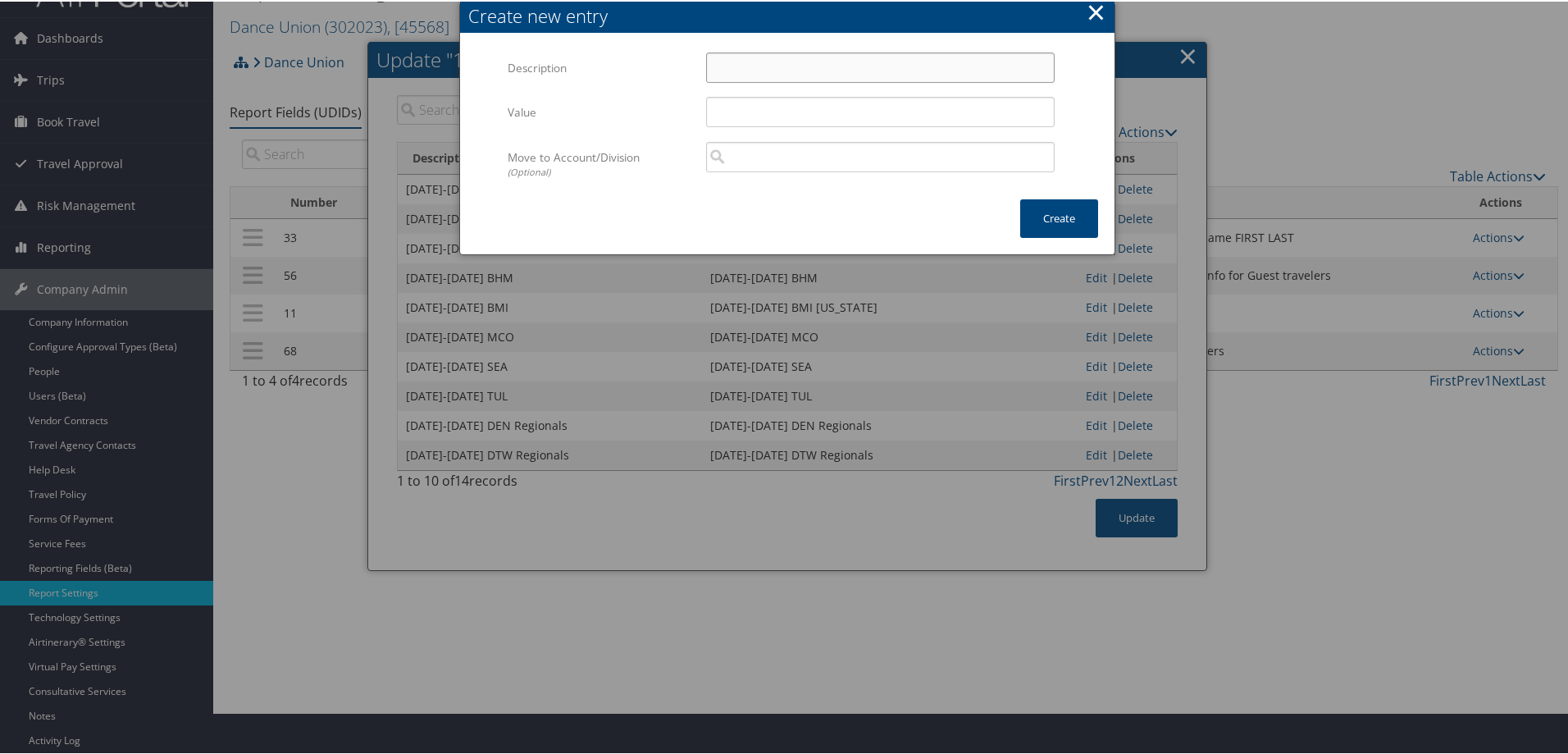
click at [730, 69] on input "Description" at bounding box center [880, 66] width 348 height 30
click at [747, 69] on input "[DATE]-[DATE] TUL Regionals" at bounding box center [880, 66] width 348 height 30
type input "[DATE]-[DATE] TUL Regionals"
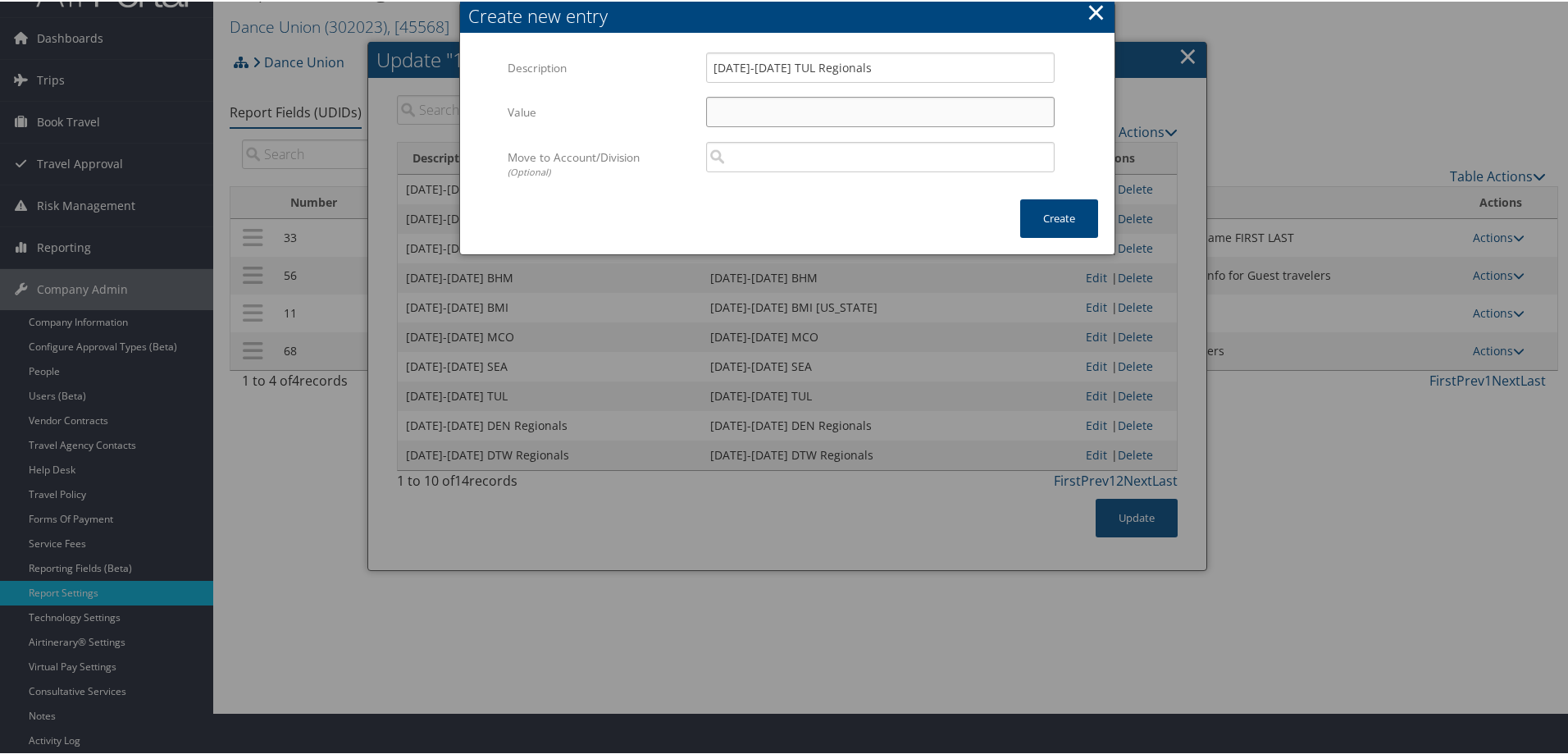
click at [729, 113] on input "Value" at bounding box center [880, 110] width 348 height 30
paste input "[DATE]-[DATE] TUL Regionals"
type input "[DATE]-[DATE] TUL Regionals"
click at [1059, 209] on button "Create" at bounding box center [1059, 217] width 78 height 39
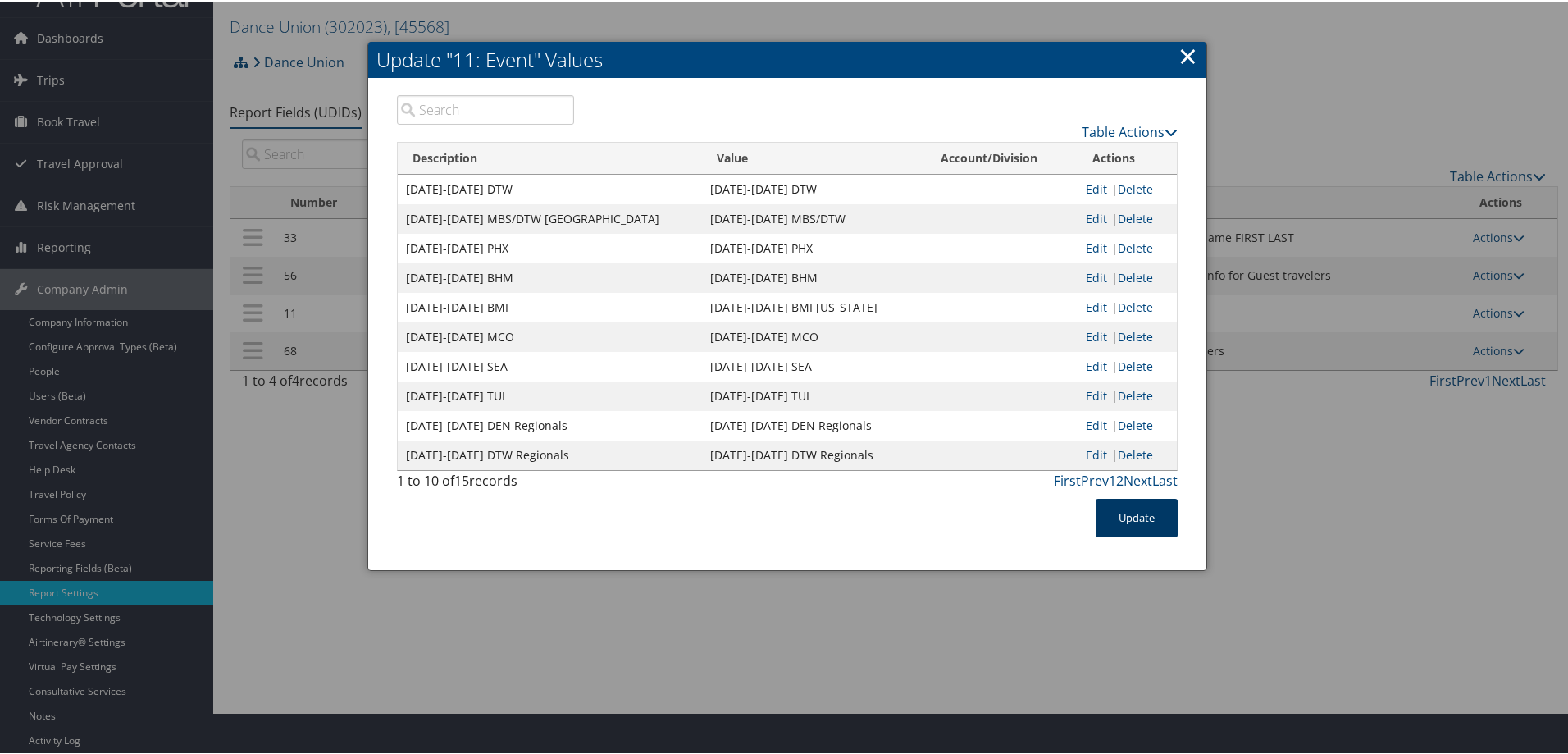
click at [1130, 516] on button "Update" at bounding box center [1137, 516] width 82 height 39
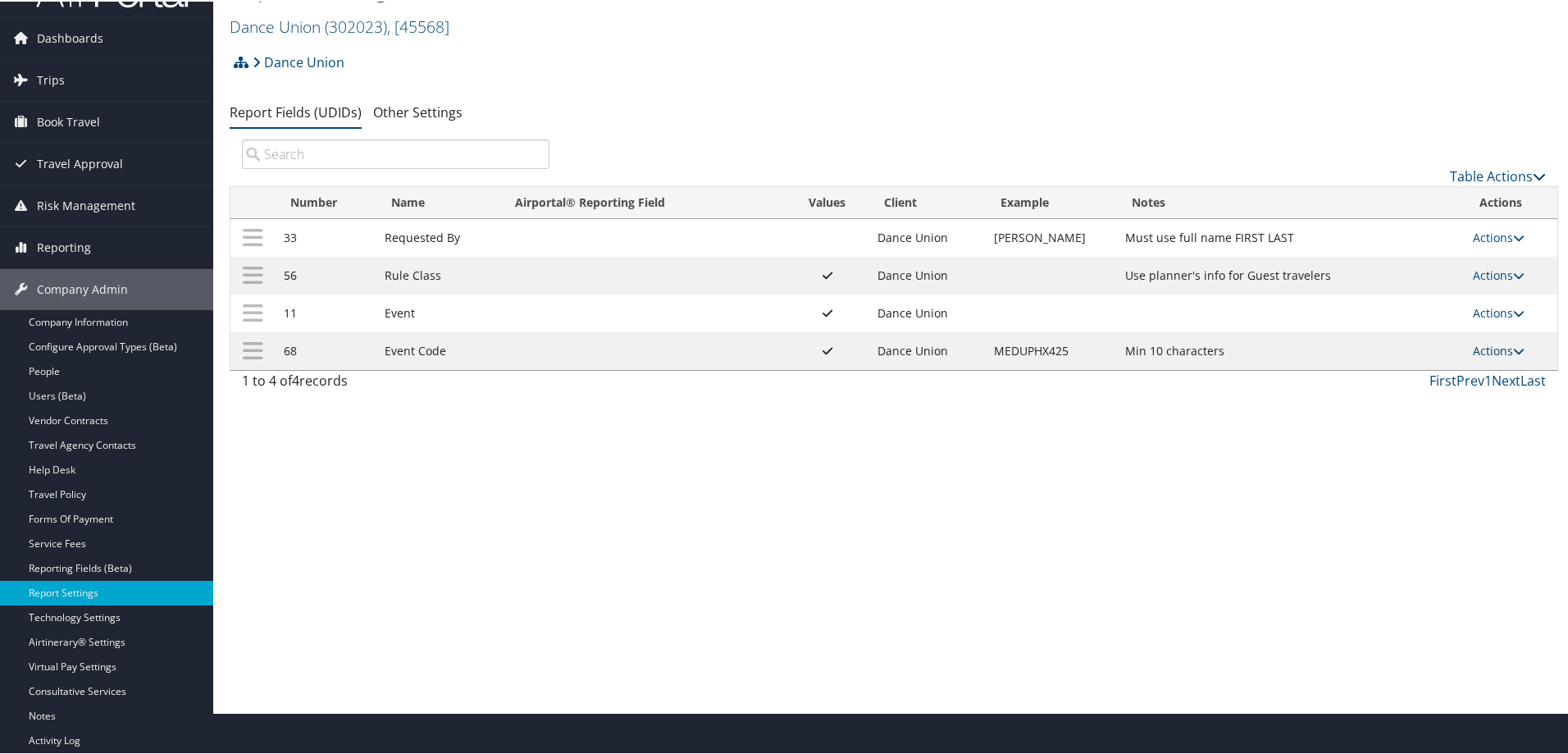
click at [1481, 350] on link "Actions" at bounding box center [1499, 348] width 52 height 15
click at [1402, 373] on link "Update Report Field Values" at bounding box center [1427, 373] width 177 height 28
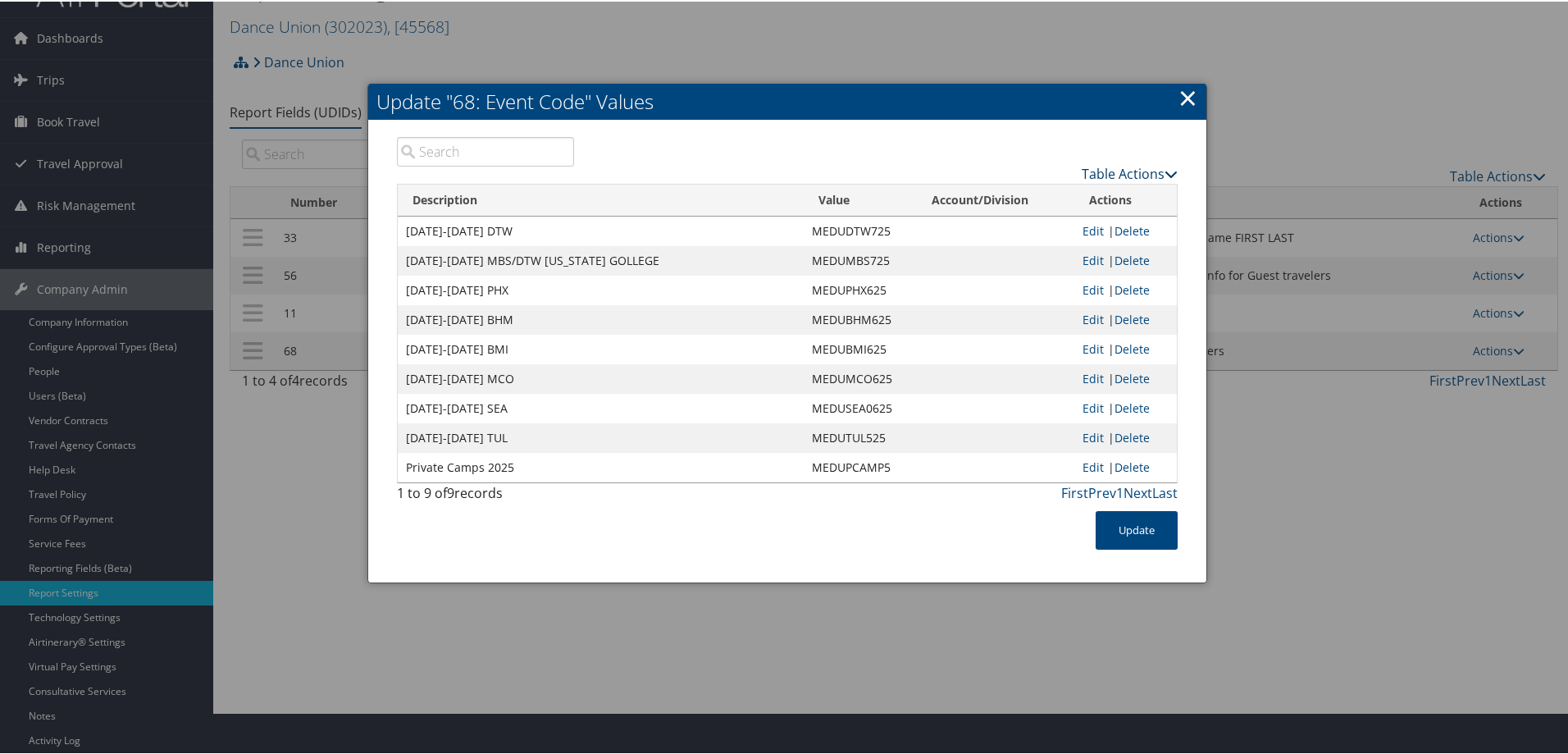
click at [1098, 174] on link "Table Actions" at bounding box center [1129, 172] width 96 height 18
click at [1032, 197] on link "New Record" at bounding box center [1065, 197] width 216 height 28
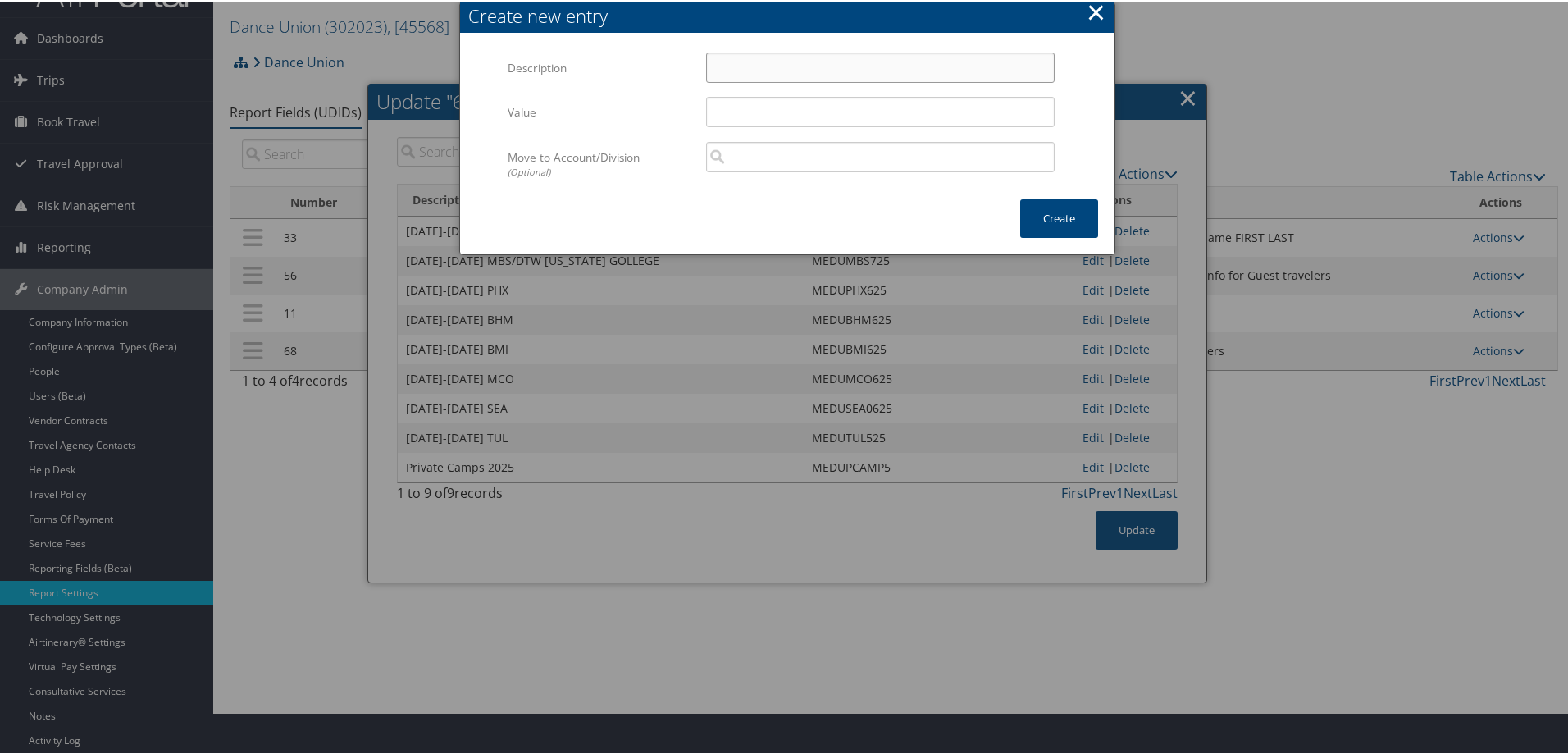
click at [717, 67] on input "Description" at bounding box center [880, 66] width 348 height 30
click at [720, 68] on input "Description" at bounding box center [880, 66] width 348 height 30
type input "[DATE]-[DATE] BNA Regionals"
type input "MEDTRBNA25"
click at [1039, 218] on button "Create" at bounding box center [1059, 217] width 78 height 39
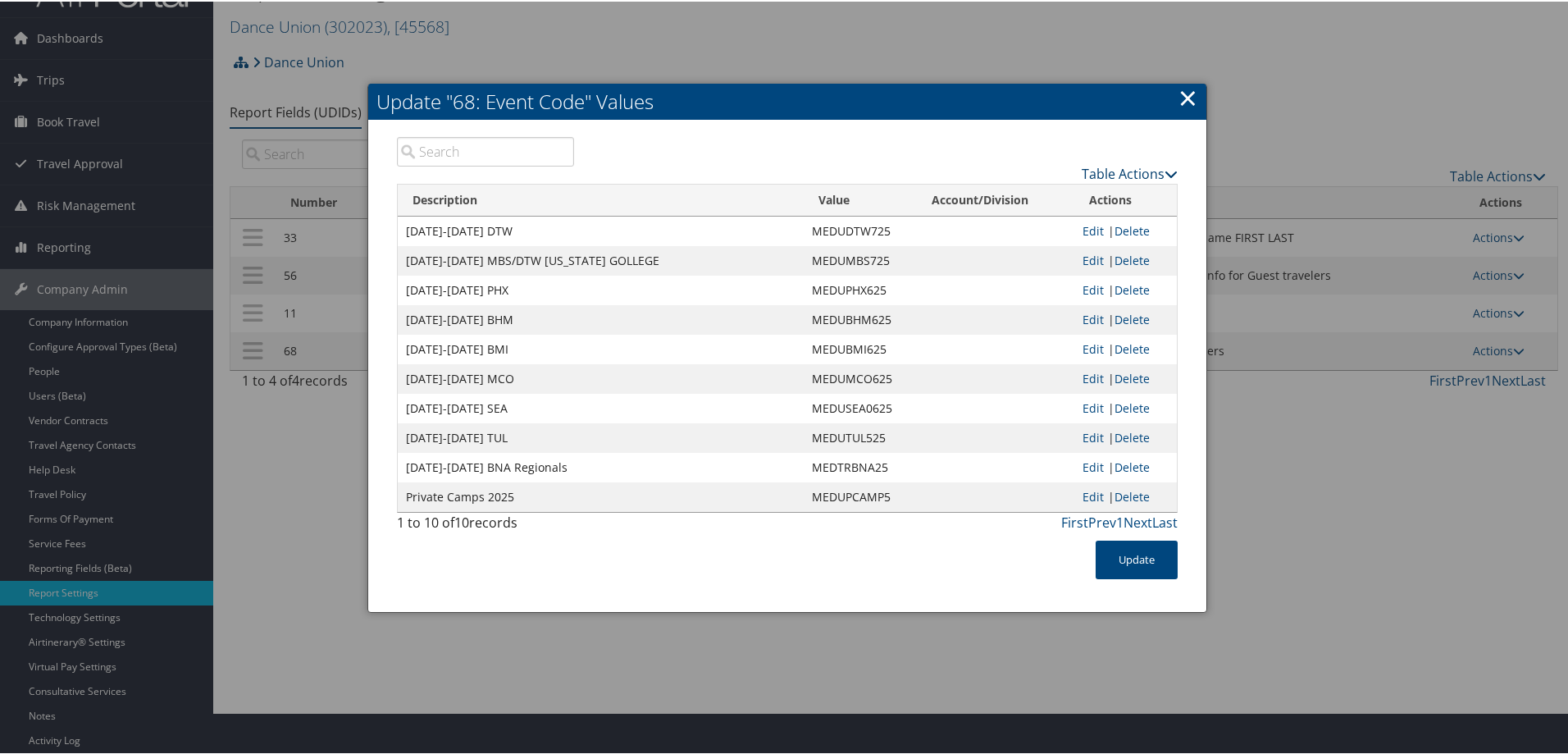
click at [1103, 171] on link "Table Actions" at bounding box center [1129, 172] width 96 height 18
click at [1017, 193] on link "New Record" at bounding box center [1065, 197] width 216 height 28
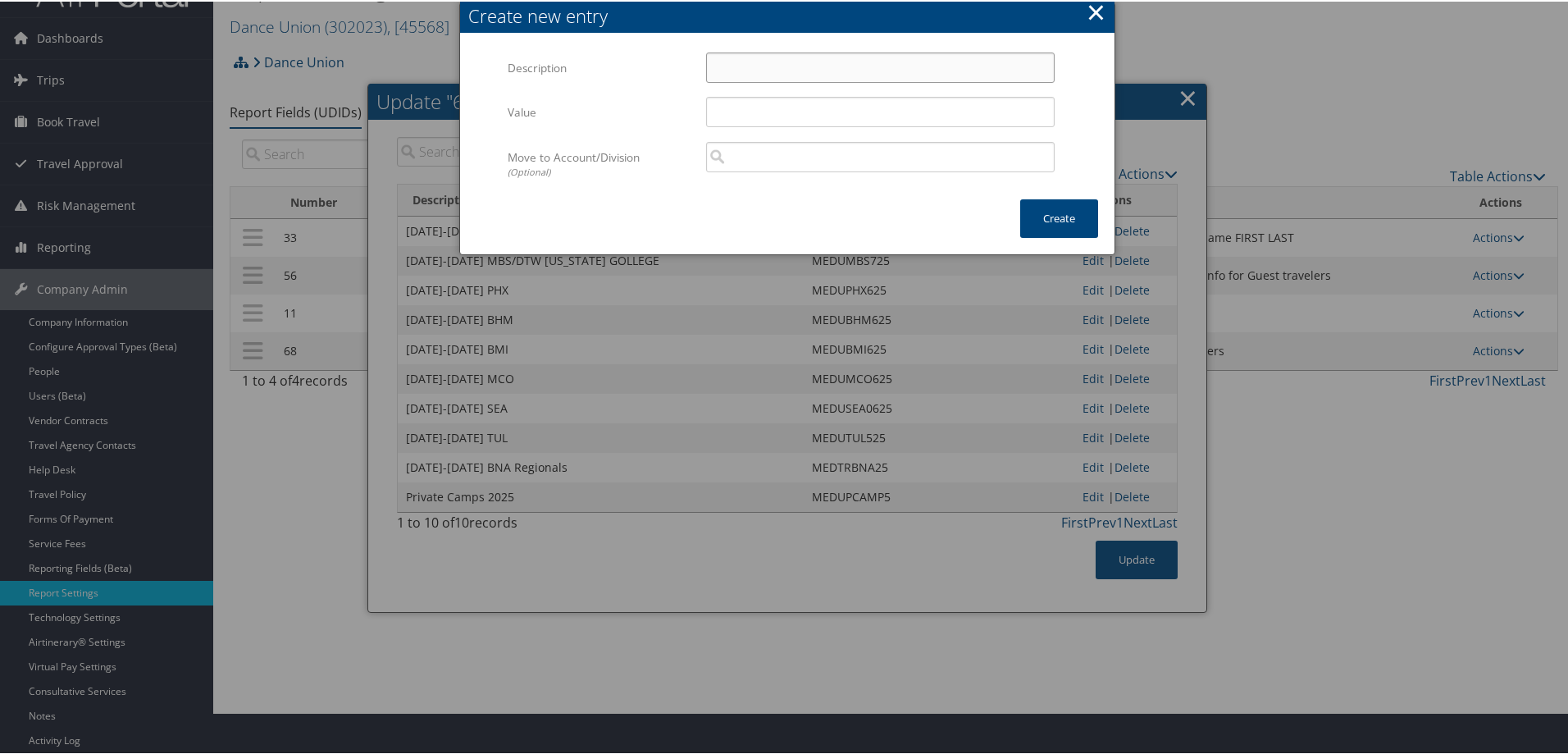
click at [720, 67] on input "Description" at bounding box center [880, 66] width 348 height 30
type input "[DATE]-[DATE] SDF Regionals"
click at [733, 109] on input "Value" at bounding box center [880, 110] width 348 height 30
click at [765, 115] on input "MEDTRSDF25" at bounding box center [880, 110] width 348 height 30
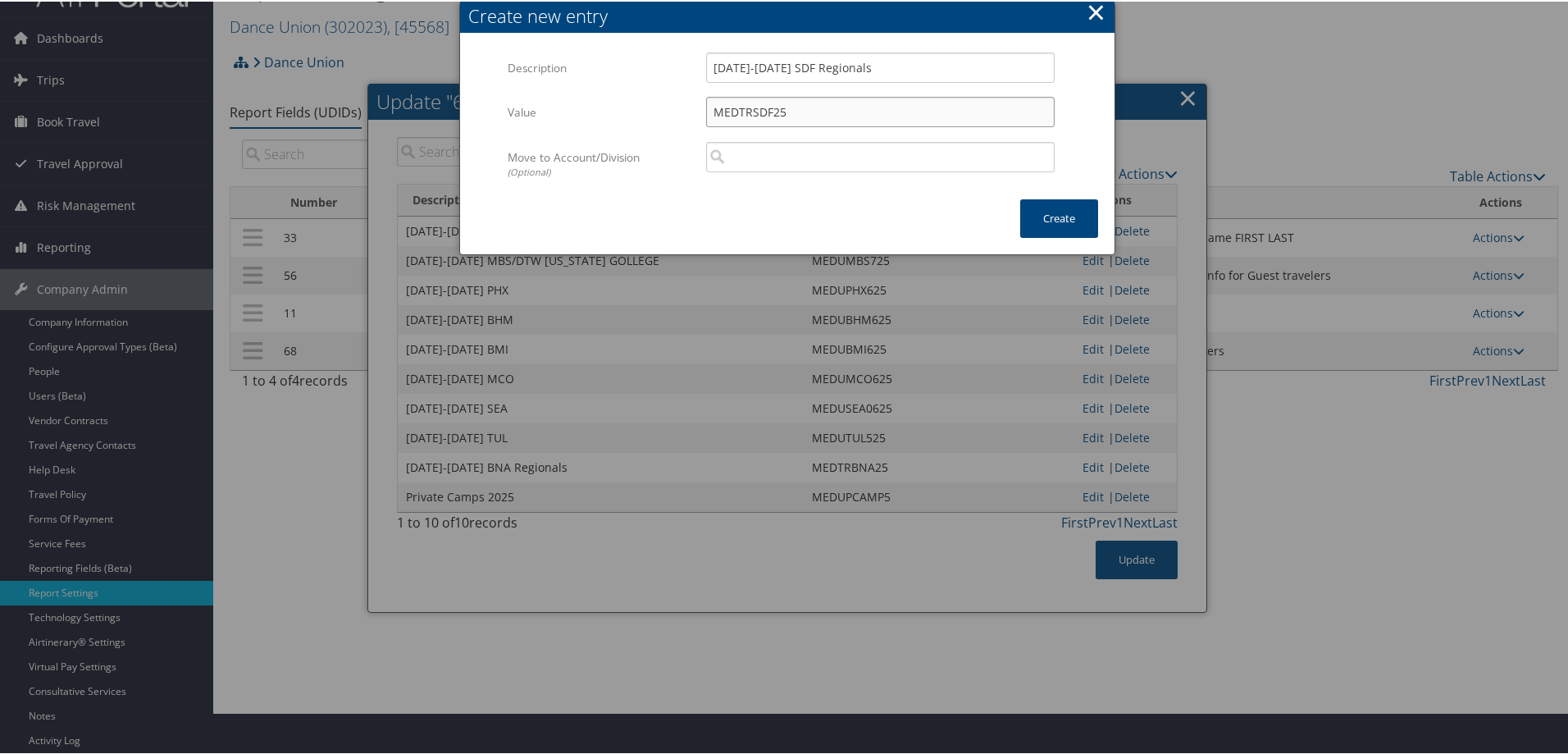
type input "MEDTRSDF25"
click at [1036, 216] on button "Create" at bounding box center [1059, 217] width 78 height 39
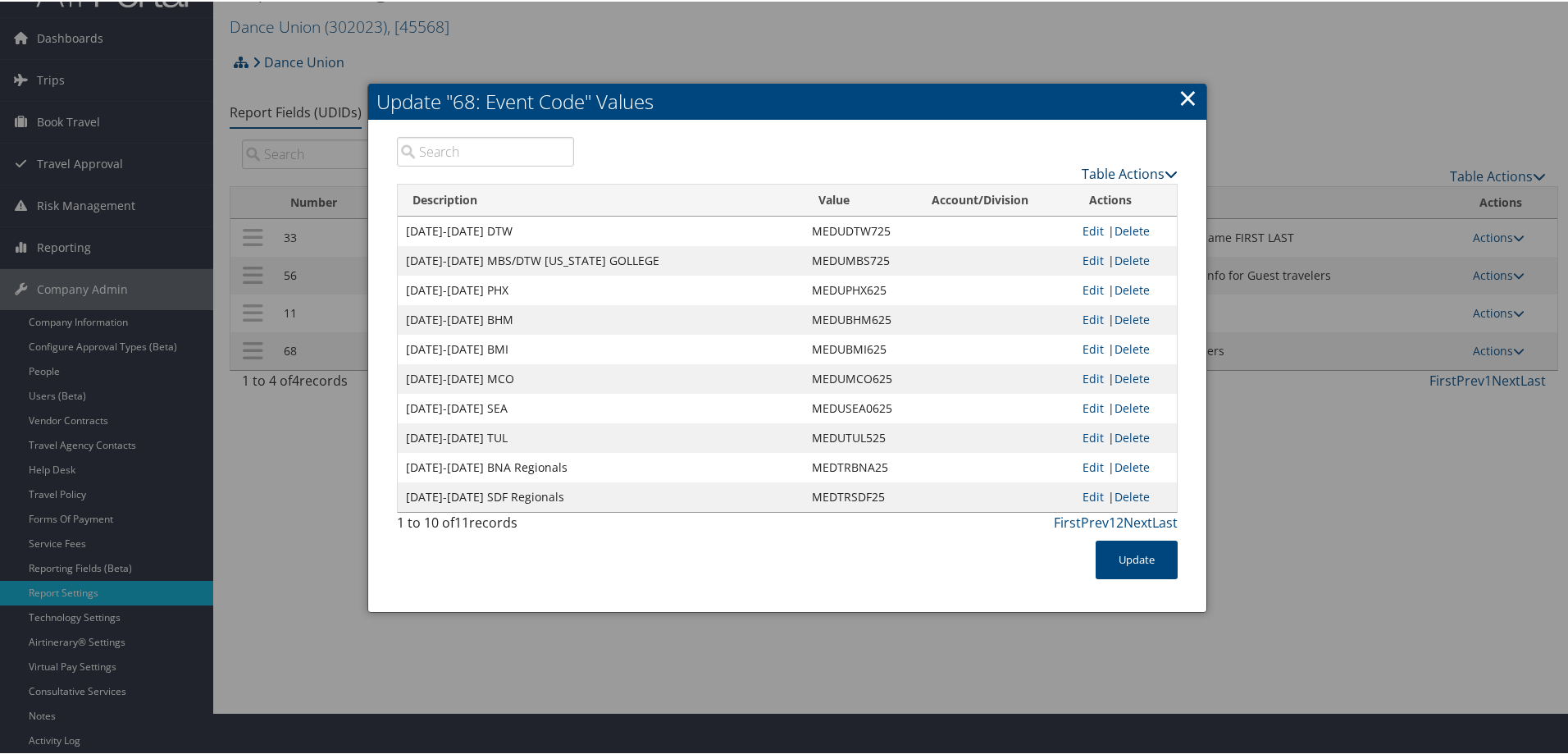
click at [1091, 172] on link "Table Actions" at bounding box center [1129, 172] width 96 height 18
click at [1022, 196] on link "New Record" at bounding box center [1065, 197] width 216 height 28
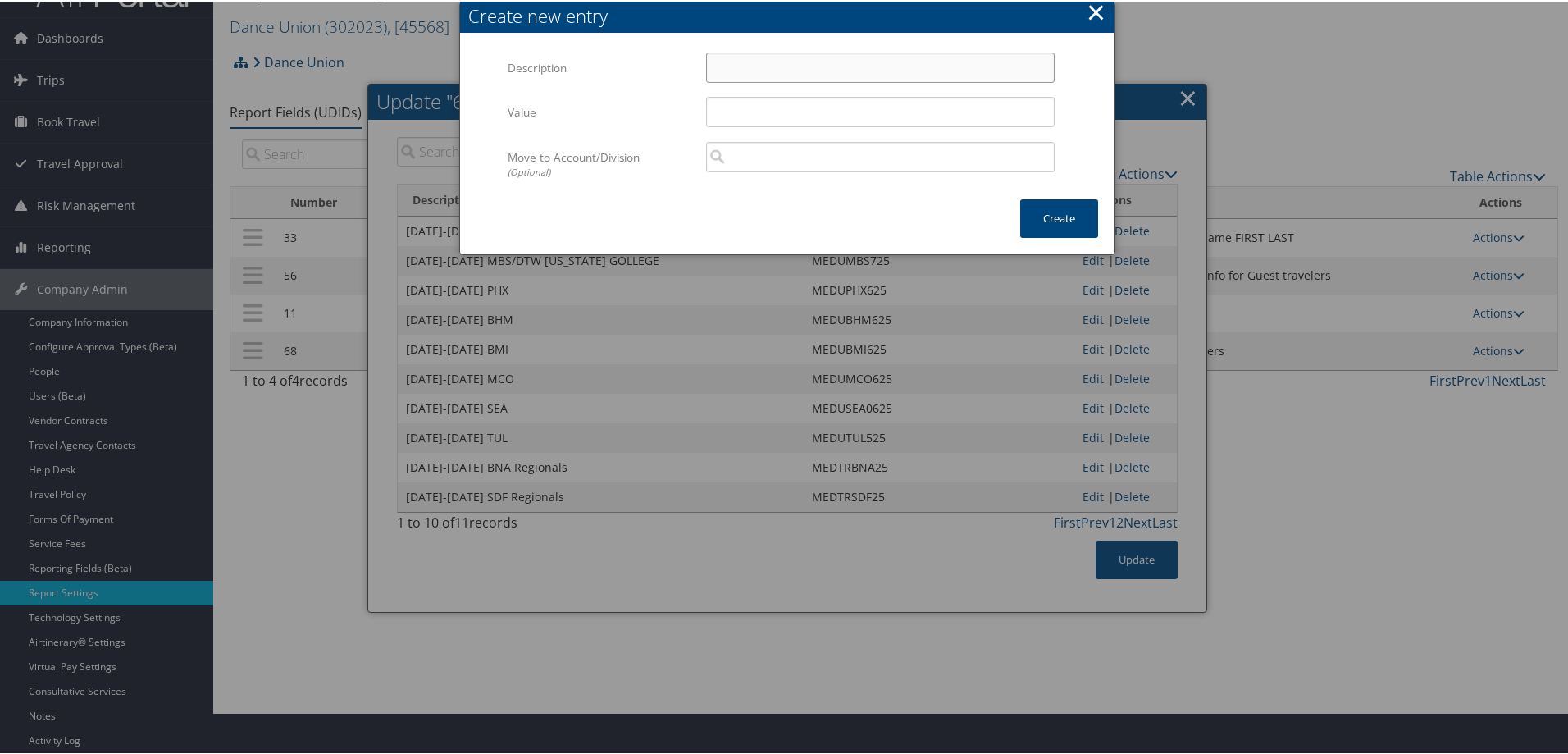
click at [725, 64] on input "Description" at bounding box center [880, 66] width 348 height 30
type input "[DATE]-[DATE] DEN Regionals"
type input "MEDTRDEN25"
click at [1054, 216] on button "Create" at bounding box center [1059, 217] width 78 height 39
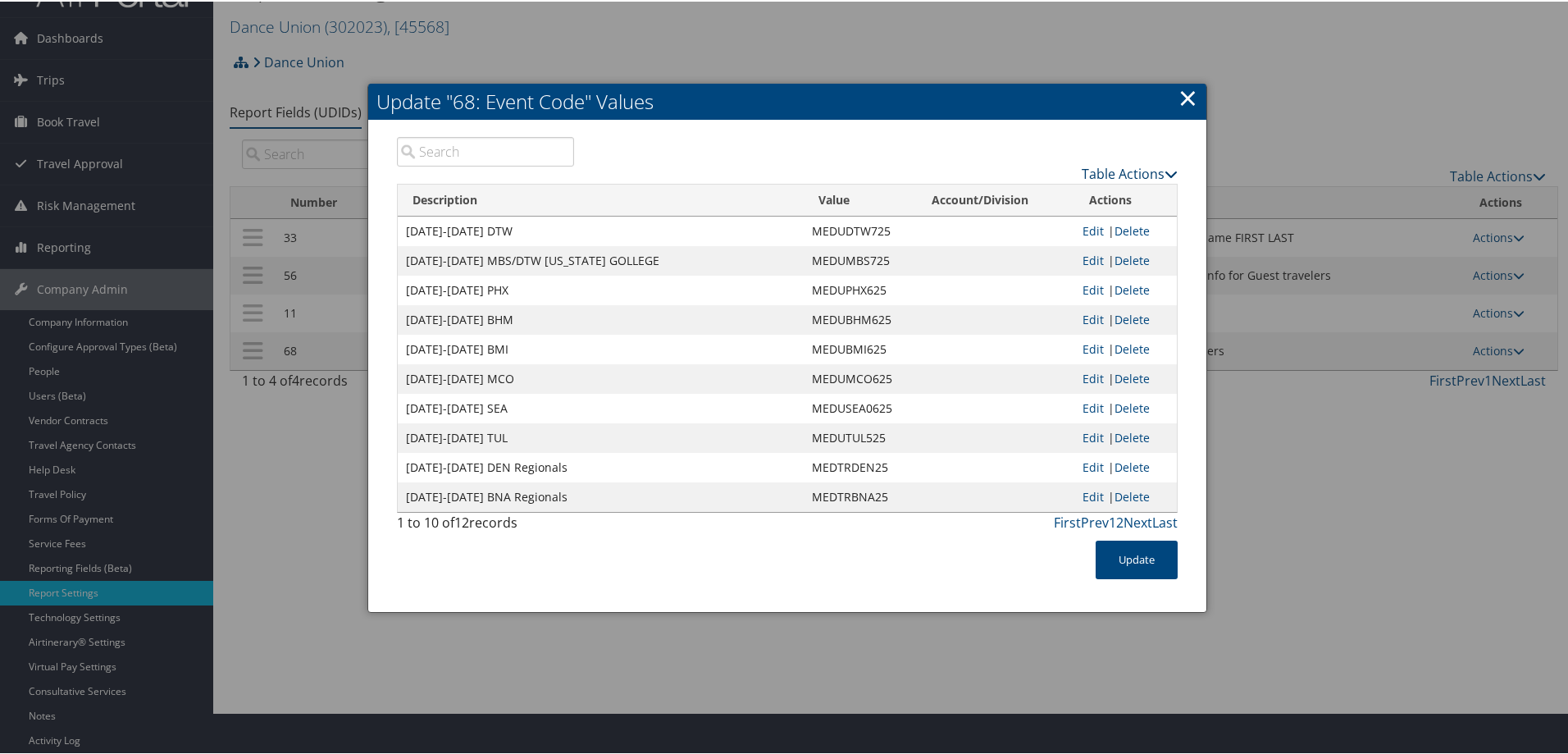
click at [1109, 173] on link "Table Actions" at bounding box center [1129, 172] width 96 height 18
click at [1038, 203] on link "New Record" at bounding box center [1065, 197] width 216 height 28
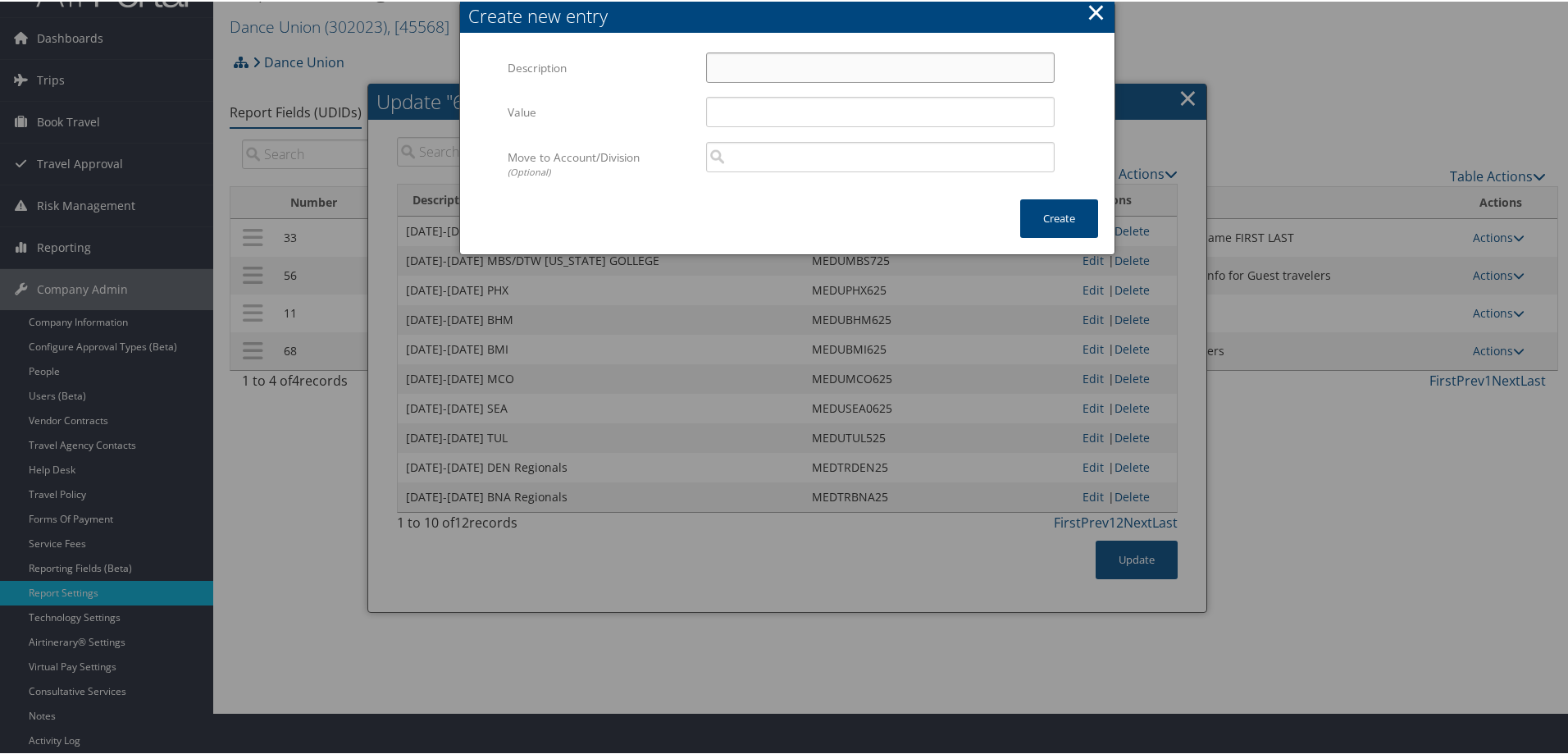
click at [719, 66] on input "Description" at bounding box center [880, 66] width 348 height 30
click at [736, 64] on input "Description" at bounding box center [880, 66] width 348 height 30
click at [730, 64] on input "nOV" at bounding box center [880, 66] width 348 height 30
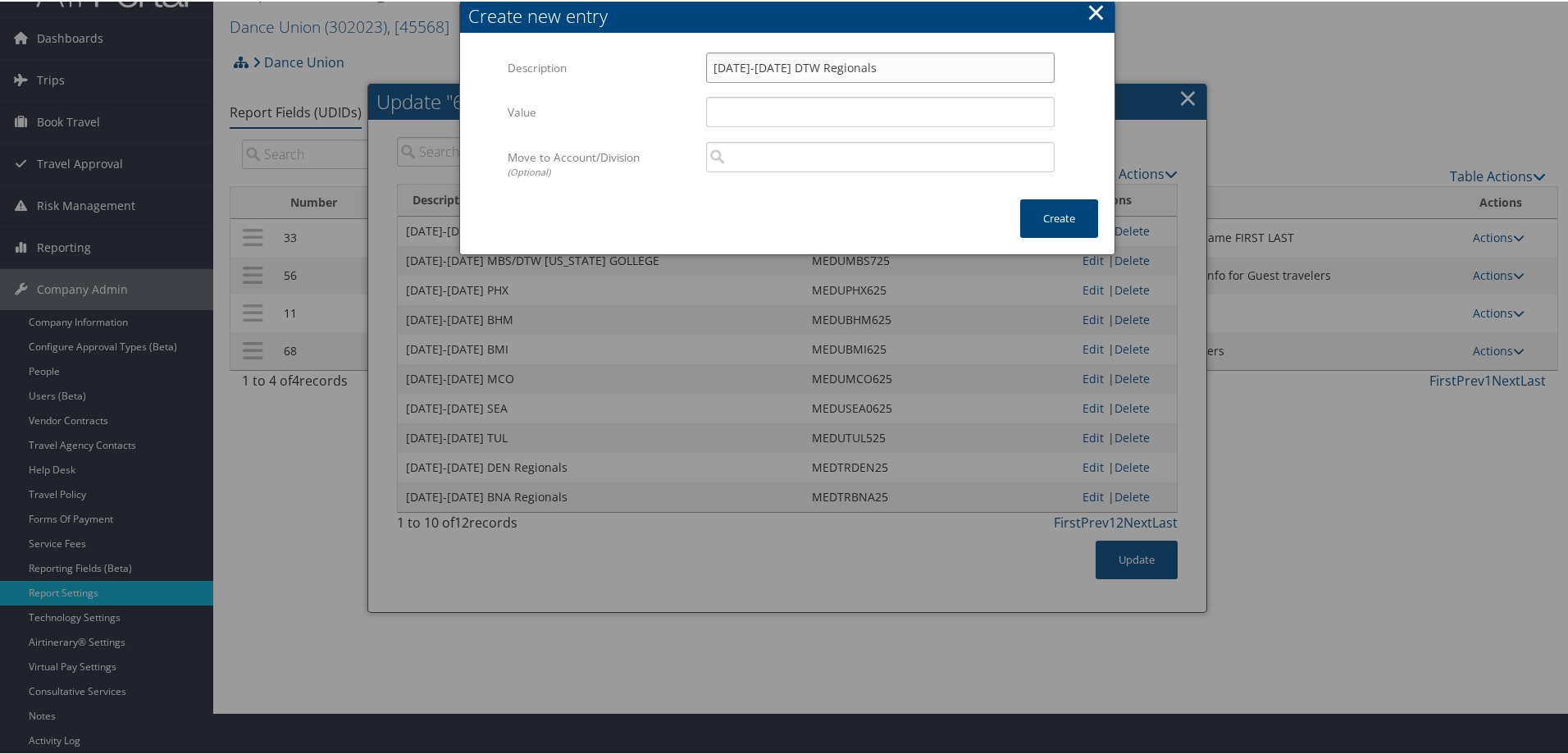
type input "[DATE]-[DATE] DTW Regionals"
click at [720, 109] on input "Value" at bounding box center [880, 110] width 348 height 30
click at [720, 109] on input "MEDTRDTW25" at bounding box center [880, 110] width 348 height 30
type input "MEDTRDTW25"
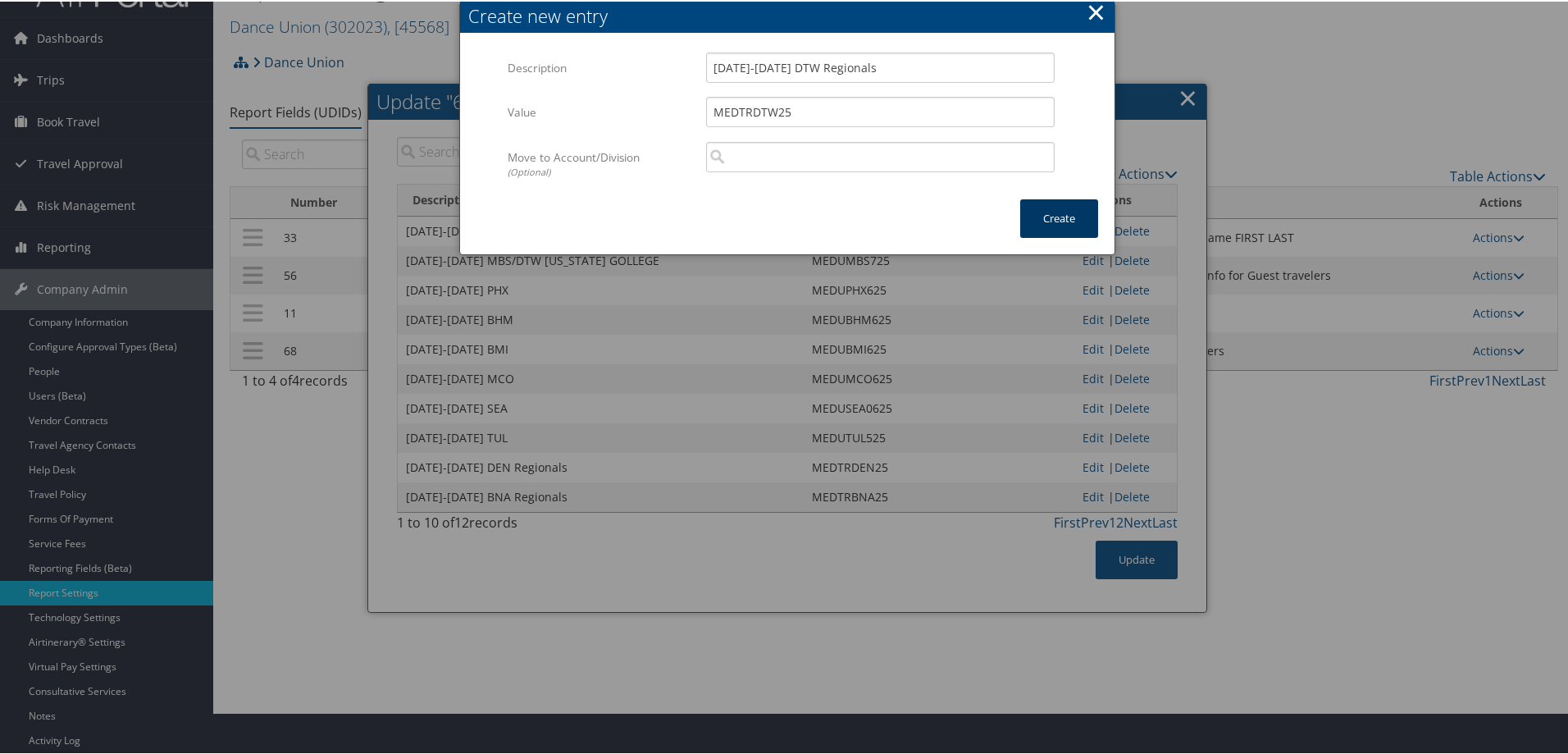
click at [1051, 209] on button "Create" at bounding box center [1059, 217] width 78 height 39
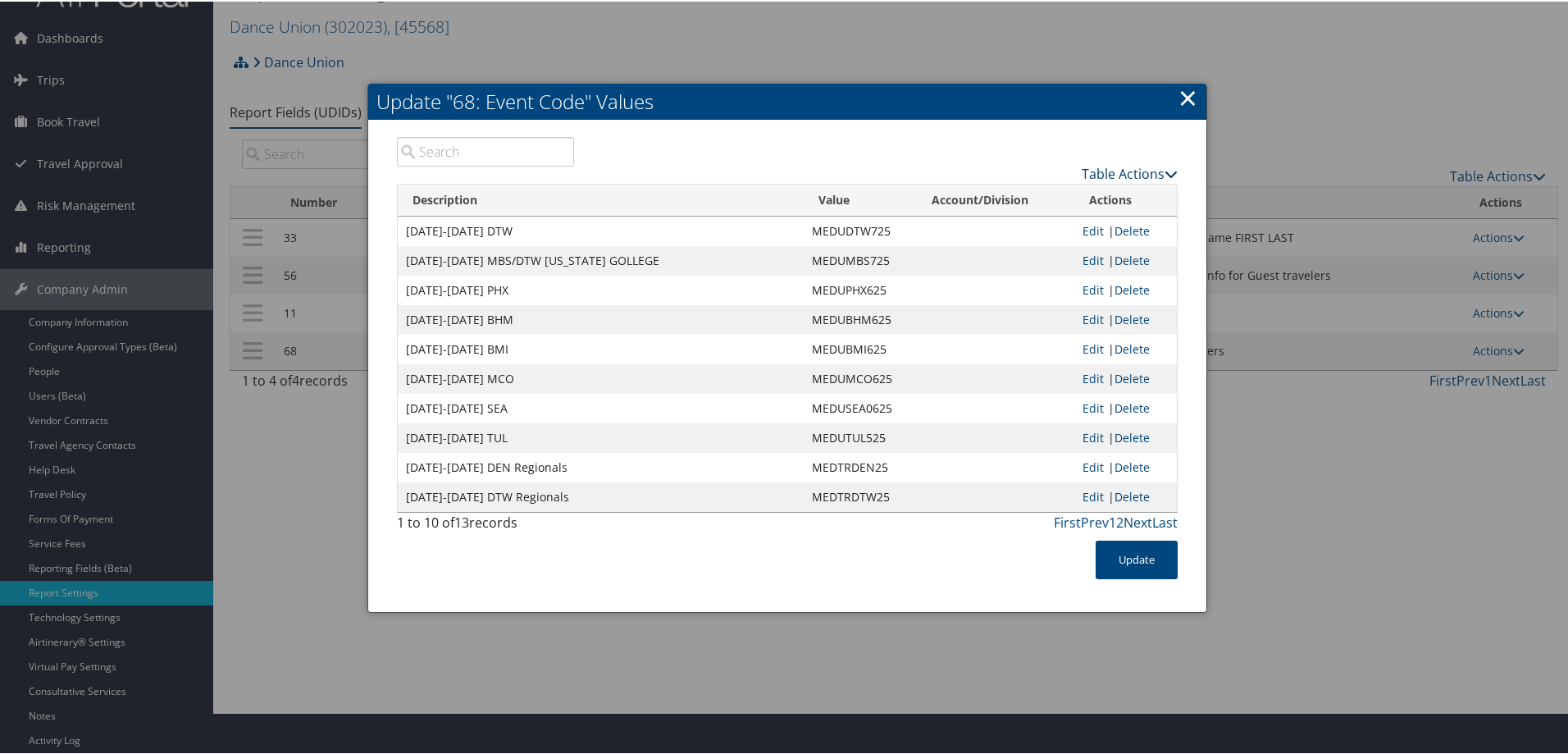
click at [1097, 170] on link "Table Actions" at bounding box center [1129, 172] width 96 height 18
click at [1025, 200] on link "New Record" at bounding box center [1065, 197] width 216 height 28
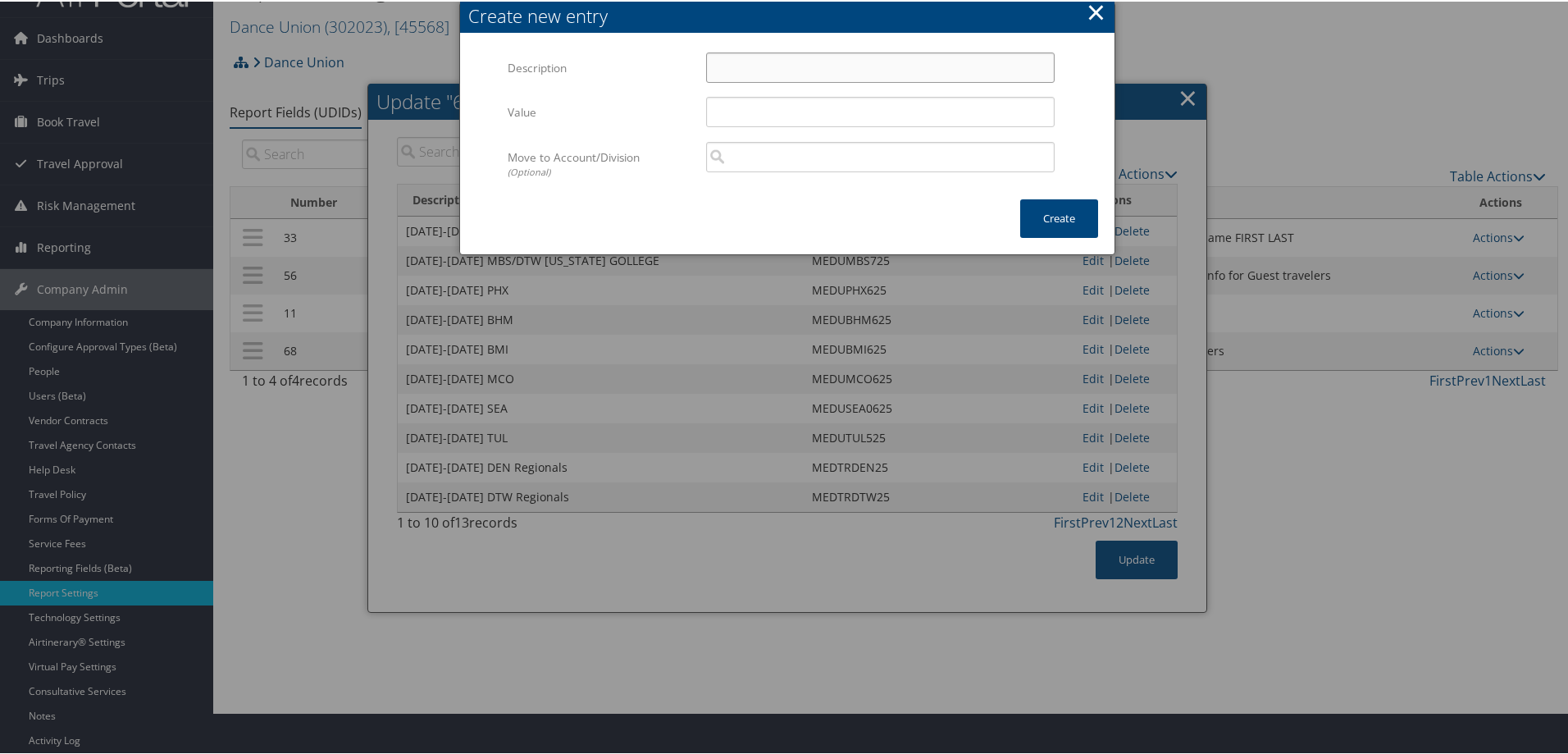
click at [731, 66] on input "Description" at bounding box center [880, 66] width 348 height 30
type input "n"
type input "[DATE]-[DATE] DSM Regionals"
click at [759, 112] on input "Value" at bounding box center [880, 110] width 348 height 30
type input "m"
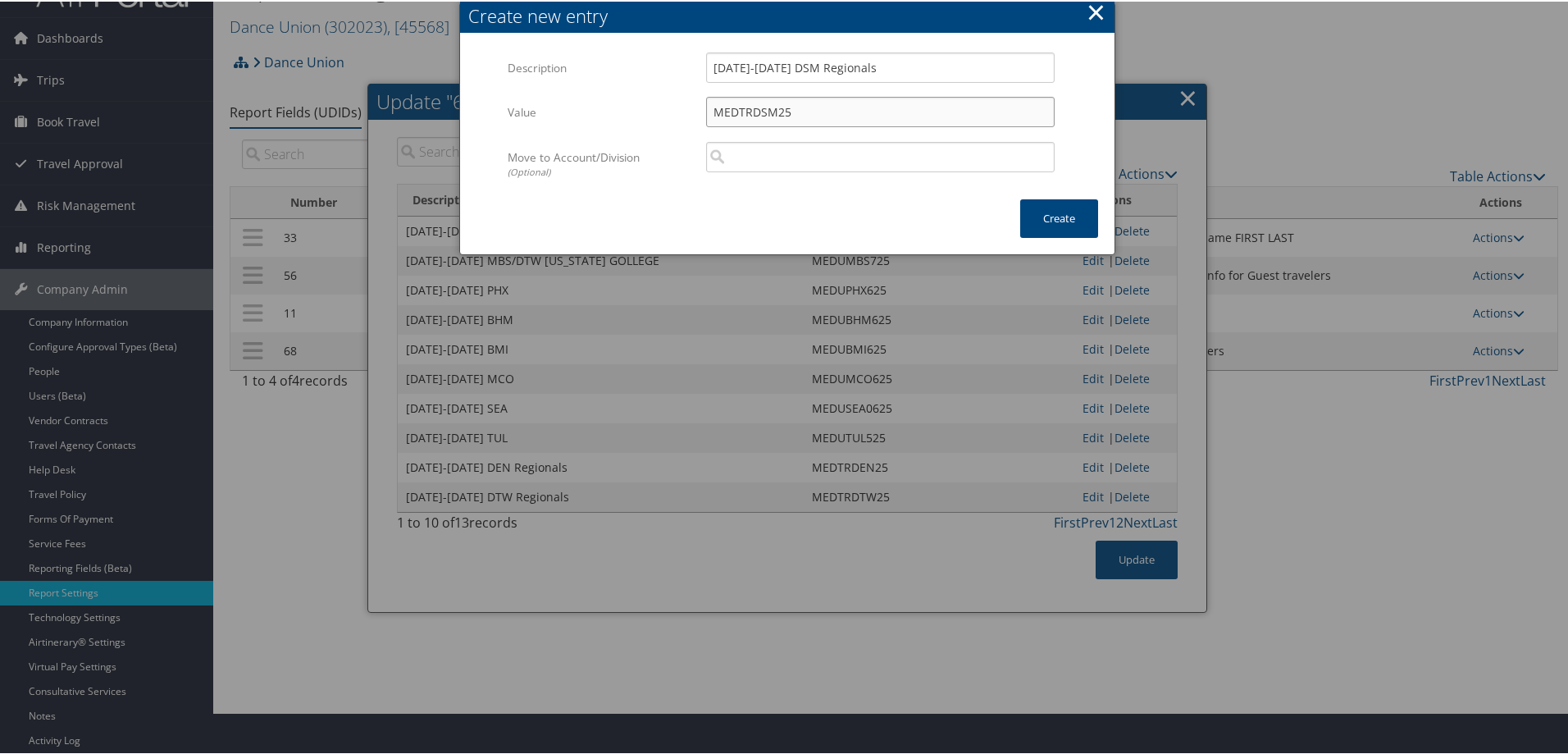
click at [767, 112] on input "MEDTRDSM25" at bounding box center [880, 110] width 348 height 30
type input "MEDTRDSM25"
click at [1044, 219] on button "Create" at bounding box center [1059, 217] width 78 height 39
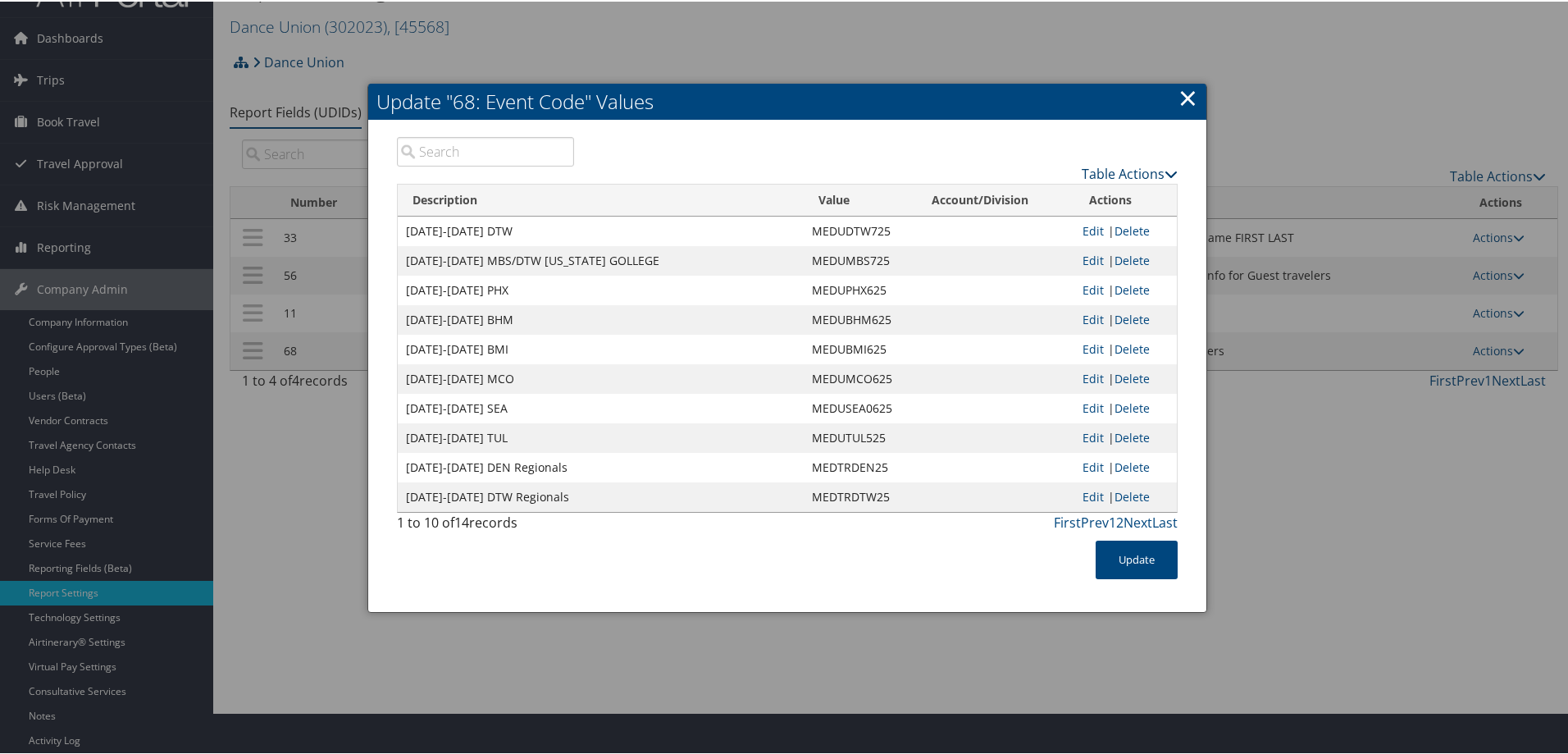
click at [1085, 179] on link "Table Actions" at bounding box center [1129, 172] width 96 height 18
click at [1025, 199] on link "New Record" at bounding box center [1065, 197] width 216 height 28
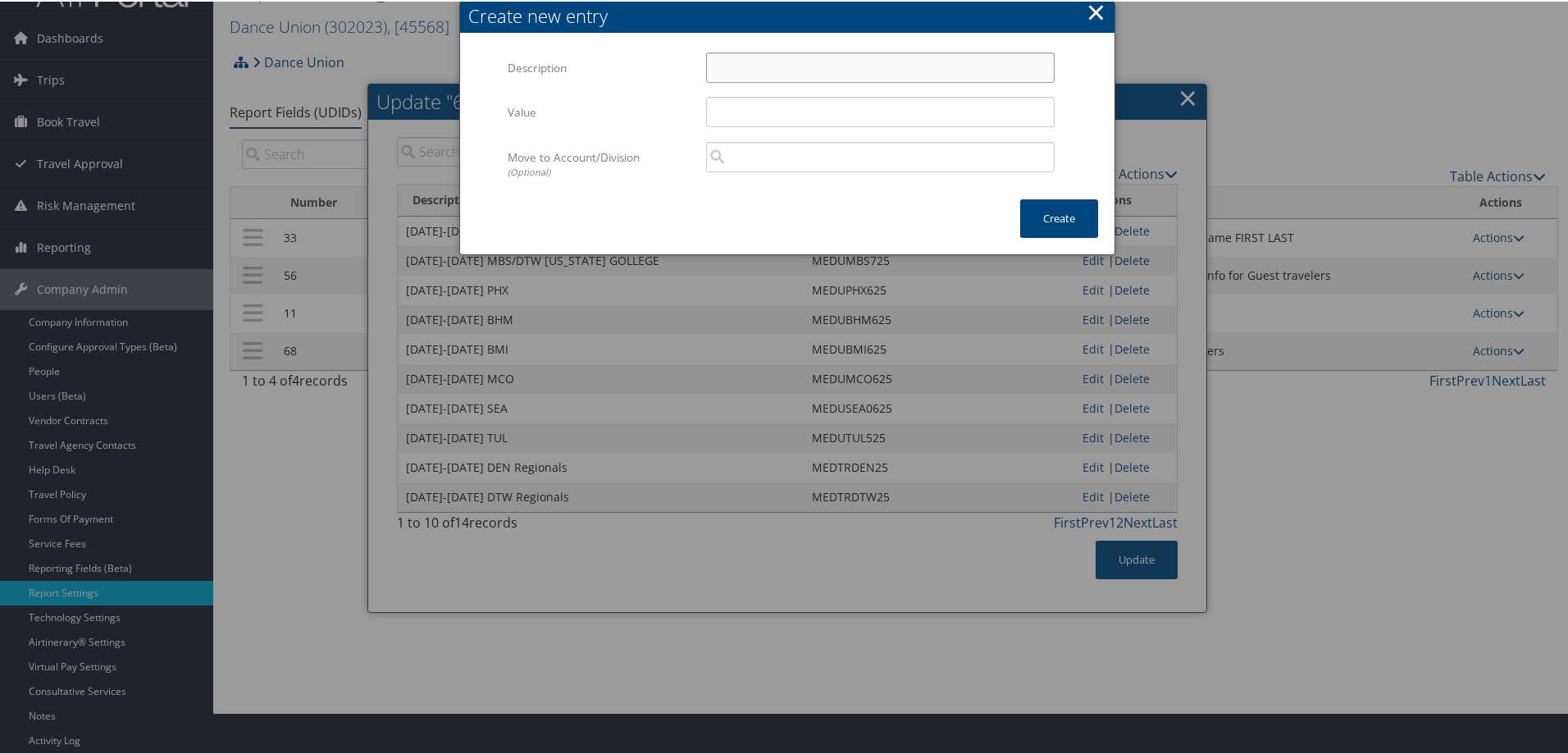
click at [730, 64] on input "Description" at bounding box center [880, 66] width 348 height 30
type input "n"
type input "[DATE]-[DATE] TUL1 Regionals"
click at [735, 115] on input "Value" at bounding box center [880, 110] width 348 height 30
click at [754, 113] on input "MEDTRTU125" at bounding box center [880, 110] width 348 height 30
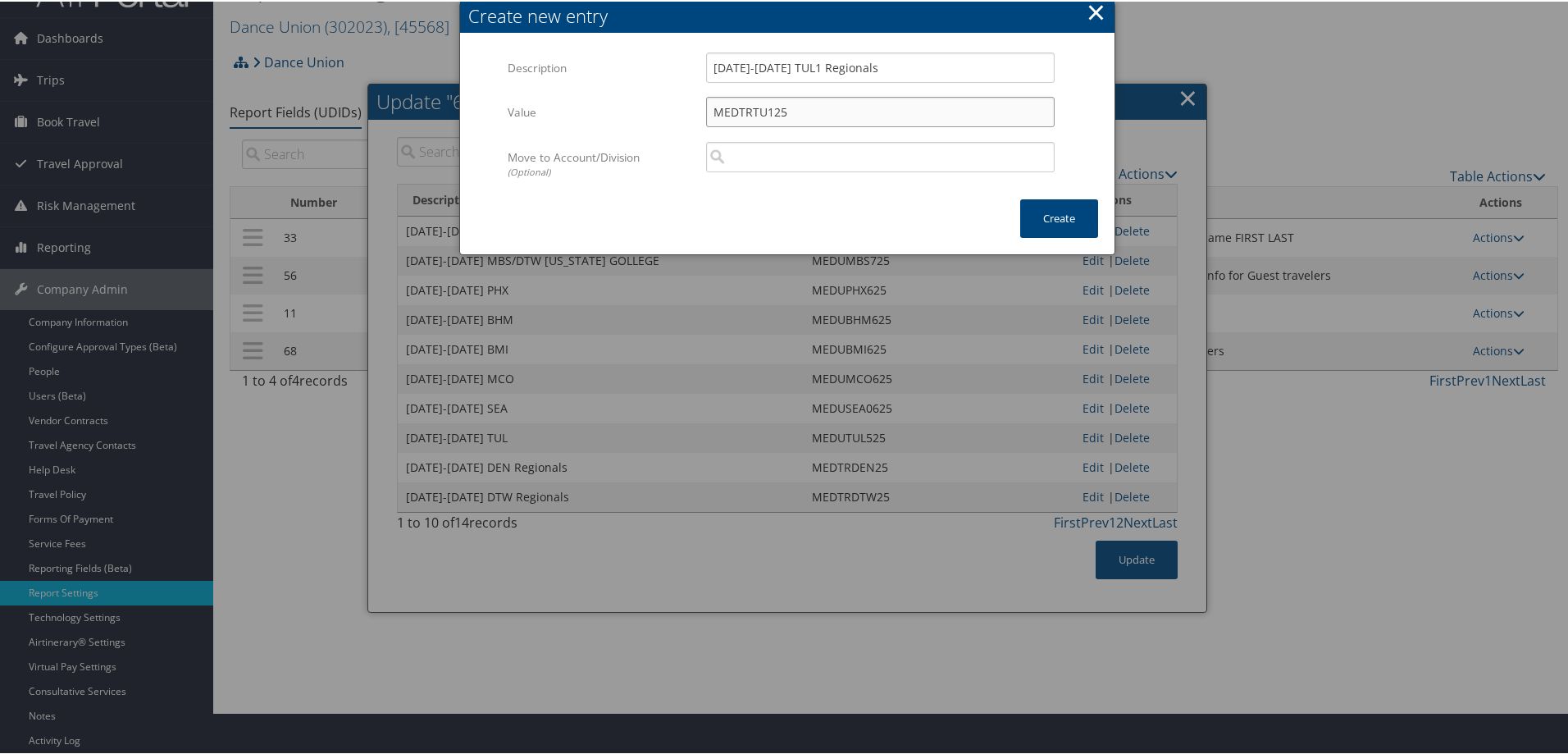
click at [754, 113] on input "MEDTRTU125" at bounding box center [880, 110] width 348 height 30
type input "MEDTRTU125"
click at [1044, 218] on button "Create" at bounding box center [1059, 217] width 78 height 39
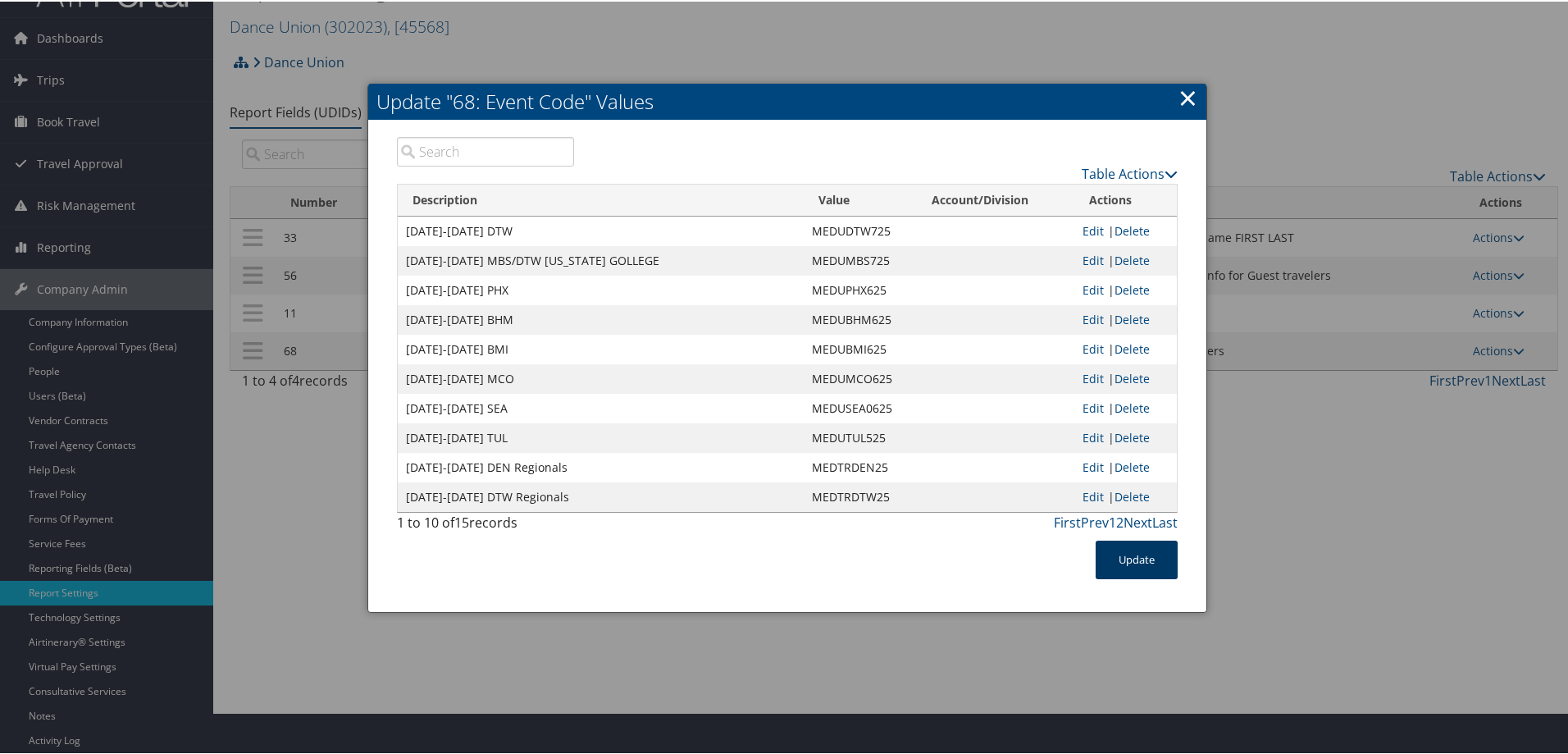
drag, startPoint x: 1122, startPoint y: 553, endPoint x: 888, endPoint y: 484, distance: 244.0
click at [1122, 553] on button "Update" at bounding box center [1137, 558] width 82 height 39
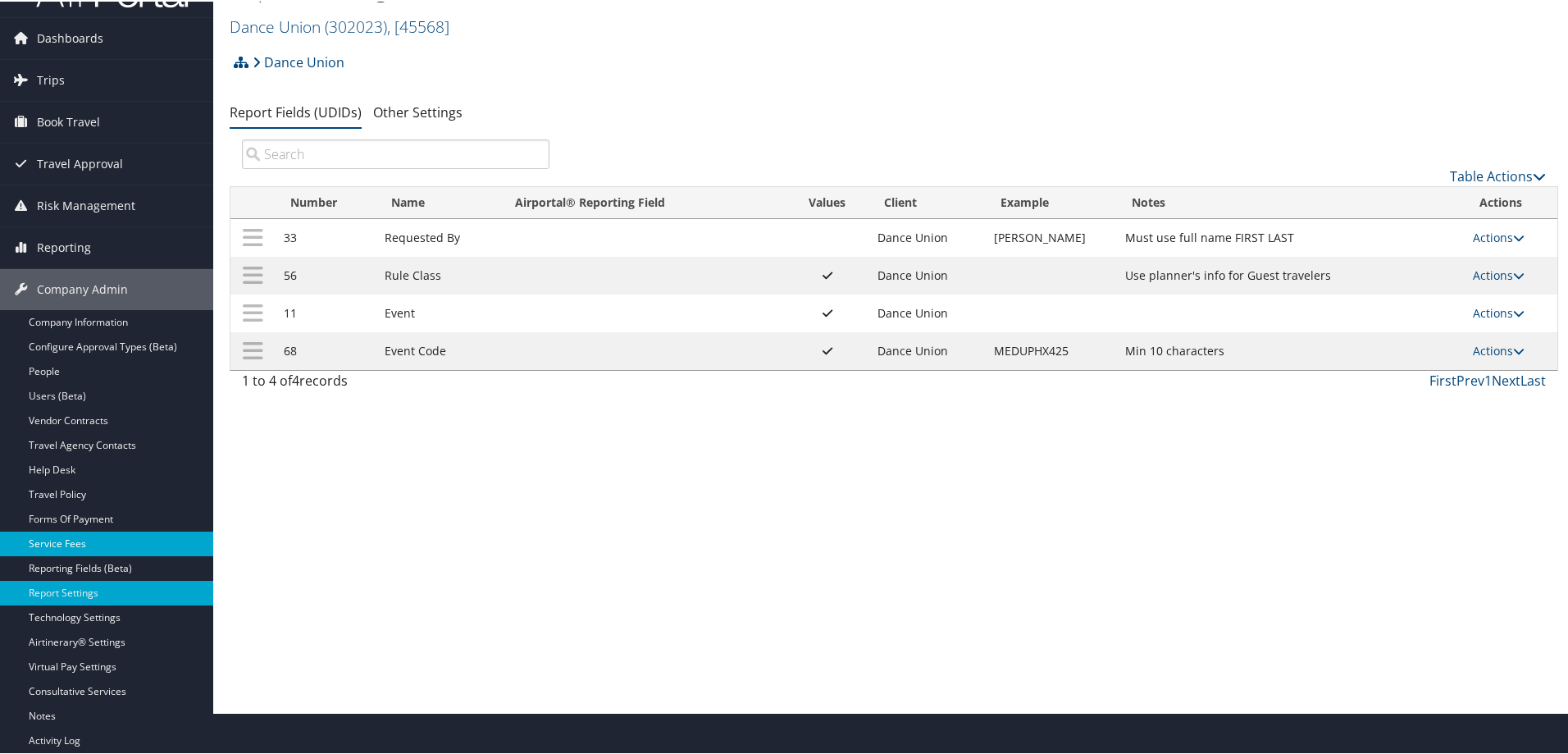
click at [66, 542] on link "Service Fees" at bounding box center [107, 542] width 213 height 24
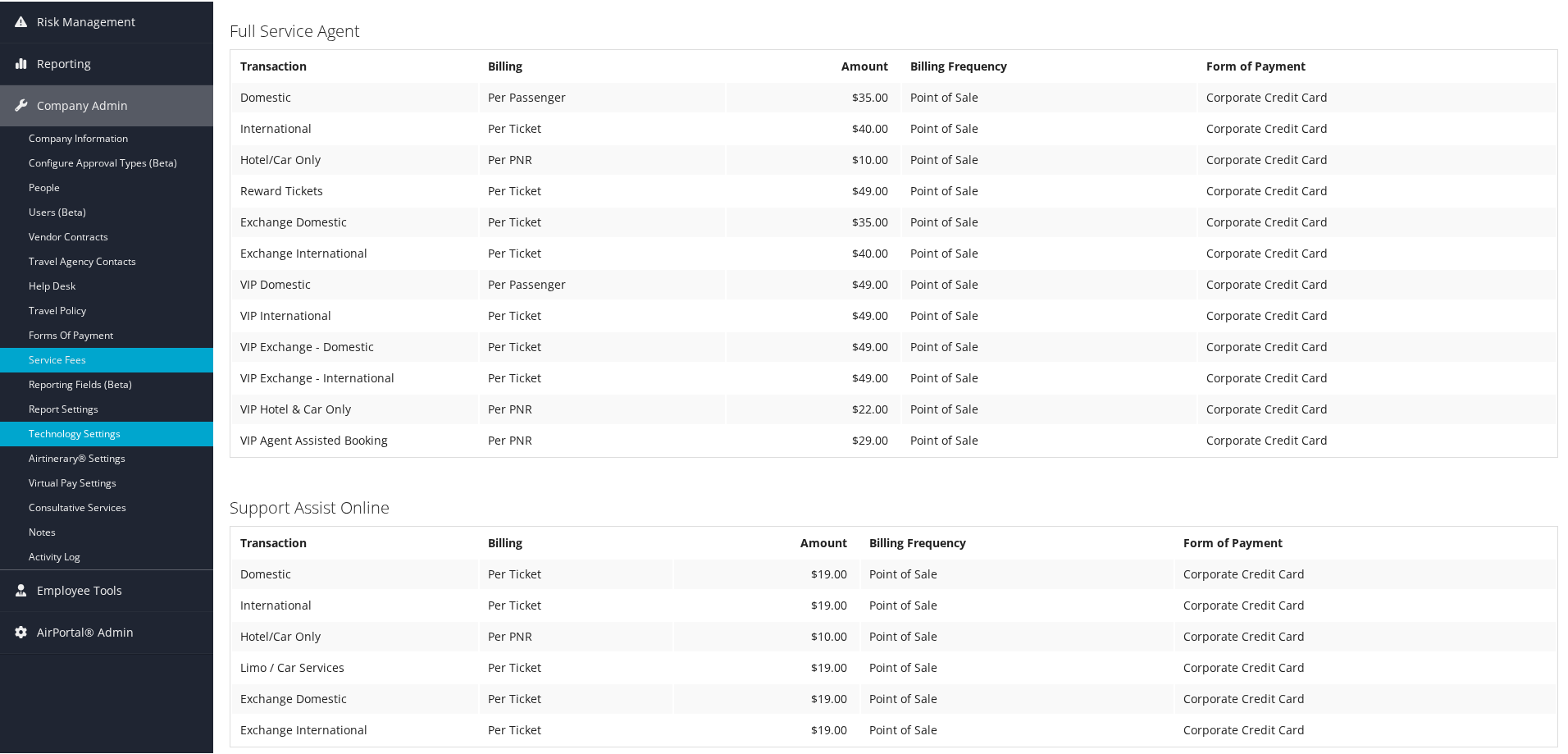
scroll to position [246, 0]
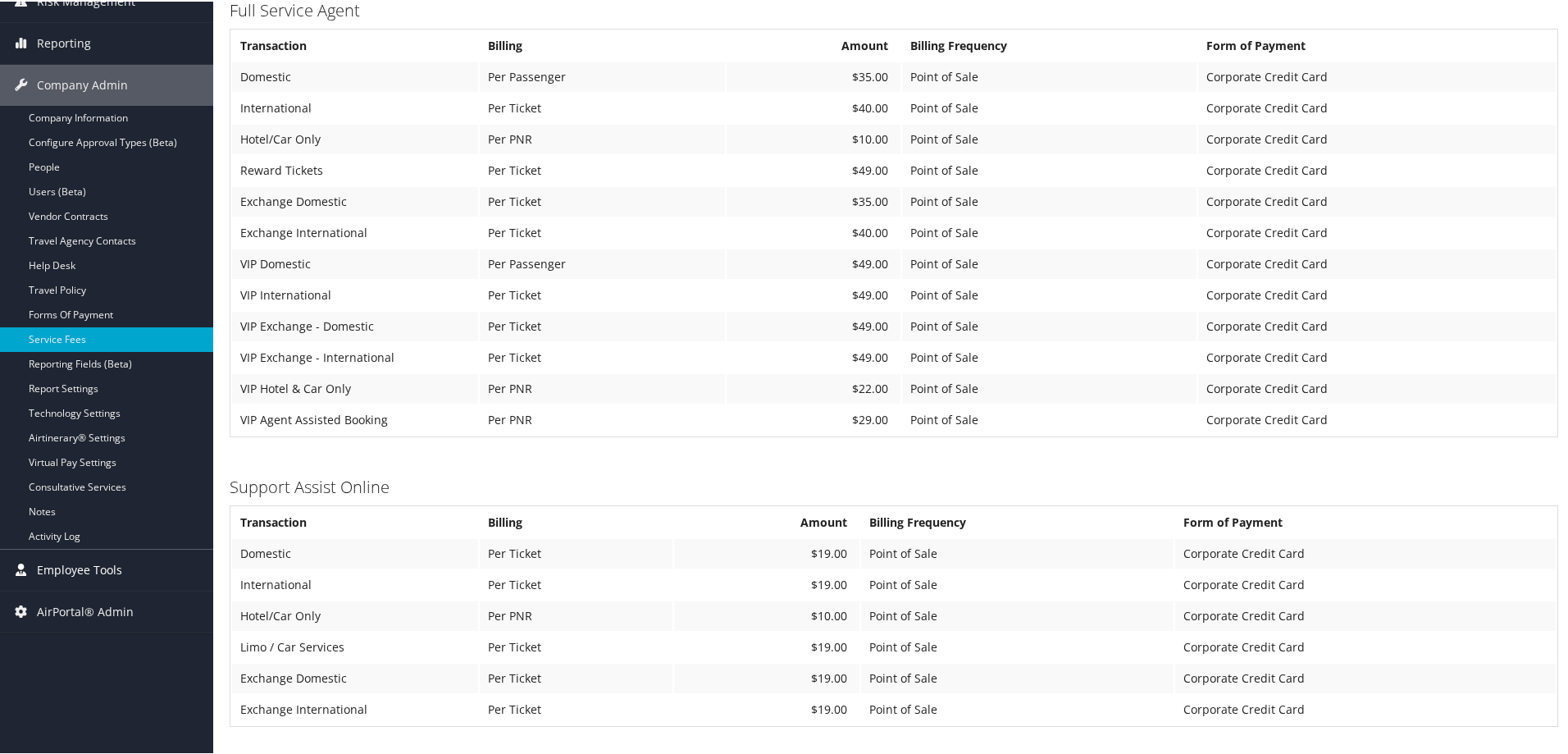
click at [81, 570] on span "Employee Tools" at bounding box center [79, 569] width 85 height 41
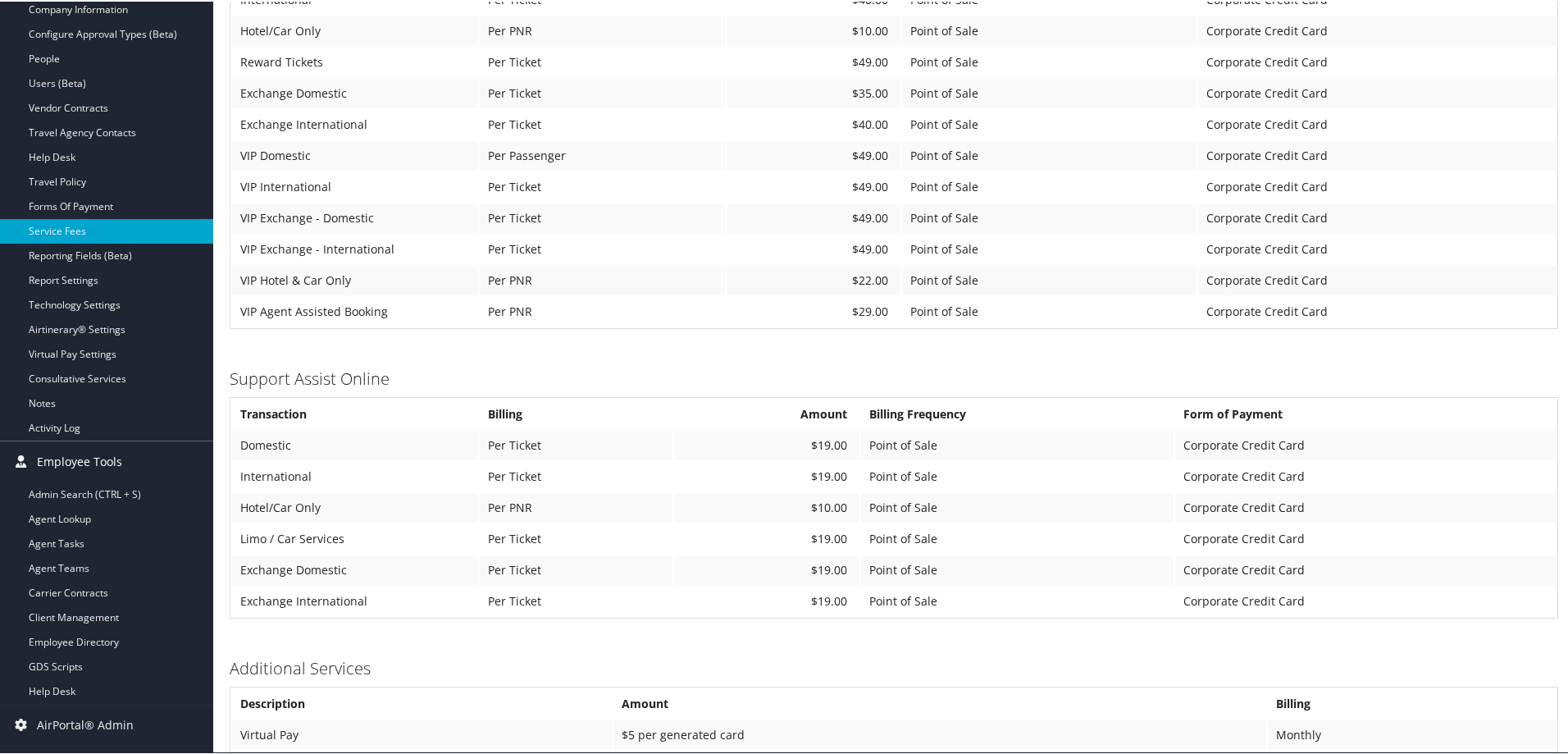
scroll to position [368, 0]
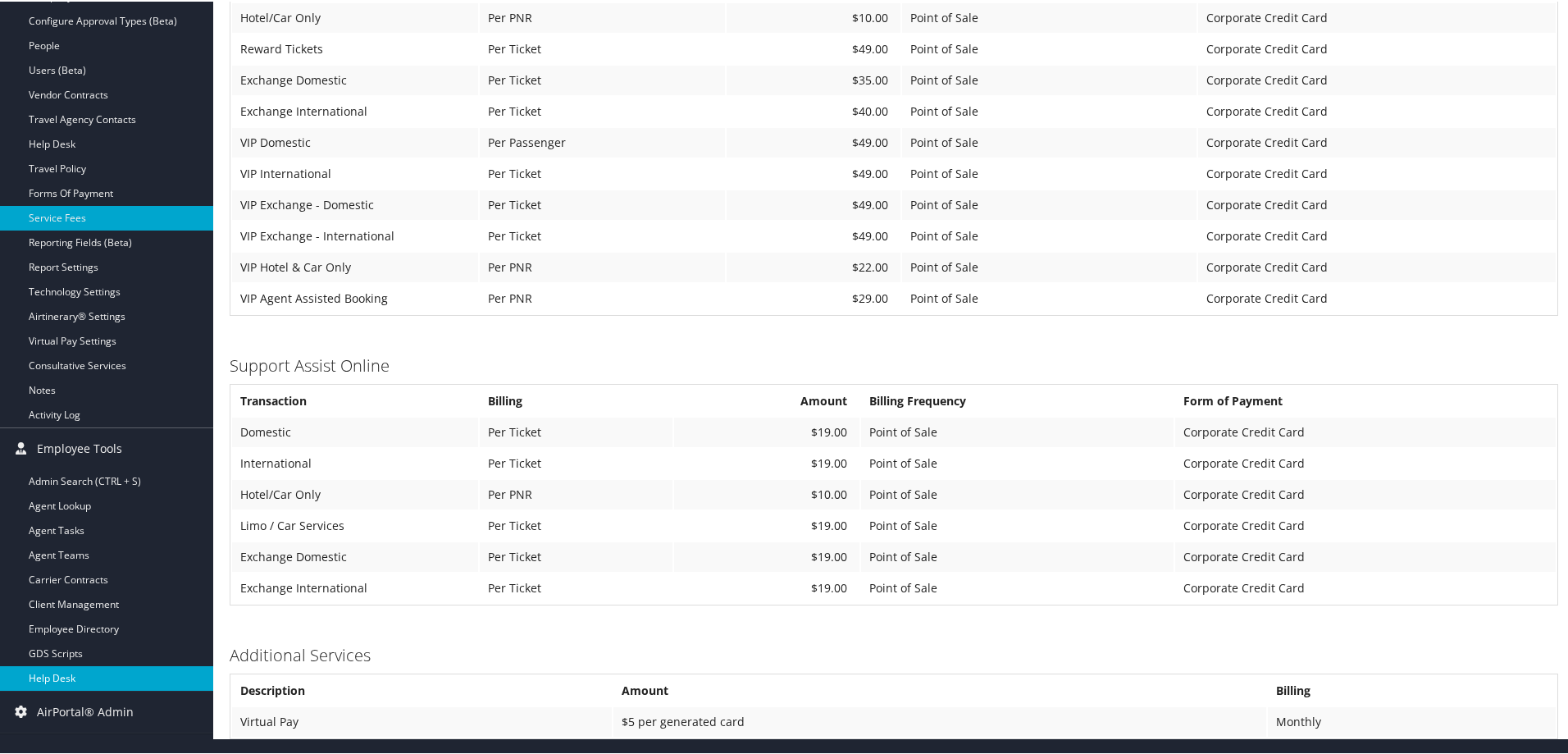
click at [68, 681] on link "Help Desk" at bounding box center [107, 676] width 213 height 24
